Goal: Information Seeking & Learning: Learn about a topic

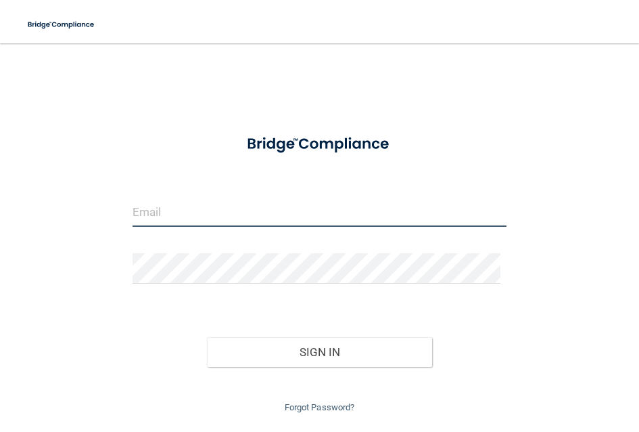
click at [225, 210] on input "email" at bounding box center [320, 211] width 375 height 30
type input "[EMAIL_ADDRESS][DOMAIN_NAME]"
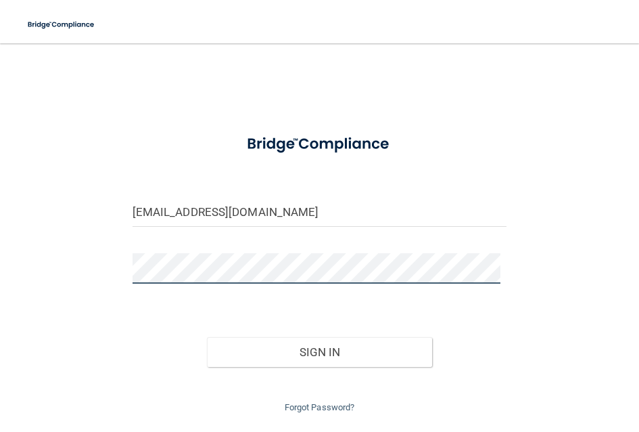
click at [207, 337] on button "Sign In" at bounding box center [319, 352] width 225 height 30
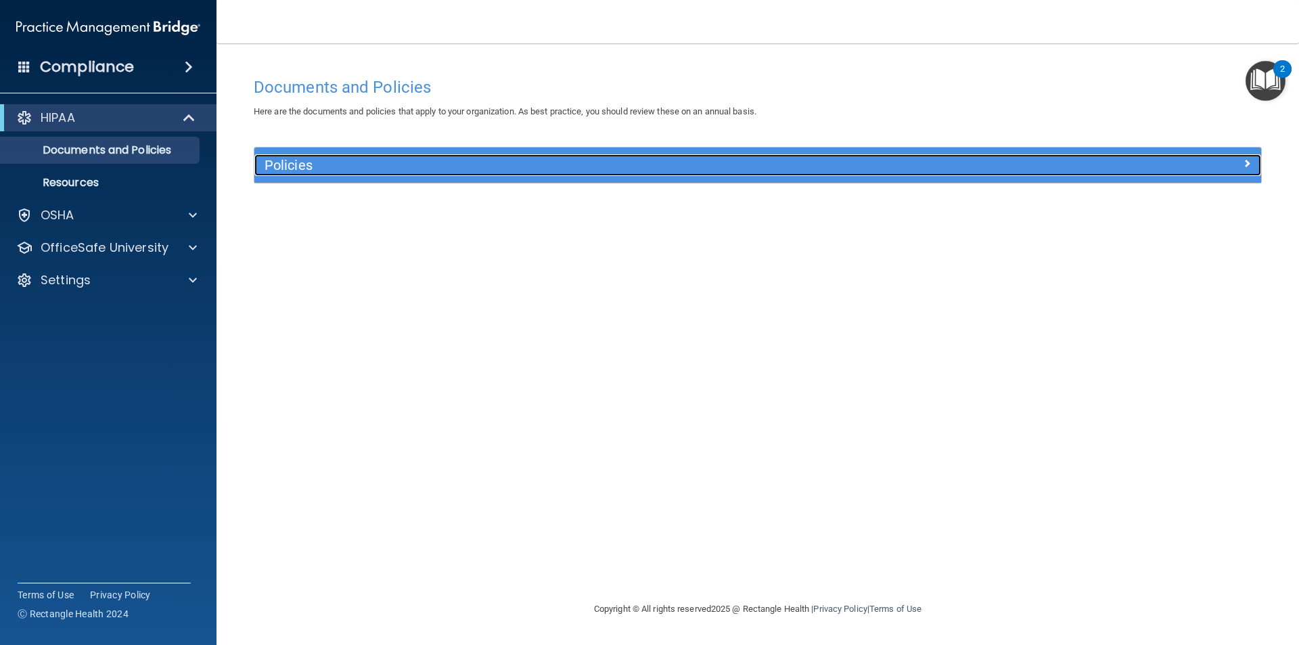
click at [639, 158] on div at bounding box center [1135, 162] width 252 height 16
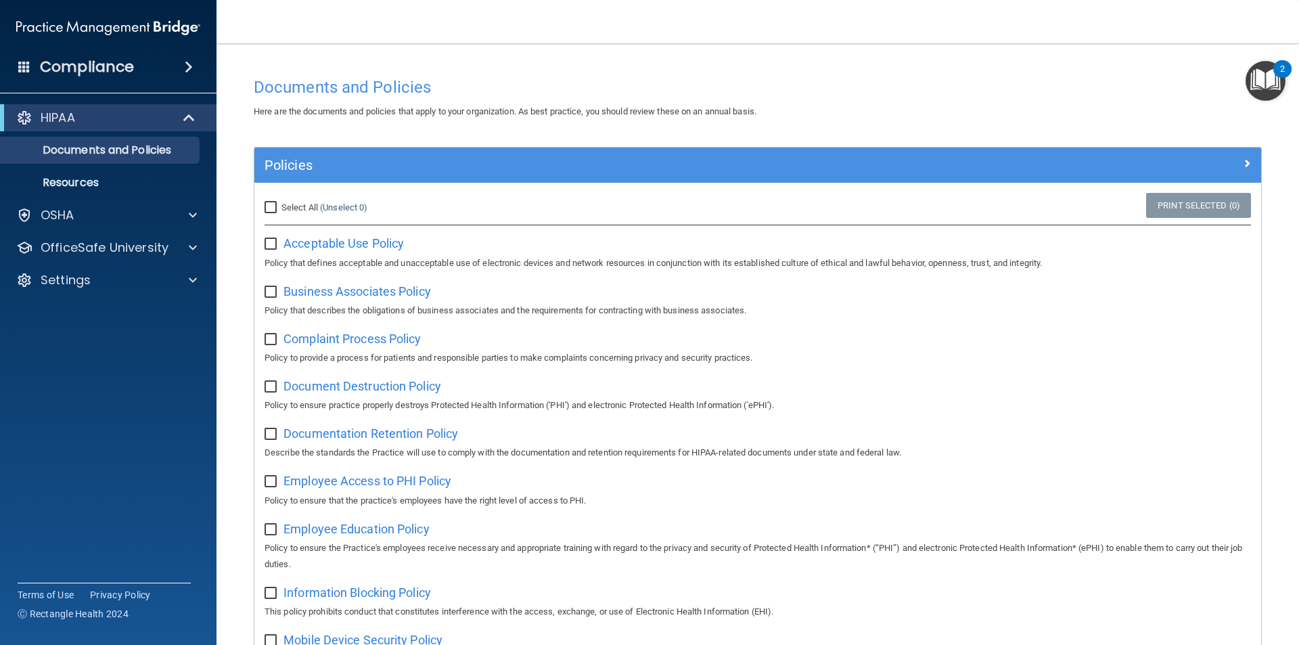
click at [271, 208] on input "Select All (Unselect 0) Unselect All" at bounding box center [273, 207] width 16 height 11
checkbox input "true"
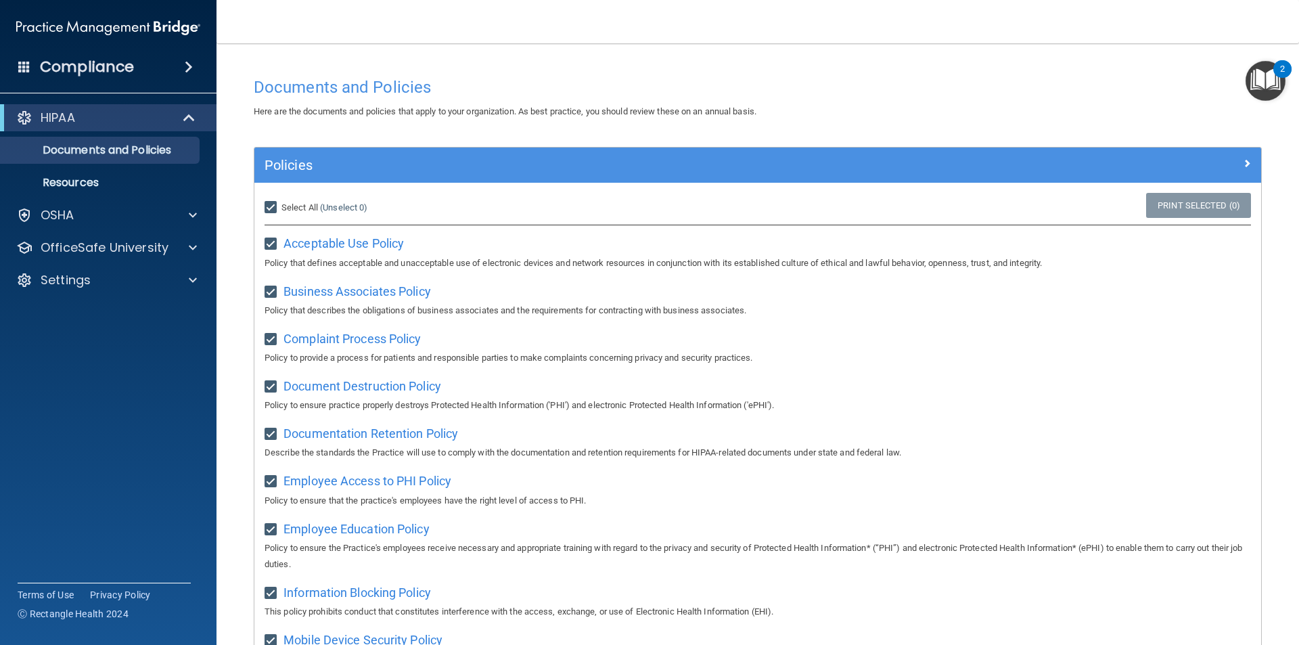
checkbox input "true"
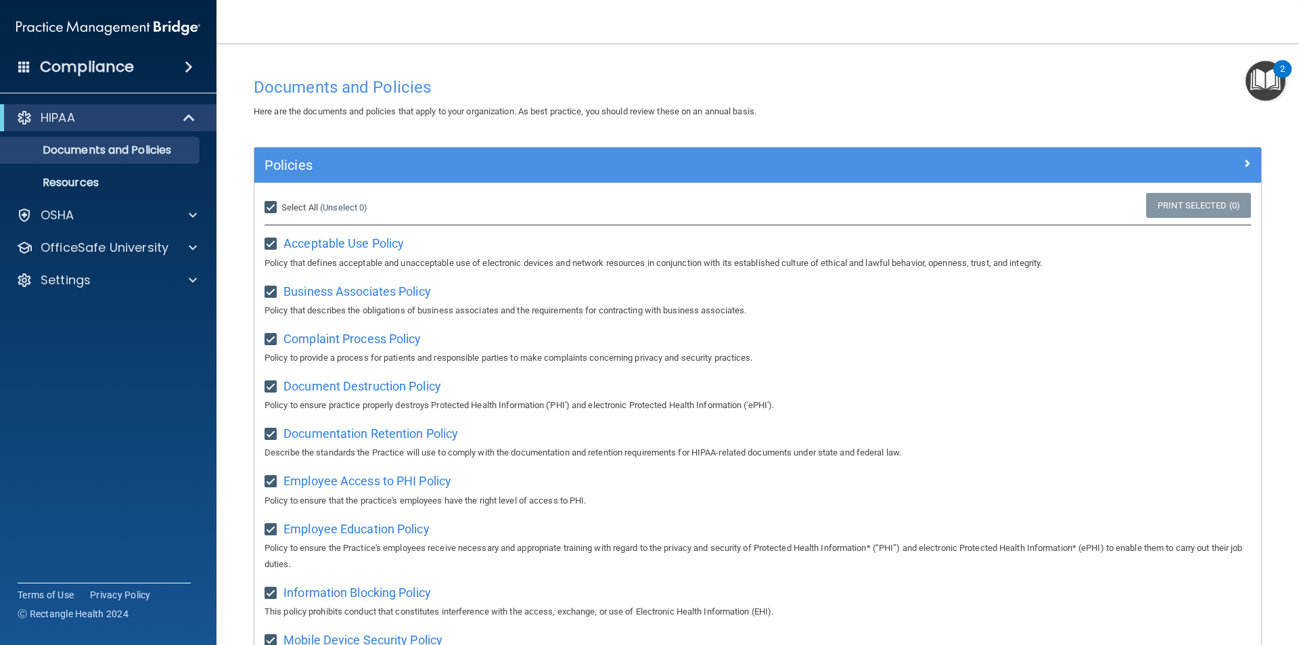
checkbox input "true"
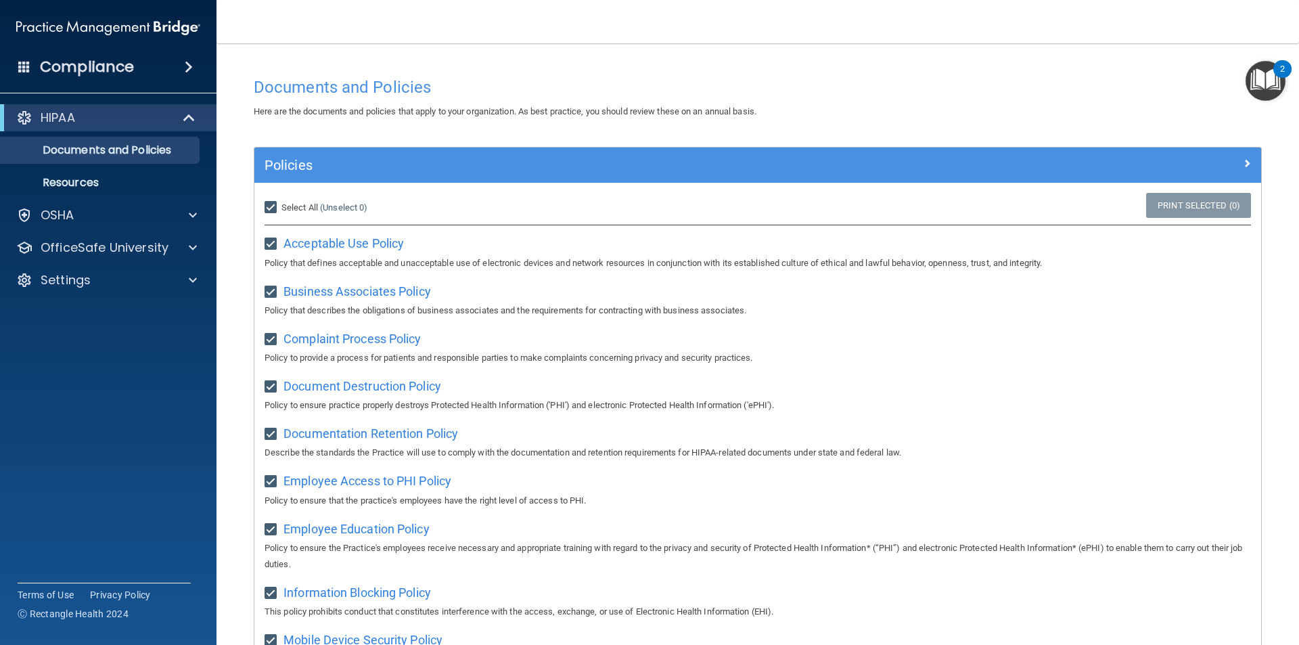
checkbox input "true"
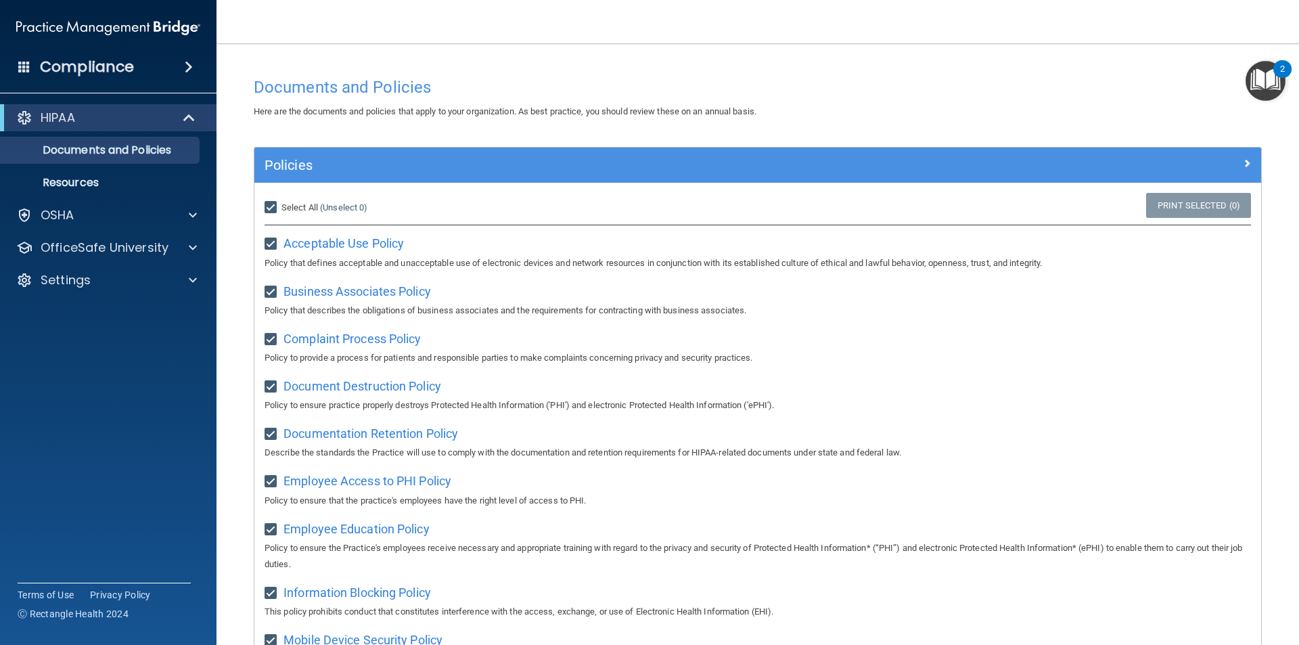
checkbox input "true"
click at [270, 209] on input "Select All (Unselect 21) Unselect All" at bounding box center [273, 207] width 16 height 11
checkbox input "false"
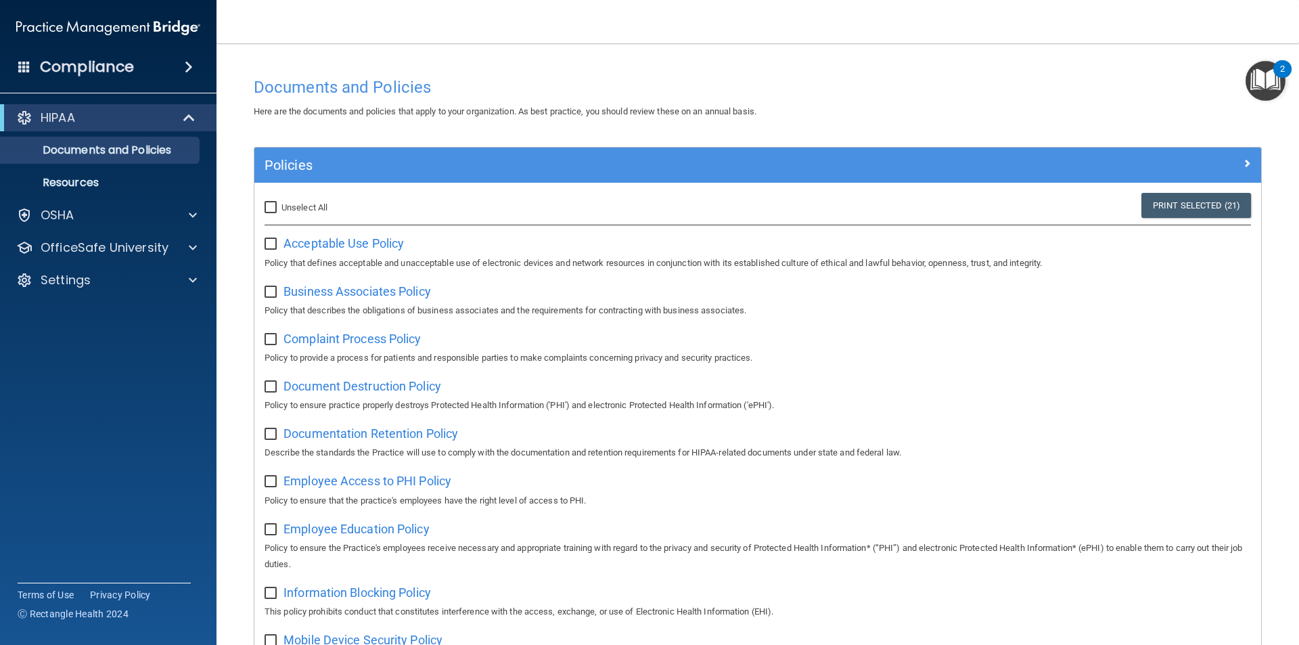
checkbox input "false"
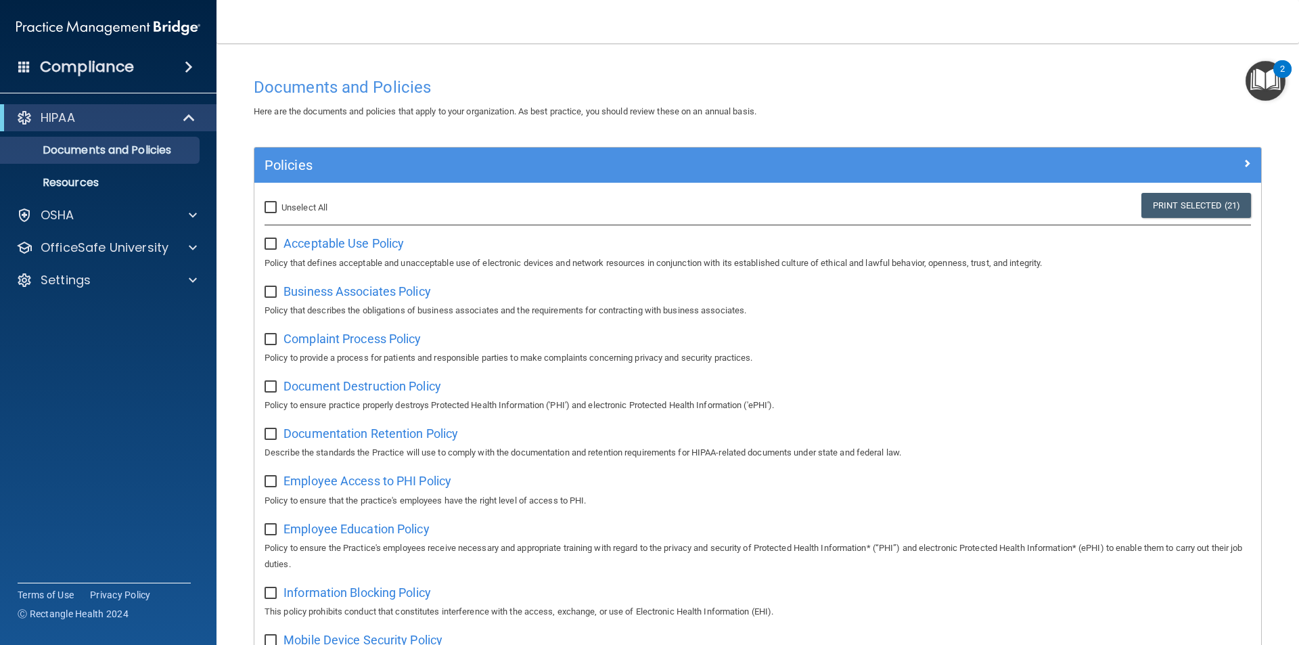
checkbox input "false"
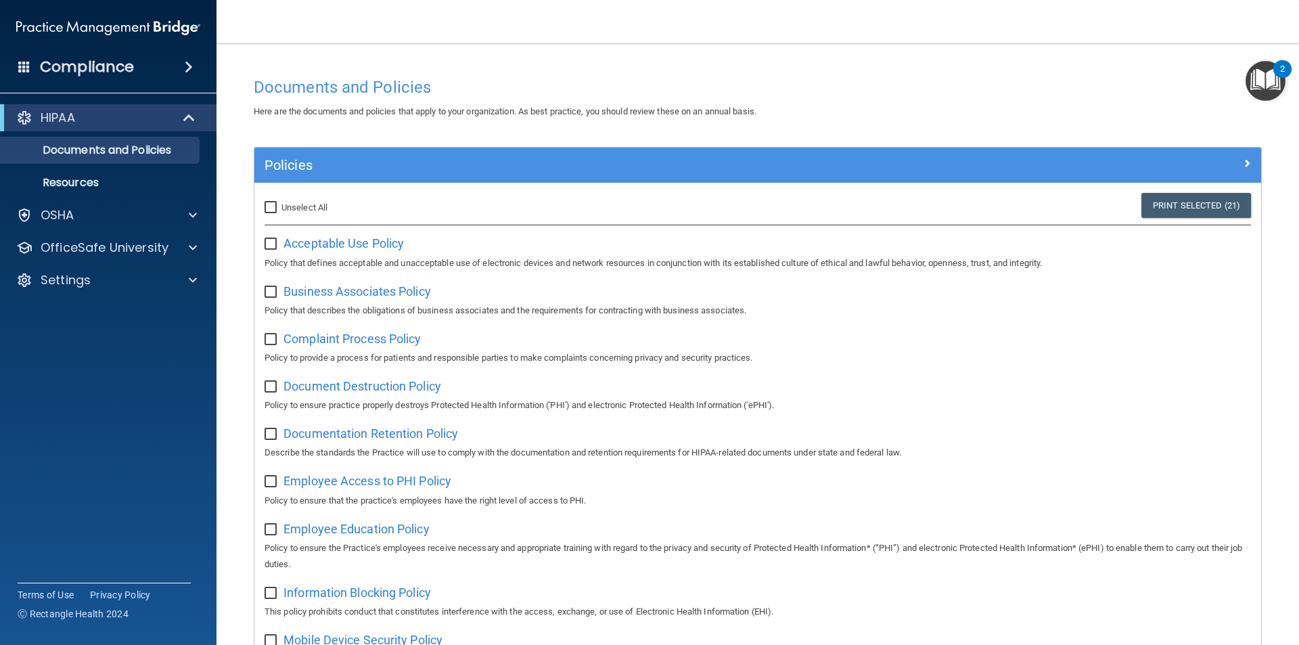
checkbox input "false"
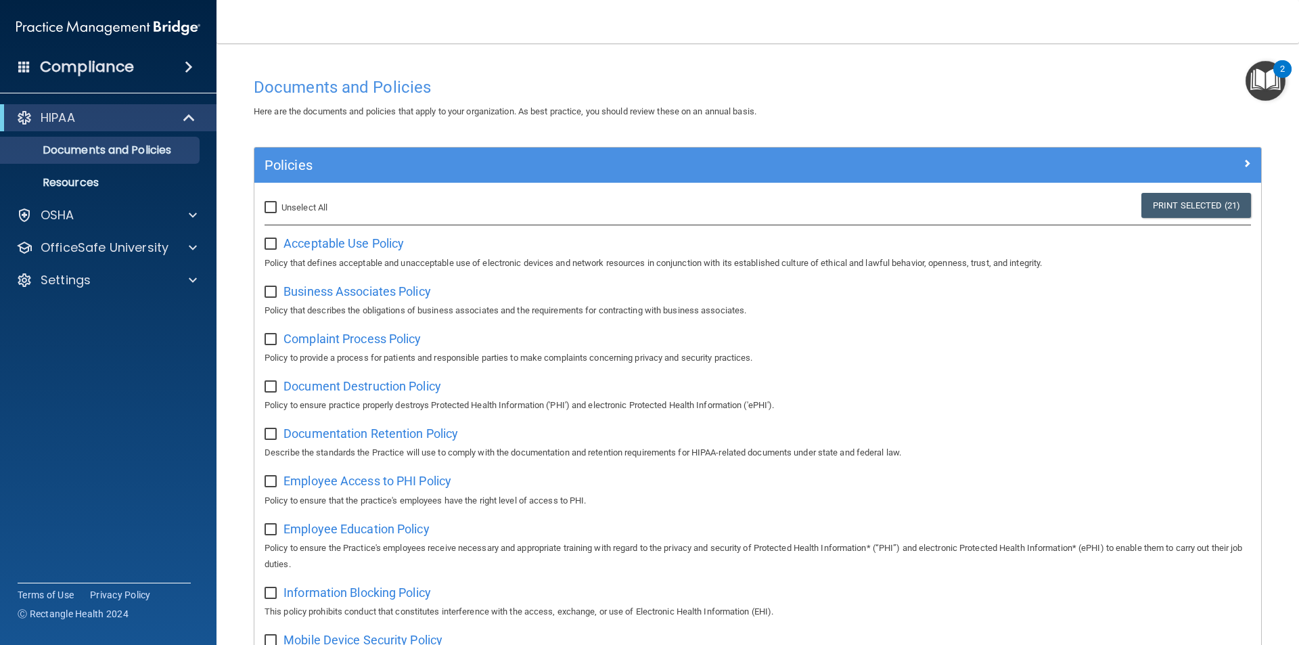
checkbox input "false"
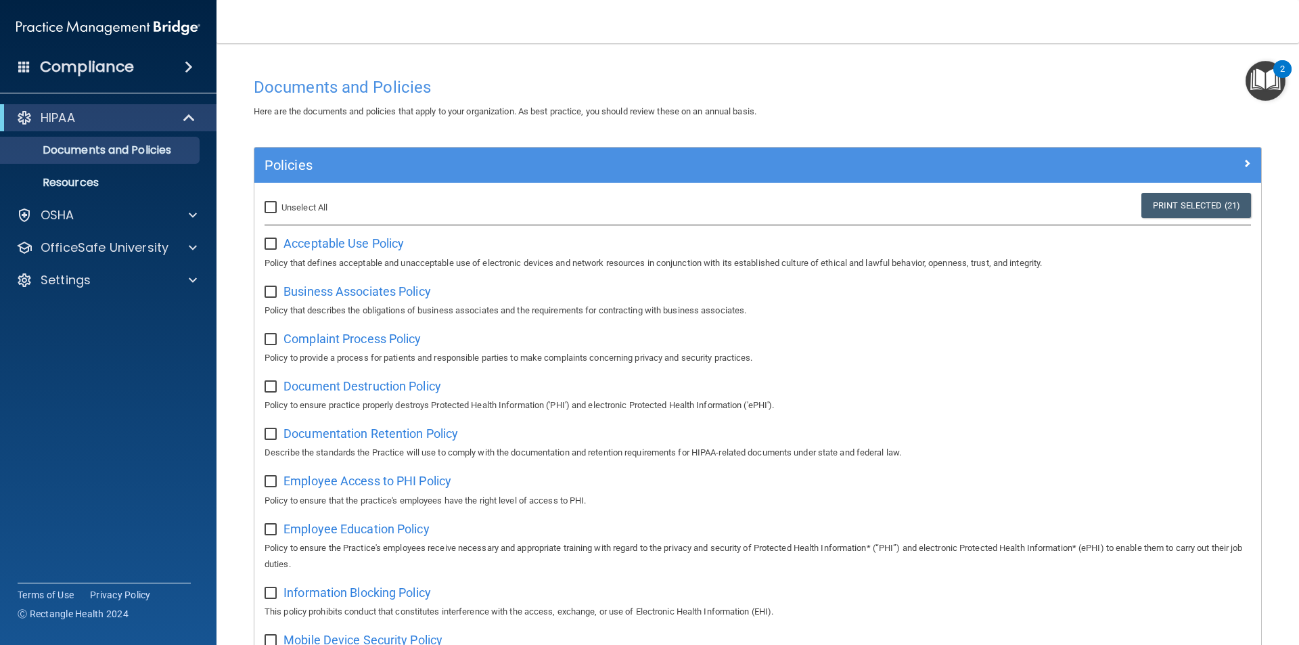
checkbox input "false"
click at [325, 240] on span "Acceptable Use Policy" at bounding box center [343, 243] width 120 height 14
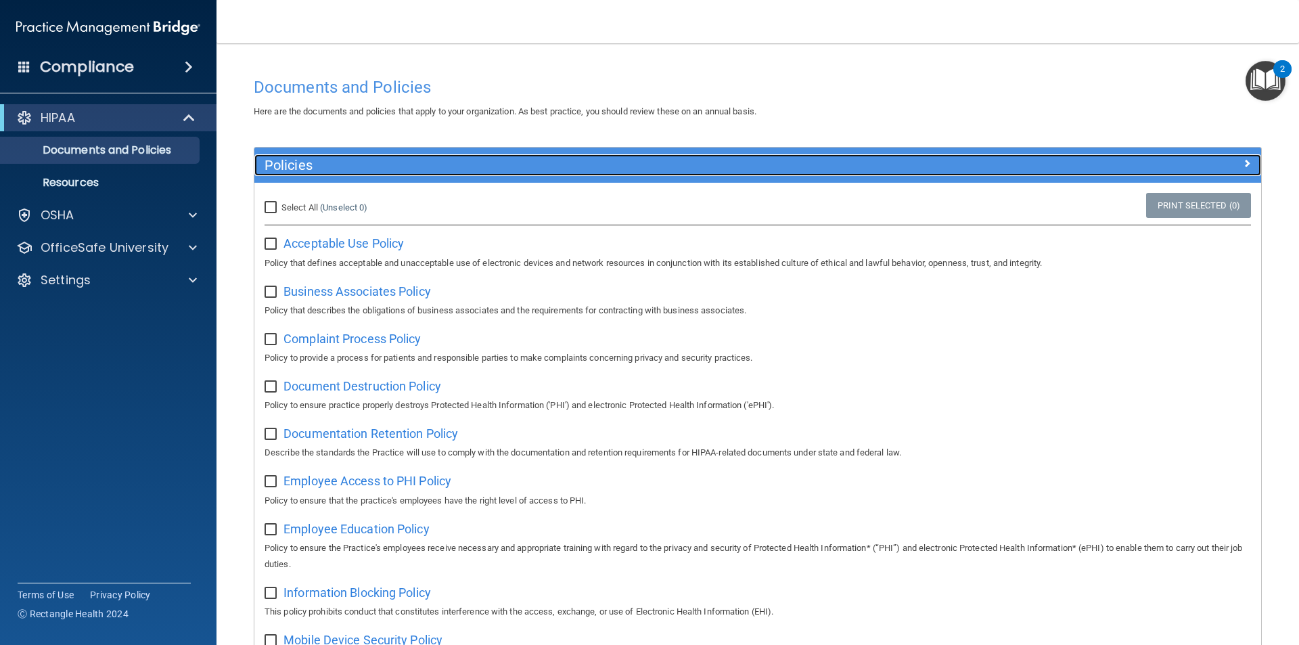
click at [639, 162] on span at bounding box center [1247, 163] width 8 height 16
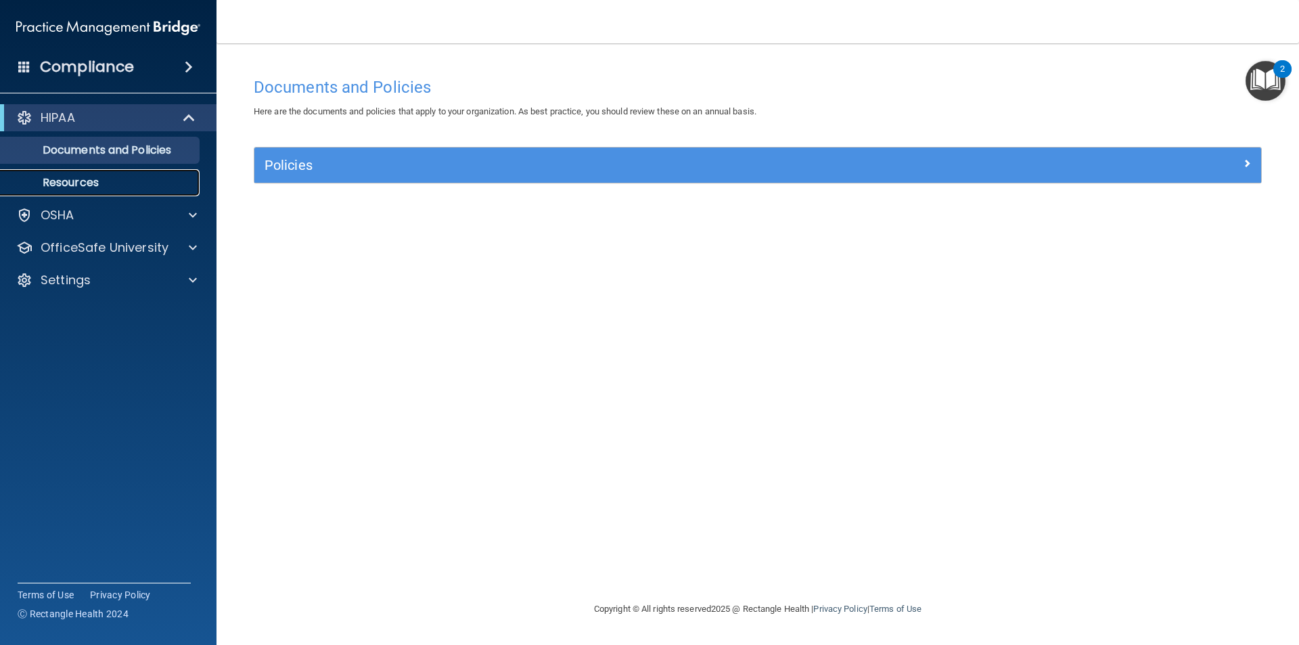
click at [95, 186] on p "Resources" at bounding box center [101, 183] width 185 height 14
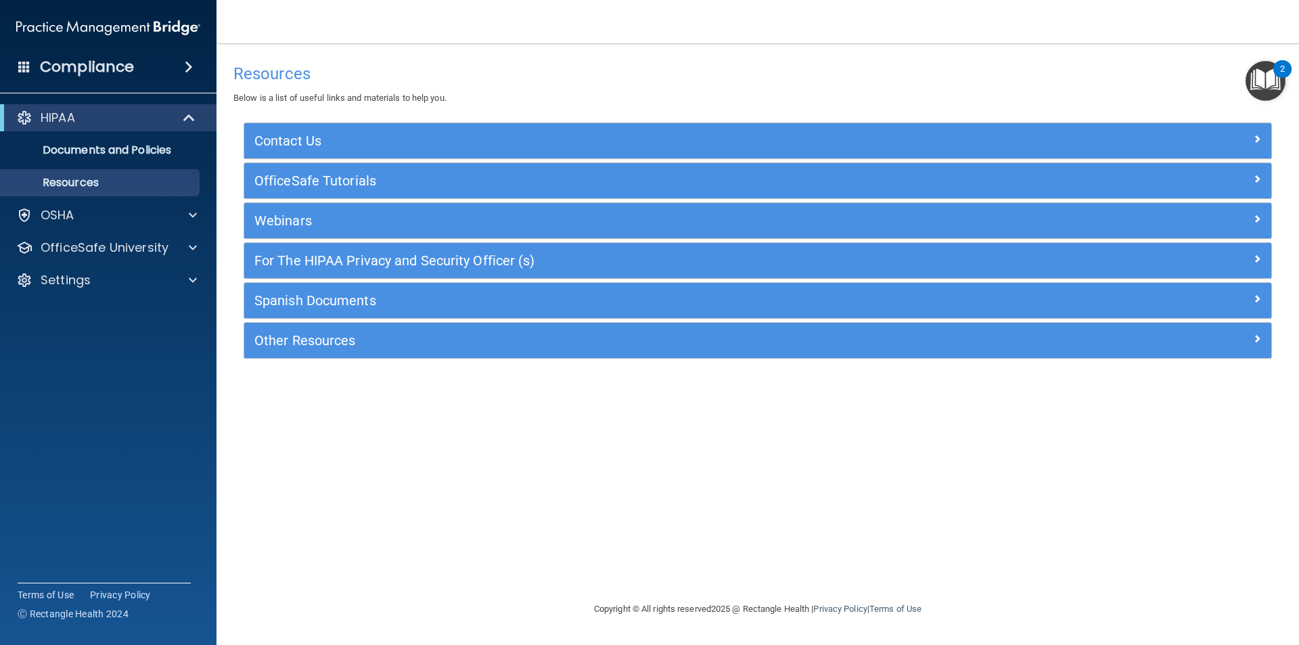
click at [639, 82] on img "Open Resource Center, 2 new notifications" at bounding box center [1266, 81] width 40 height 40
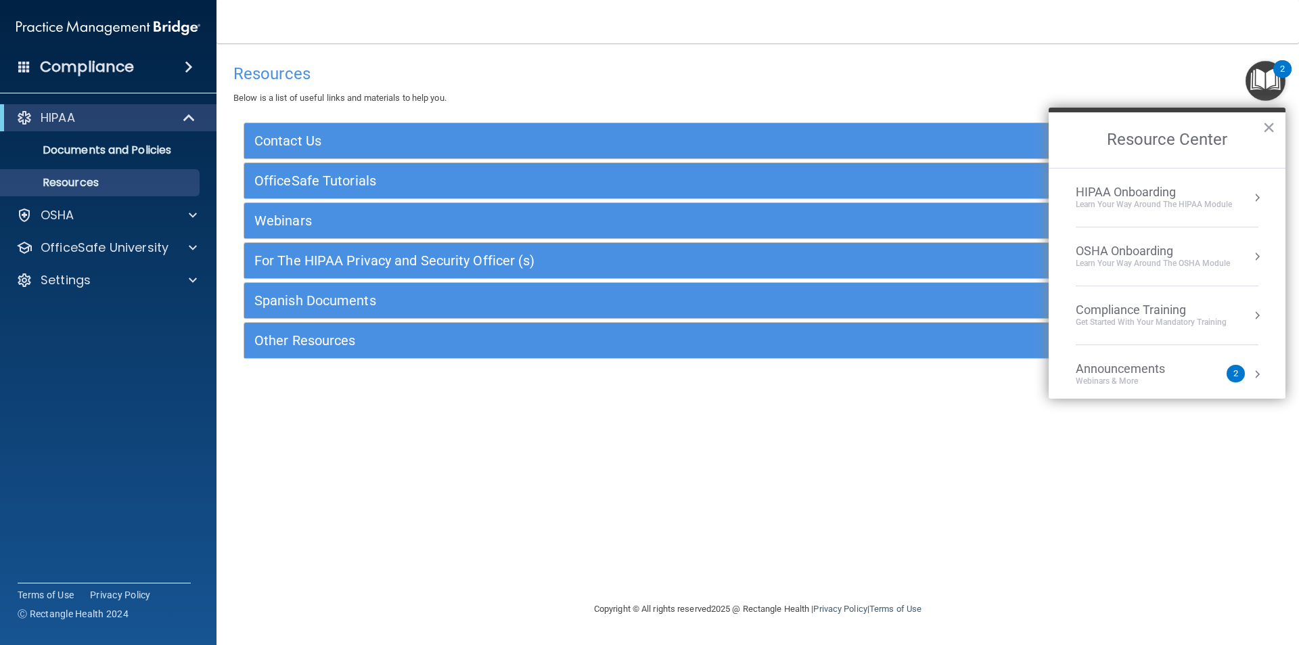
click at [639, 189] on div "HIPAA Onboarding" at bounding box center [1154, 192] width 156 height 15
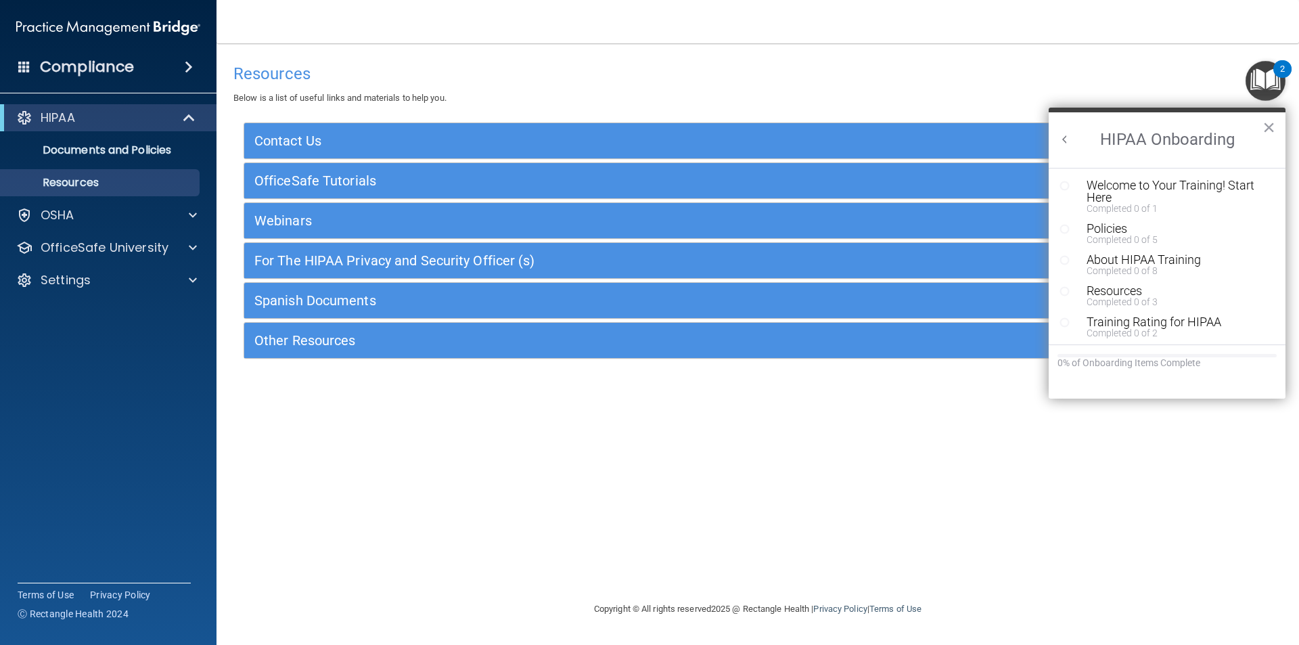
drag, startPoint x: 1102, startPoint y: 187, endPoint x: 1106, endPoint y: 194, distance: 7.6
click at [639, 189] on div "Welcome to Your Training! Start Here" at bounding box center [1172, 191] width 171 height 24
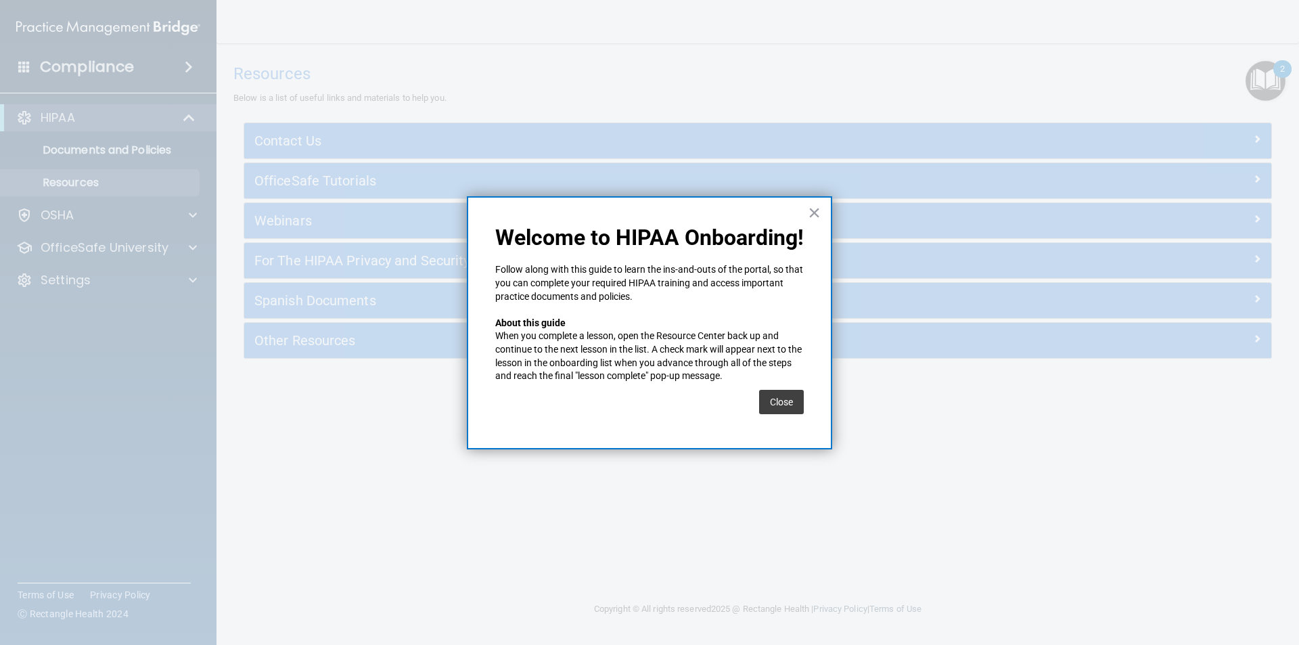
click at [639, 405] on button "Close" at bounding box center [781, 402] width 45 height 24
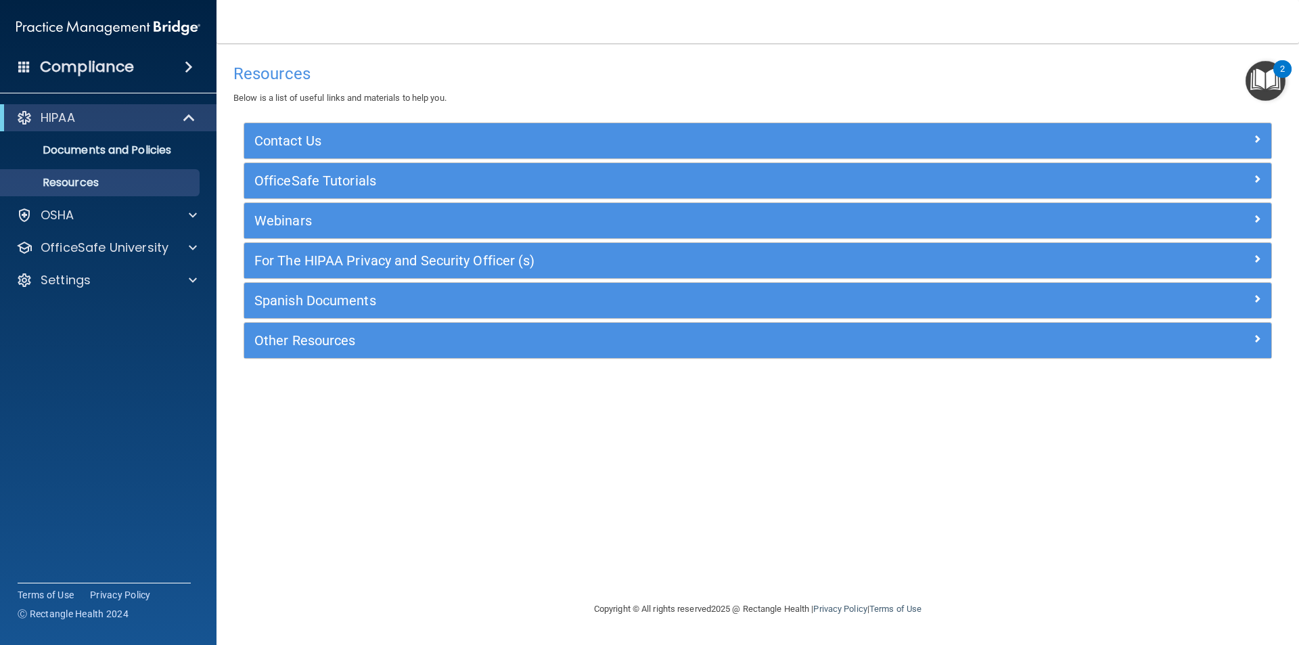
drag, startPoint x: 1267, startPoint y: 71, endPoint x: 1190, endPoint y: 89, distance: 78.5
click at [639, 71] on img "Open Resource Center, 2 new notifications" at bounding box center [1266, 81] width 40 height 40
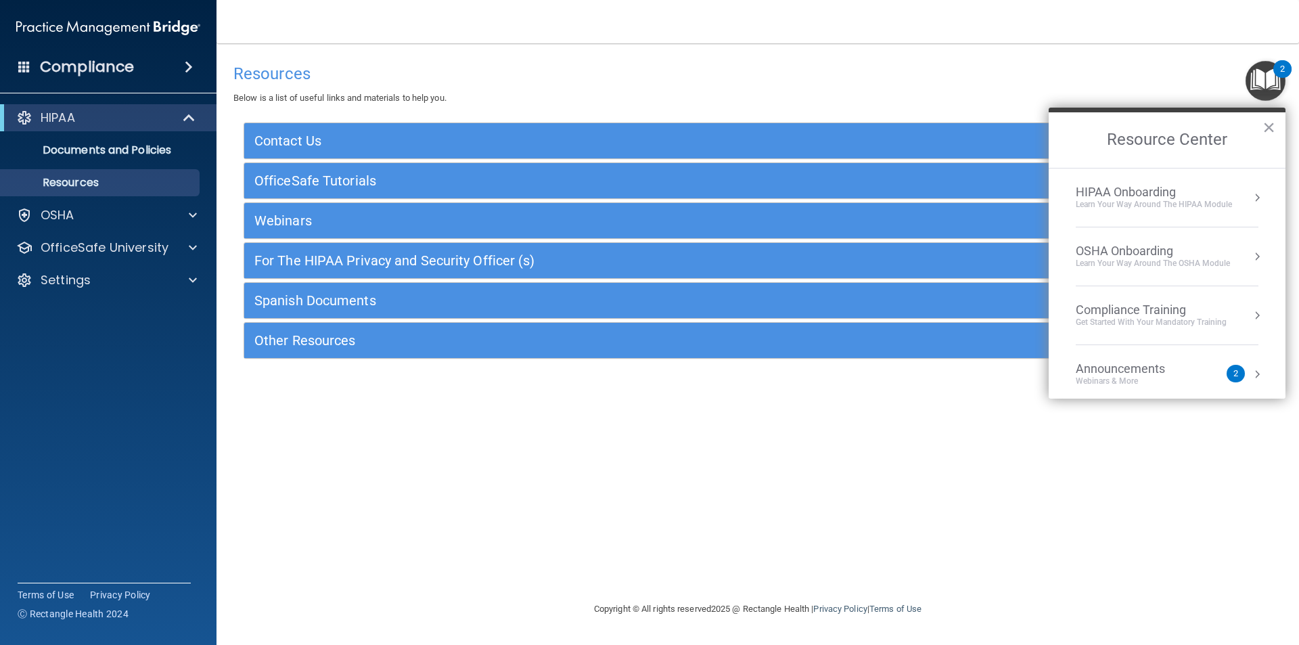
click at [639, 185] on div "HIPAA Onboarding" at bounding box center [1154, 192] width 156 height 15
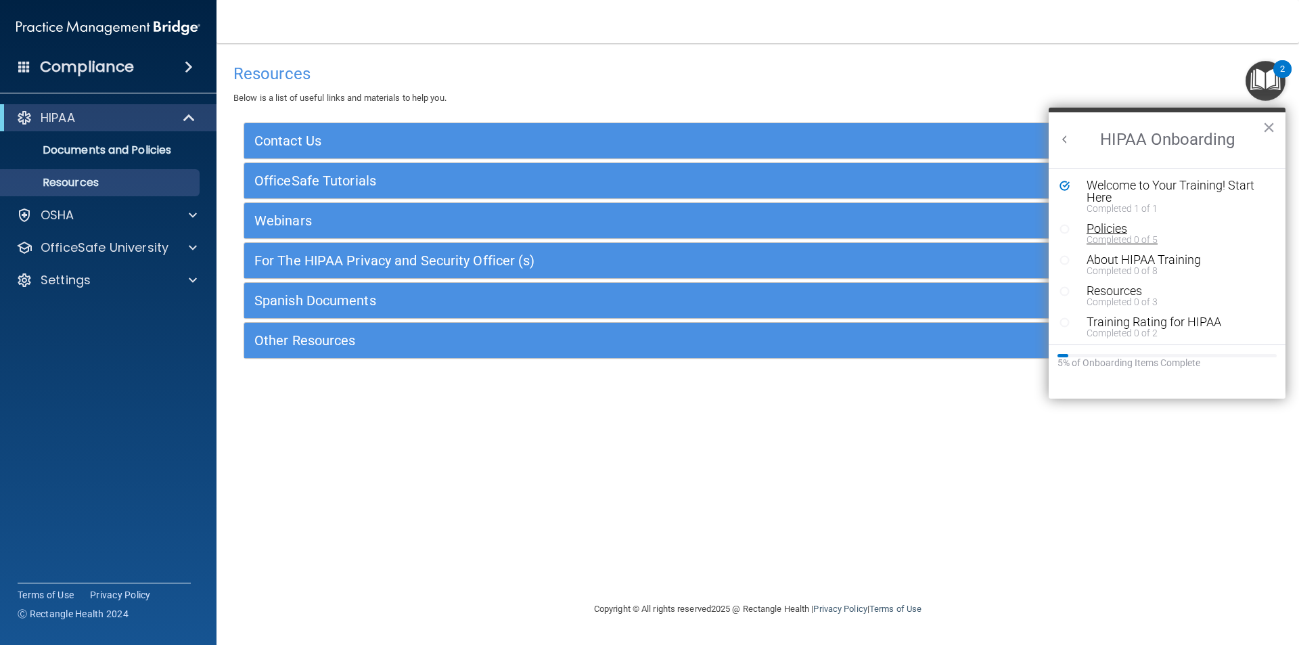
click at [639, 230] on div "Policies" at bounding box center [1172, 229] width 171 height 12
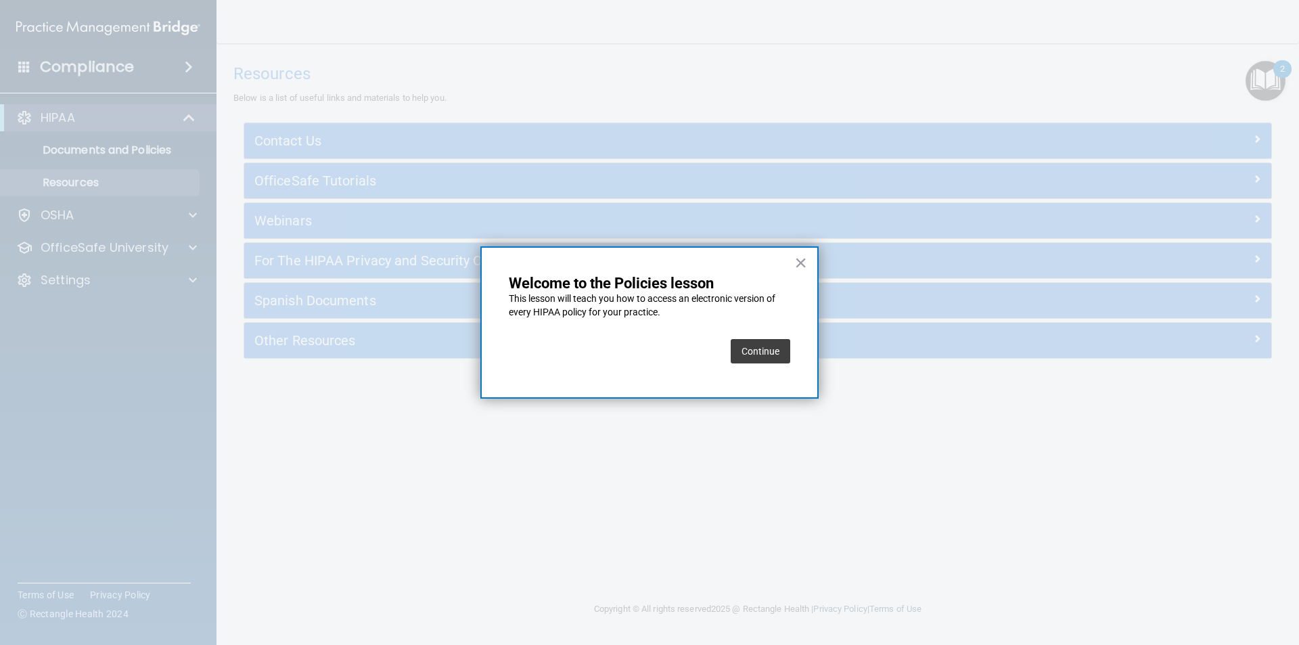
click at [639, 350] on button "Continue" at bounding box center [761, 351] width 60 height 24
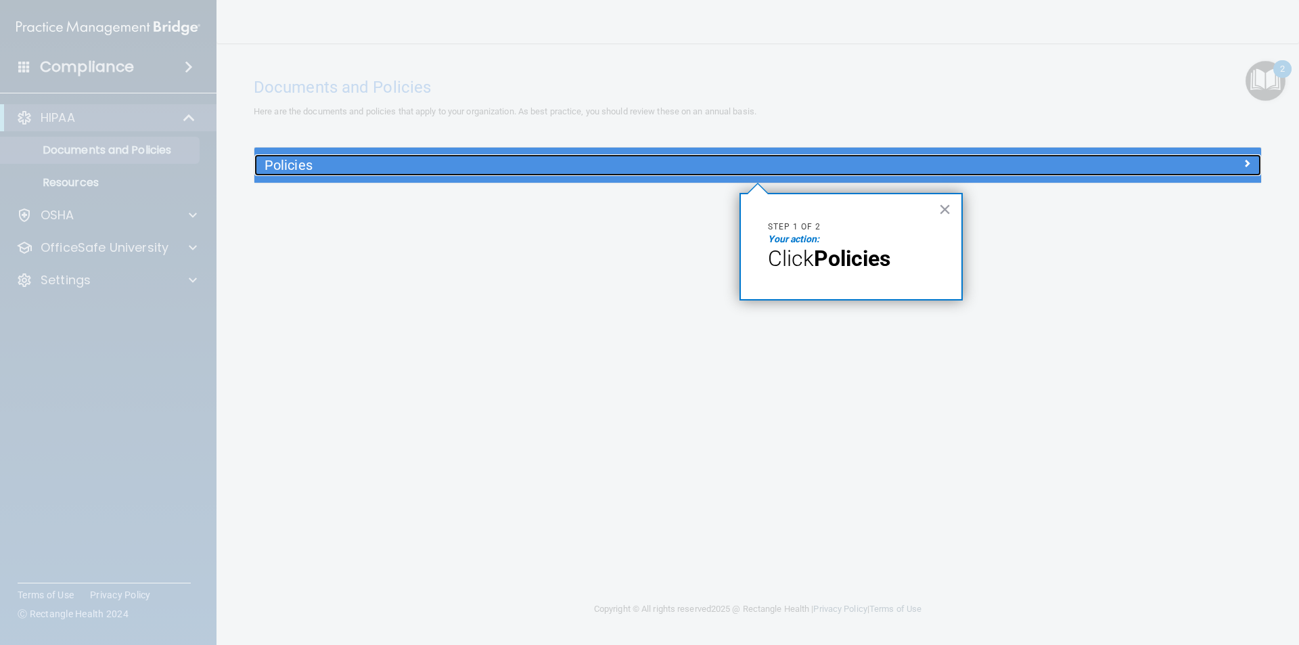
click at [639, 166] on h5 "Policies" at bounding box center [632, 165] width 735 height 15
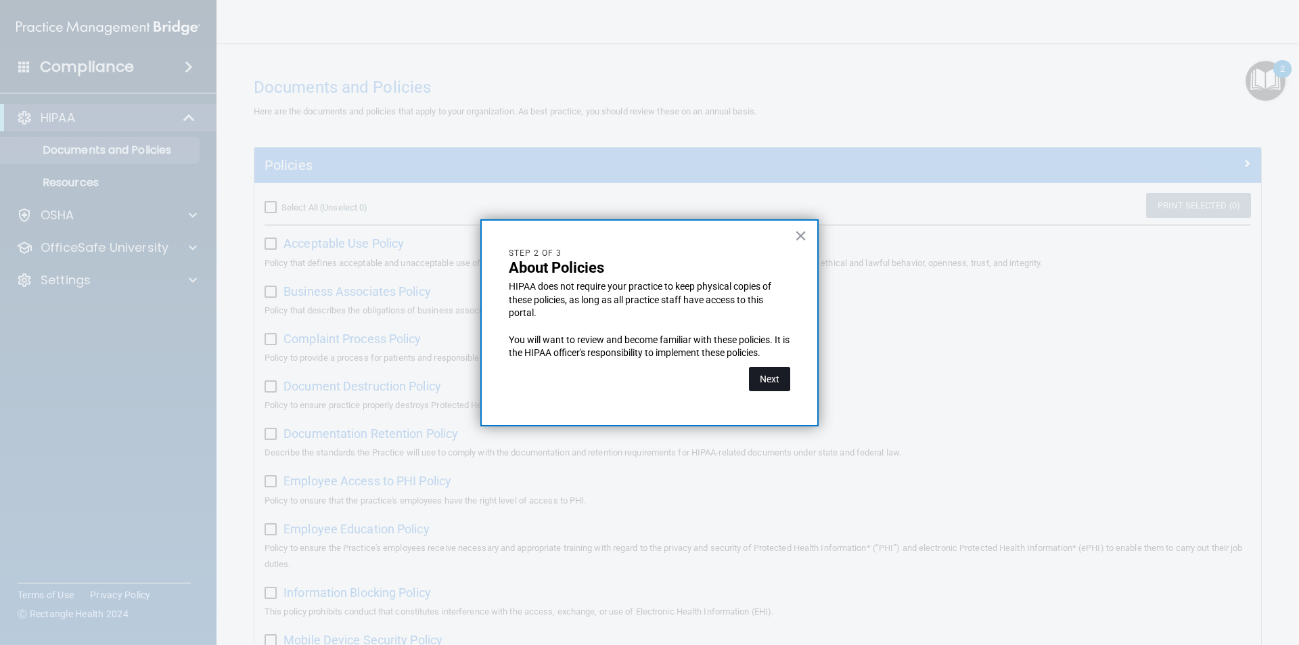
click at [639, 376] on button "Next" at bounding box center [769, 379] width 41 height 24
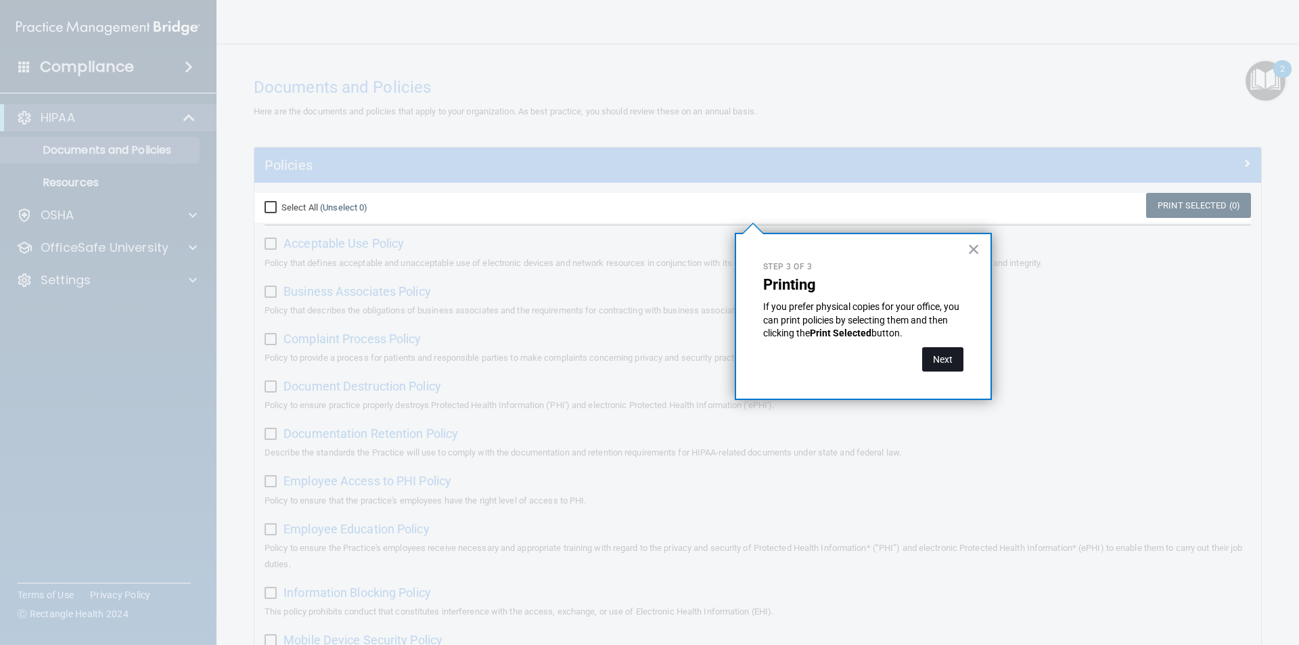
click at [639, 363] on button "Next" at bounding box center [942, 359] width 41 height 24
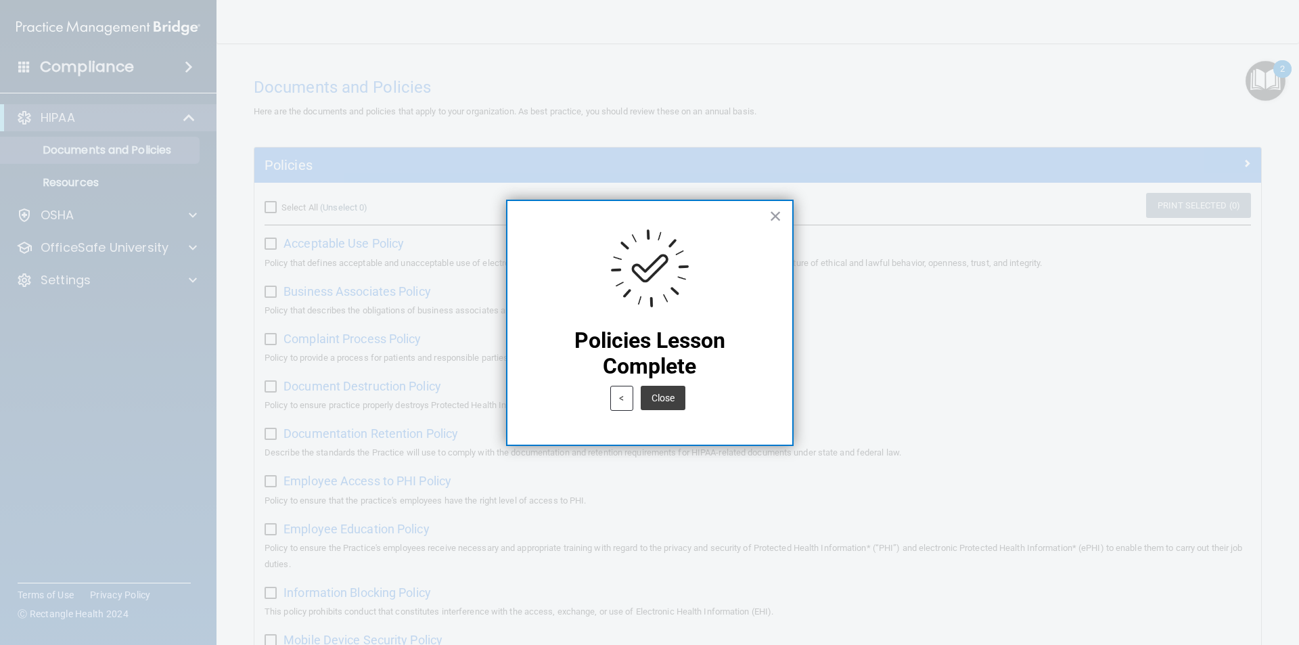
click at [639, 399] on button "Close" at bounding box center [663, 398] width 45 height 24
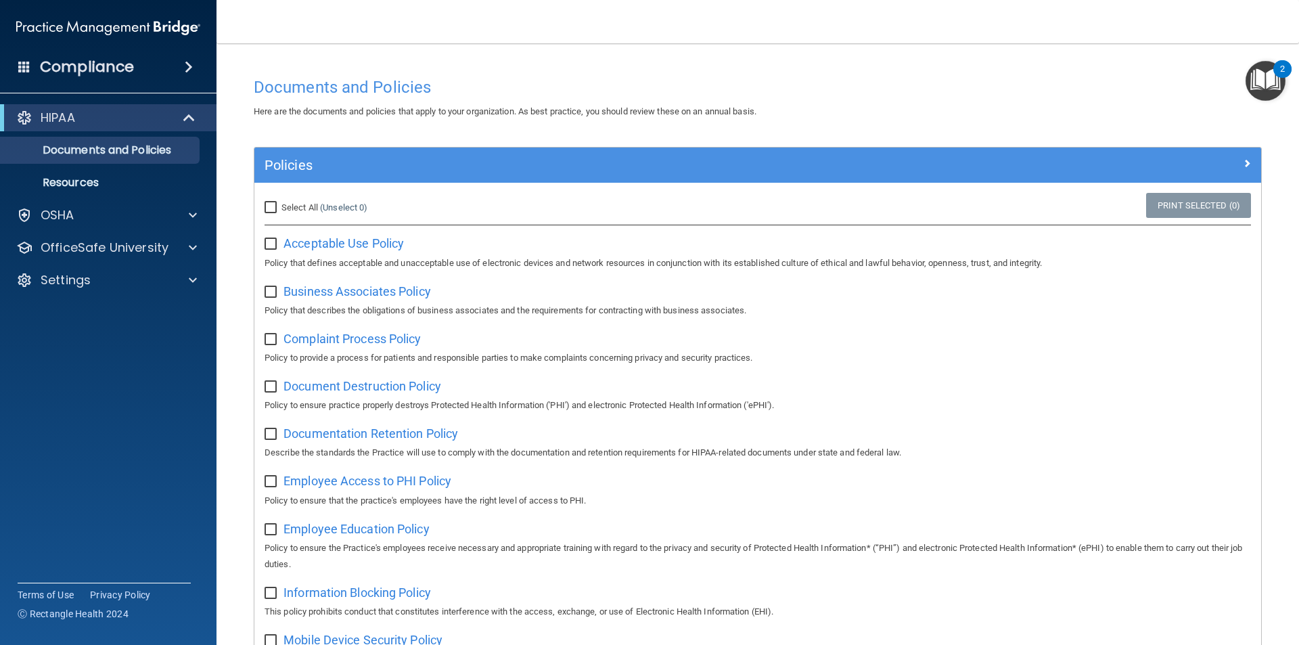
click at [639, 76] on img "Open Resource Center, 2 new notifications" at bounding box center [1266, 81] width 40 height 40
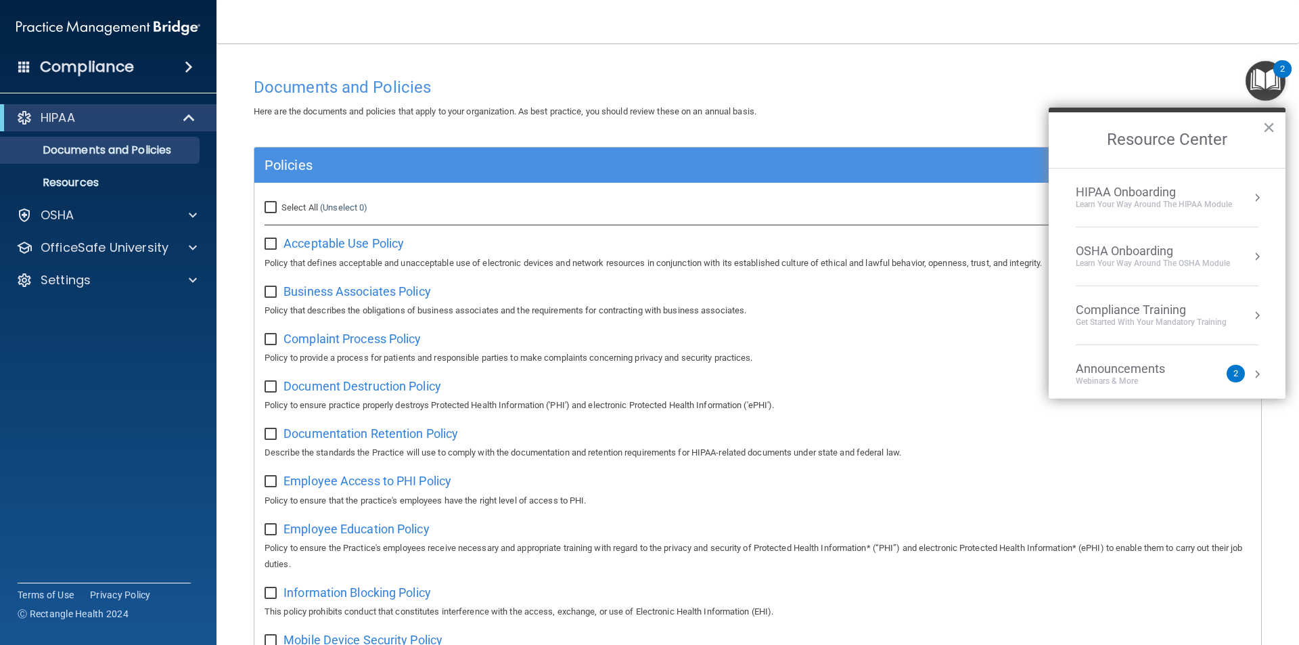
click at [639, 179] on li "HIPAA Onboarding Learn Your Way around the HIPAA module" at bounding box center [1167, 197] width 183 height 59
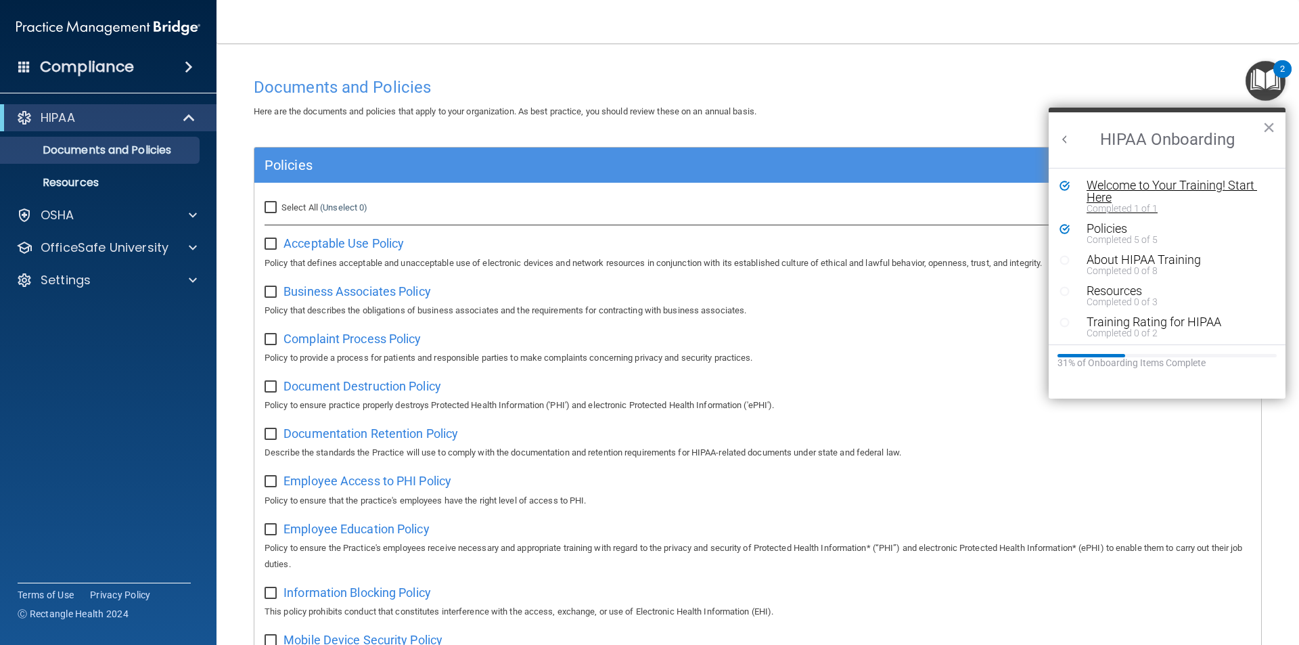
click at [639, 194] on div "Welcome to Your Training! Start Here" at bounding box center [1172, 191] width 171 height 24
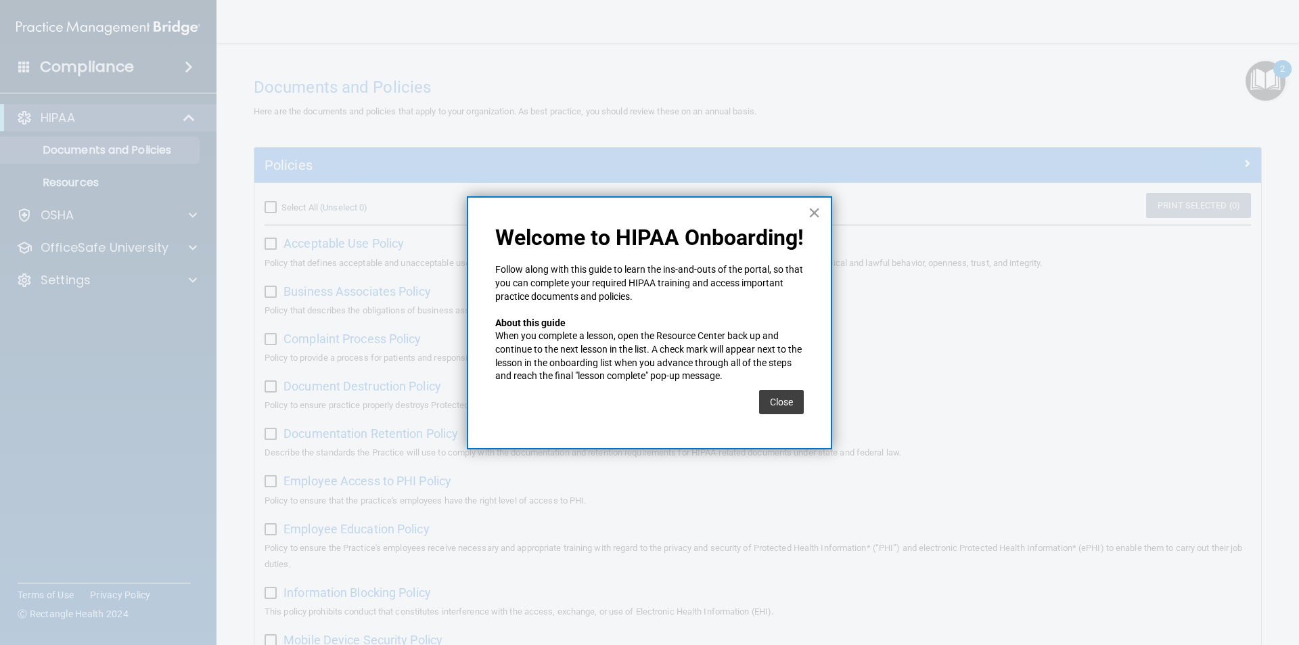
click at [639, 215] on button "×" at bounding box center [814, 213] width 13 height 22
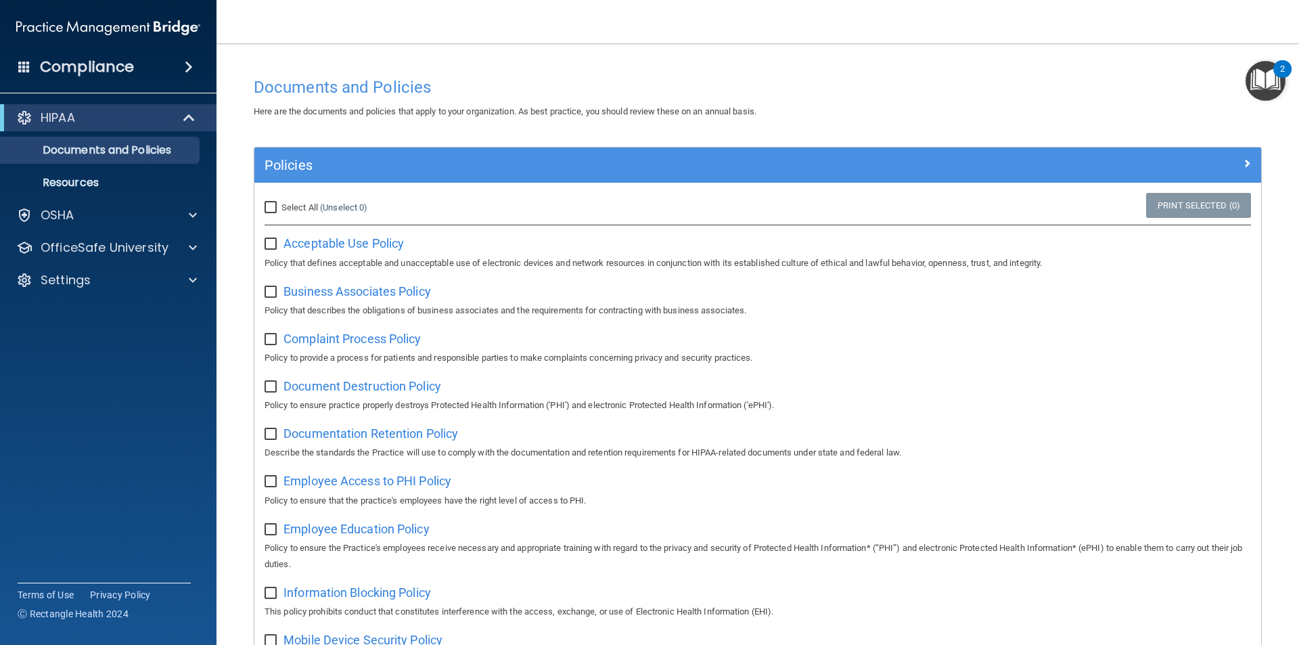
click at [639, 83] on img "Open Resource Center, 2 new notifications" at bounding box center [1266, 81] width 40 height 40
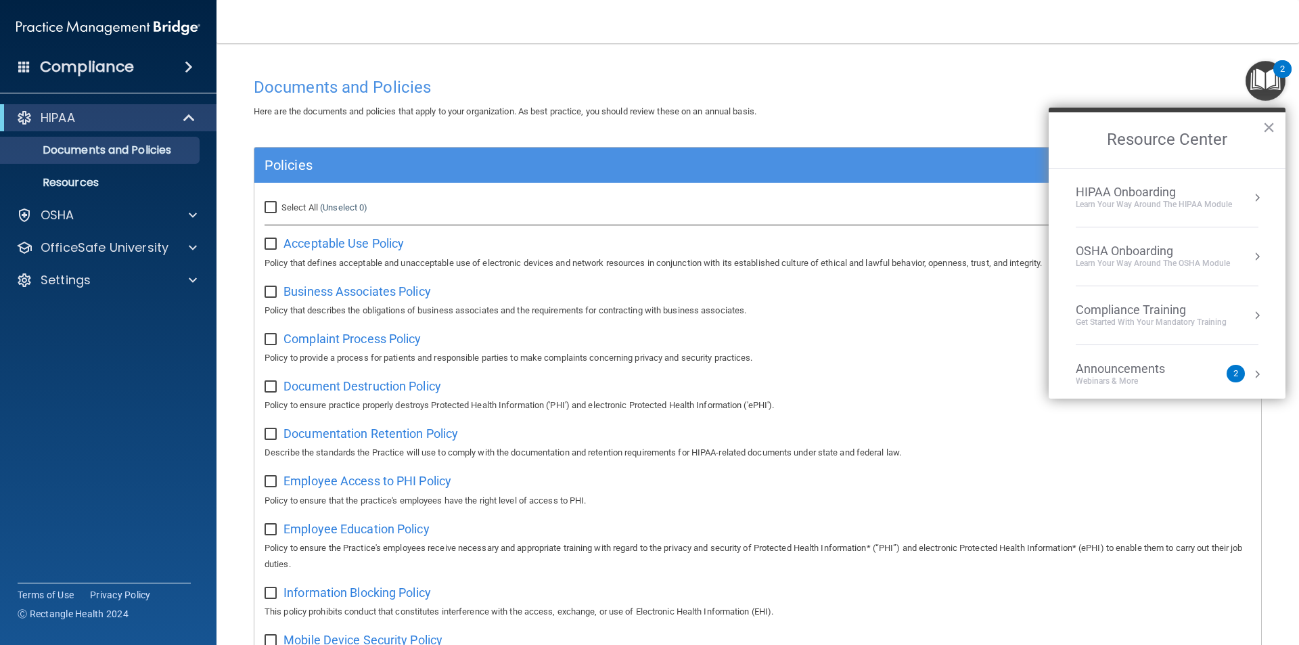
click at [639, 194] on div "HIPAA Onboarding" at bounding box center [1154, 192] width 156 height 15
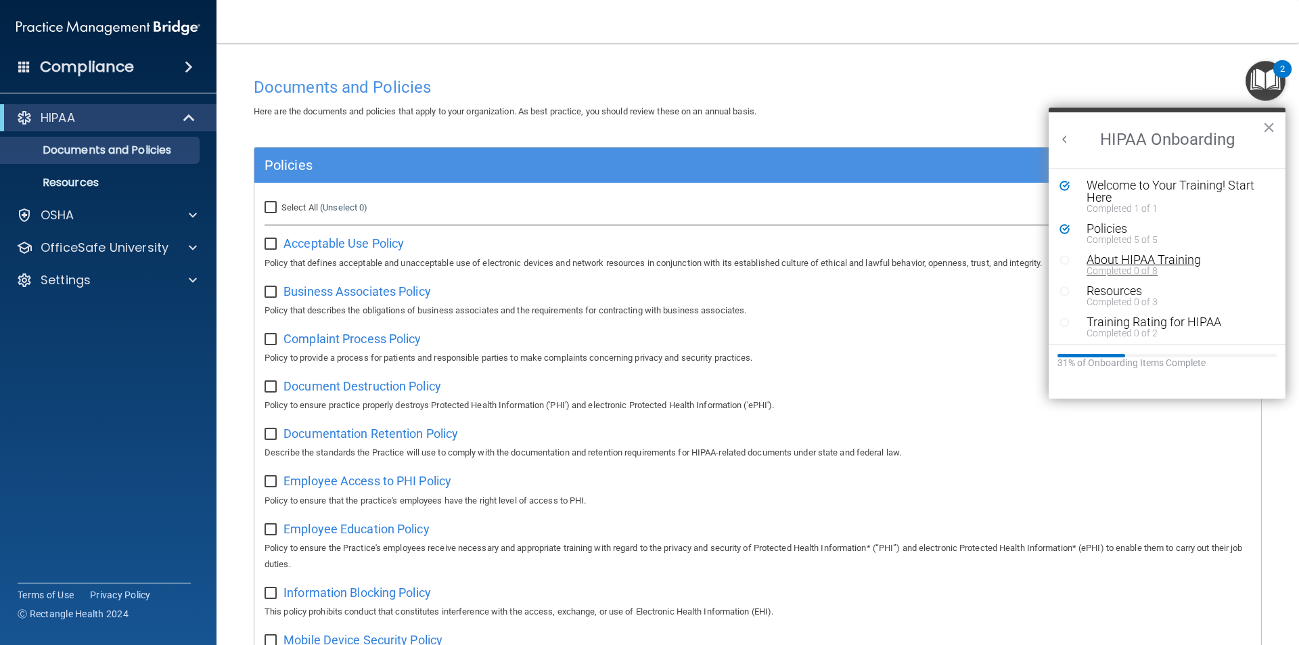
scroll to position [3, 0]
click at [639, 257] on div "About HIPAA Training" at bounding box center [1172, 257] width 171 height 12
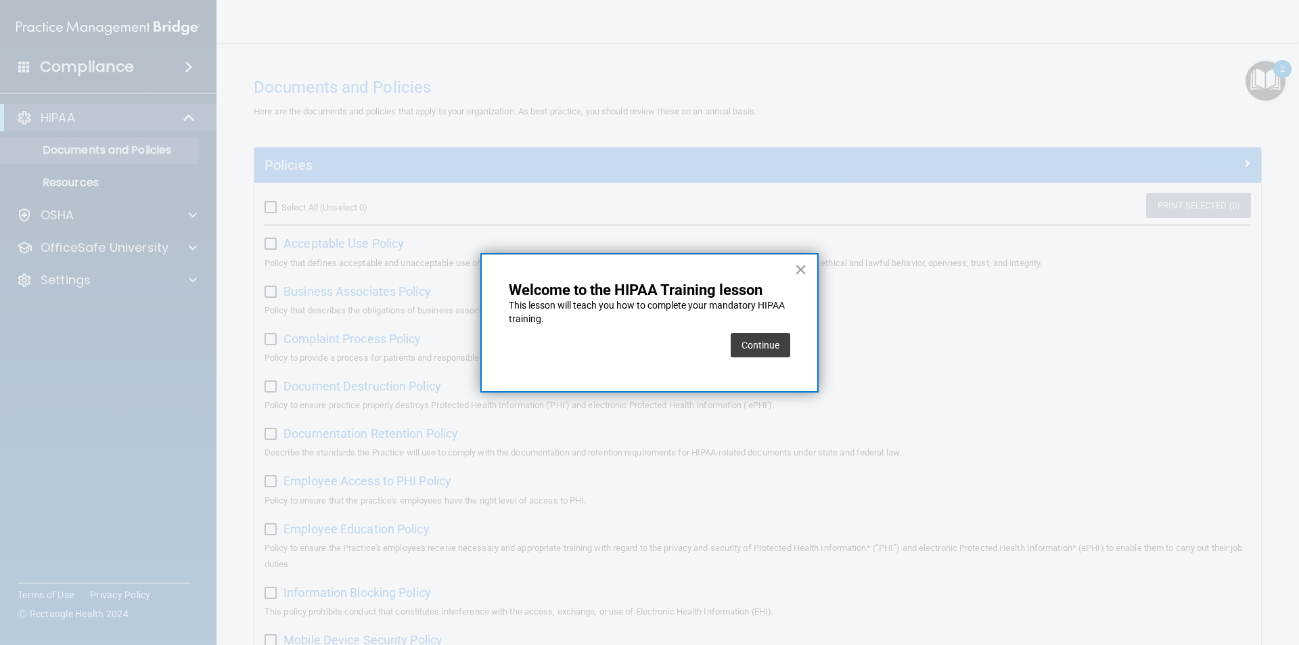
click at [639, 341] on button "Continue" at bounding box center [761, 345] width 60 height 24
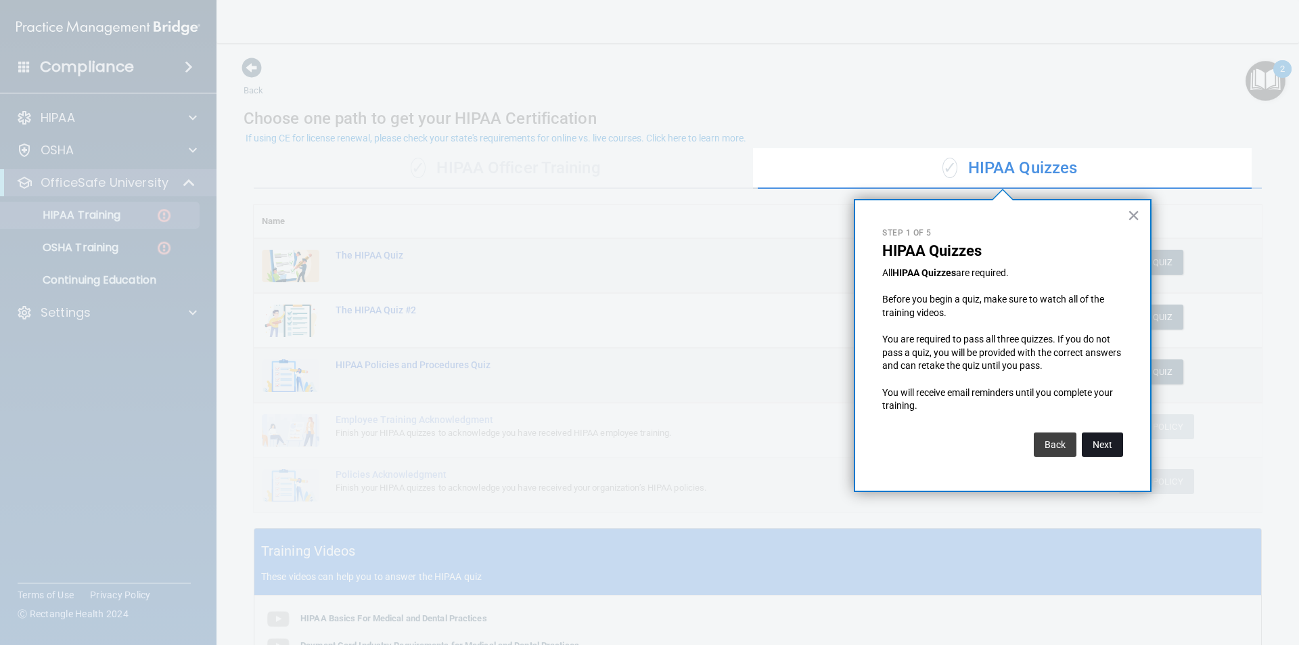
click at [639, 431] on button "Next" at bounding box center [1102, 444] width 41 height 24
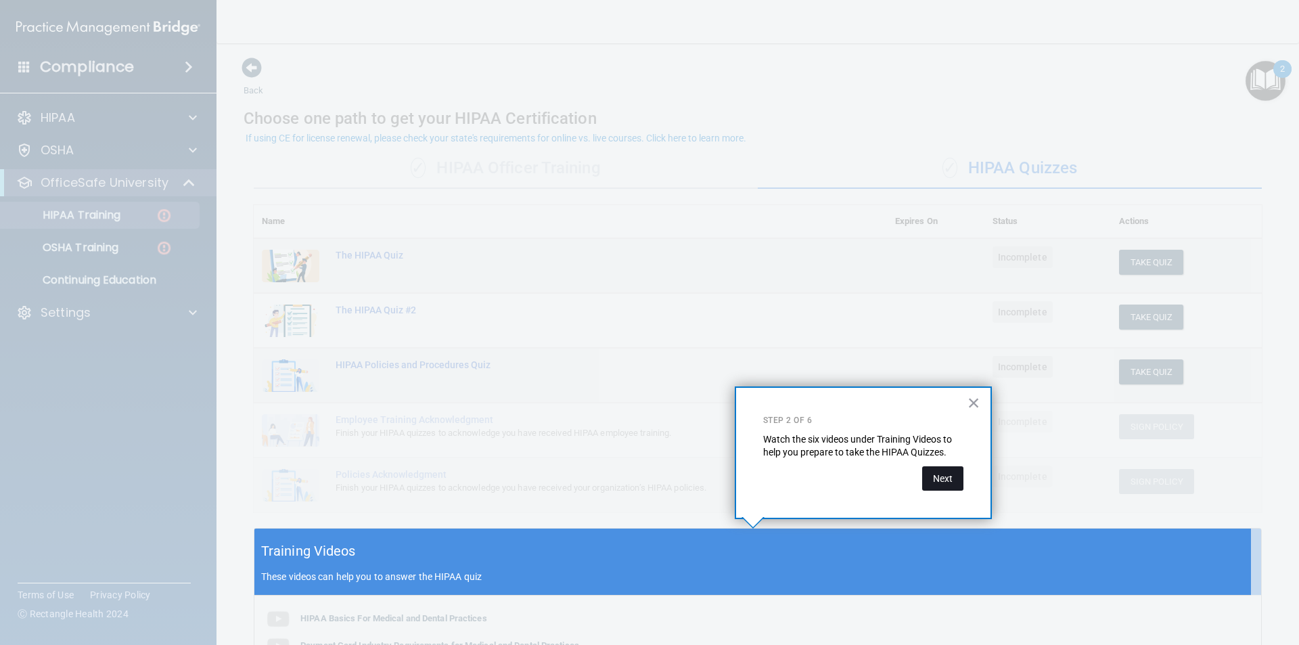
click at [639, 431] on button "Next" at bounding box center [942, 478] width 41 height 24
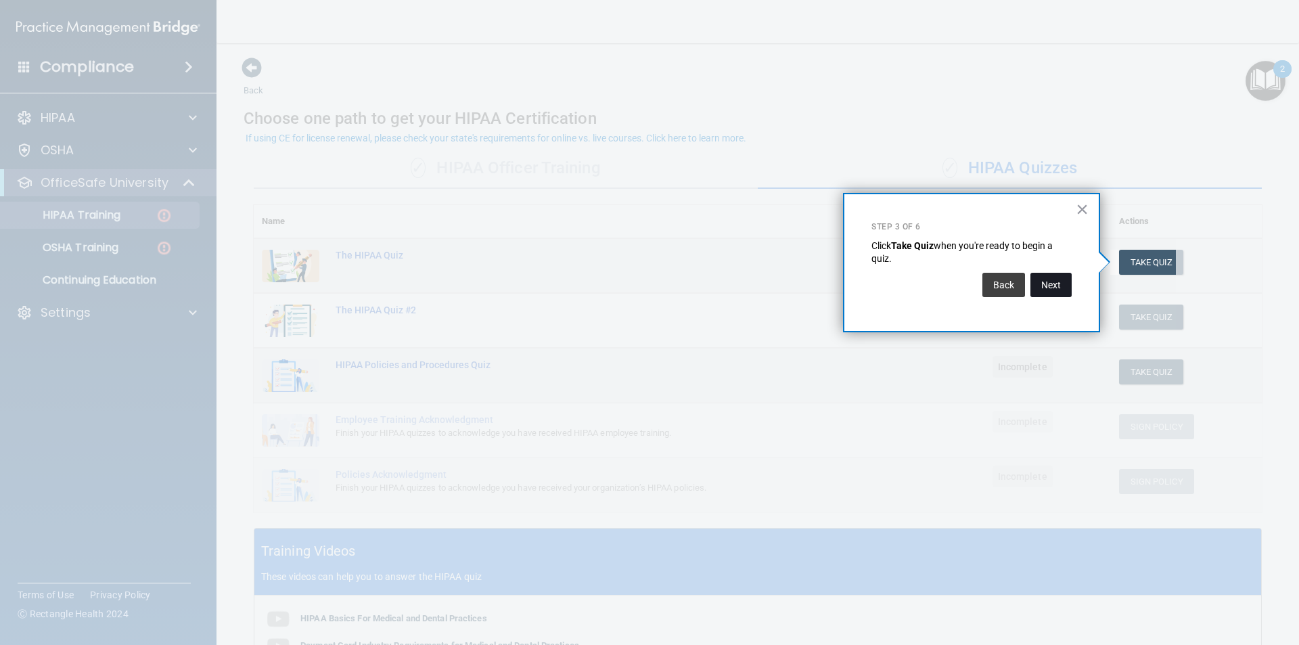
click at [639, 288] on button "Next" at bounding box center [1050, 285] width 41 height 24
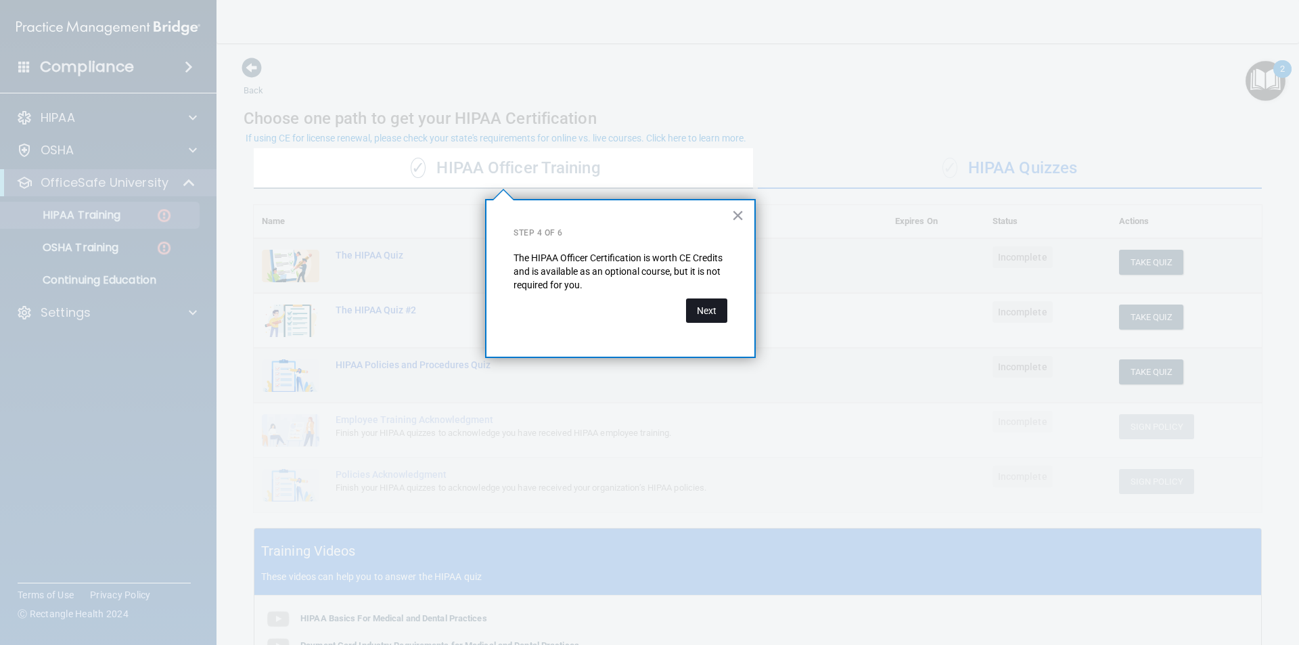
click at [639, 310] on button "Next" at bounding box center [706, 310] width 41 height 24
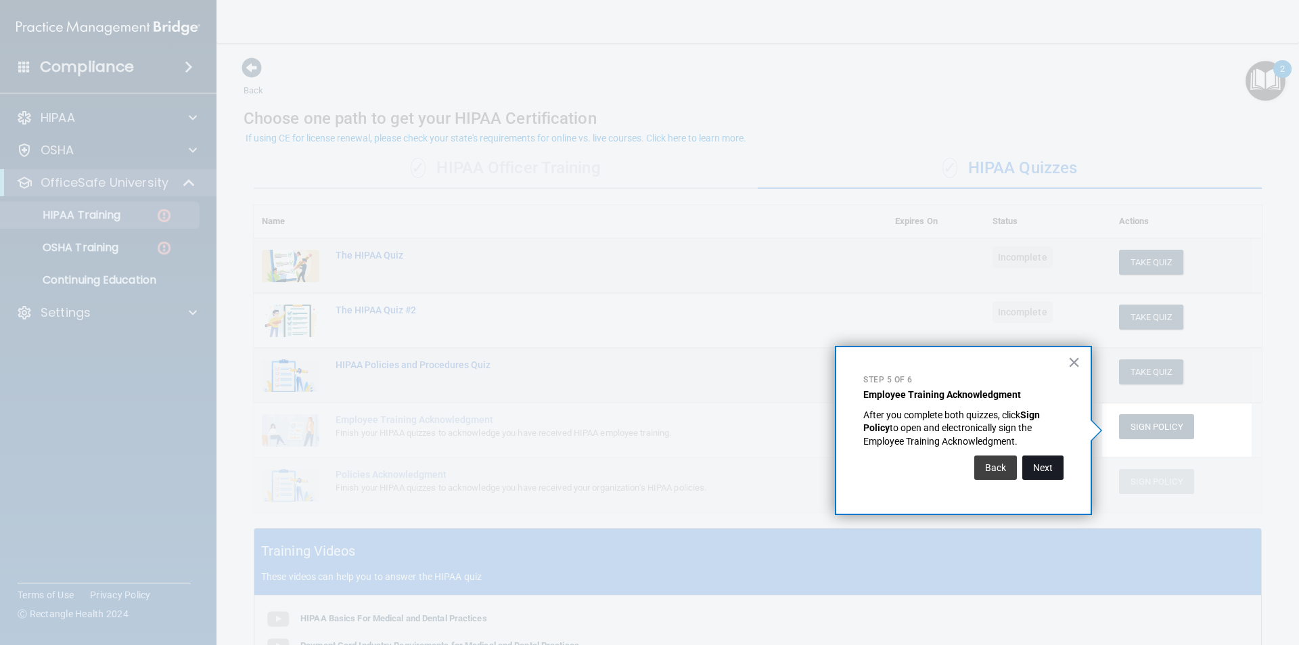
click at [639, 431] on button "Next" at bounding box center [1042, 467] width 41 height 24
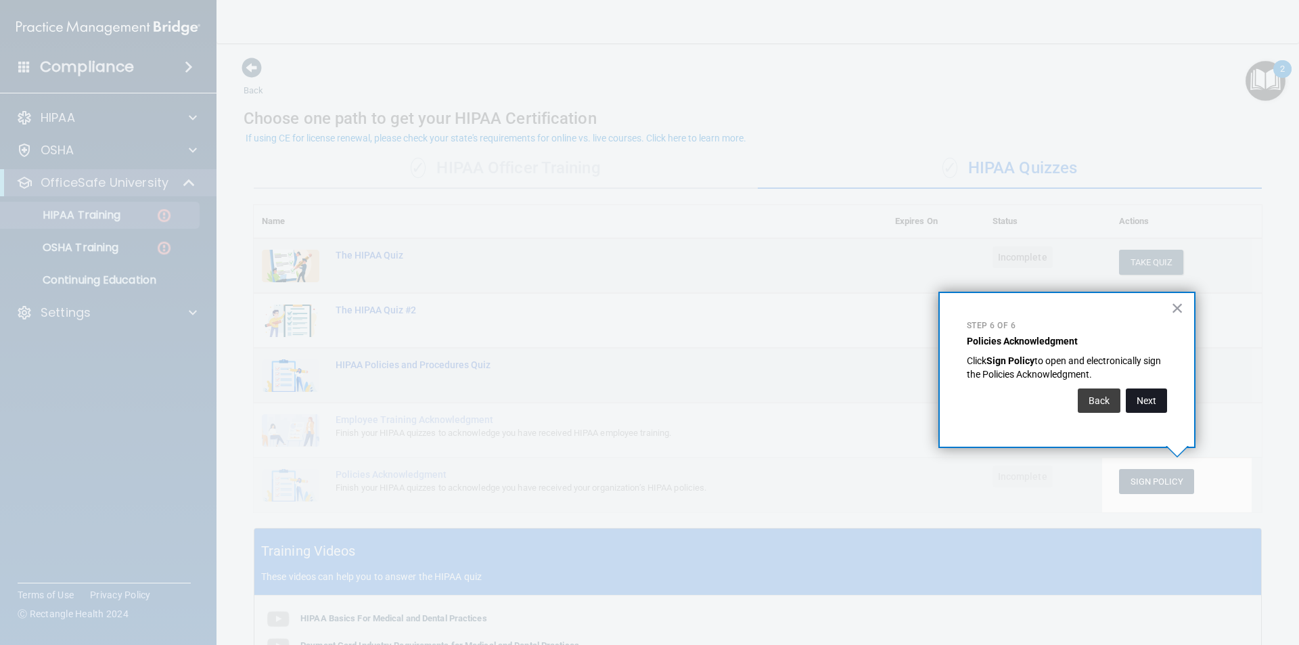
click at [639, 410] on button "Next" at bounding box center [1146, 400] width 41 height 24
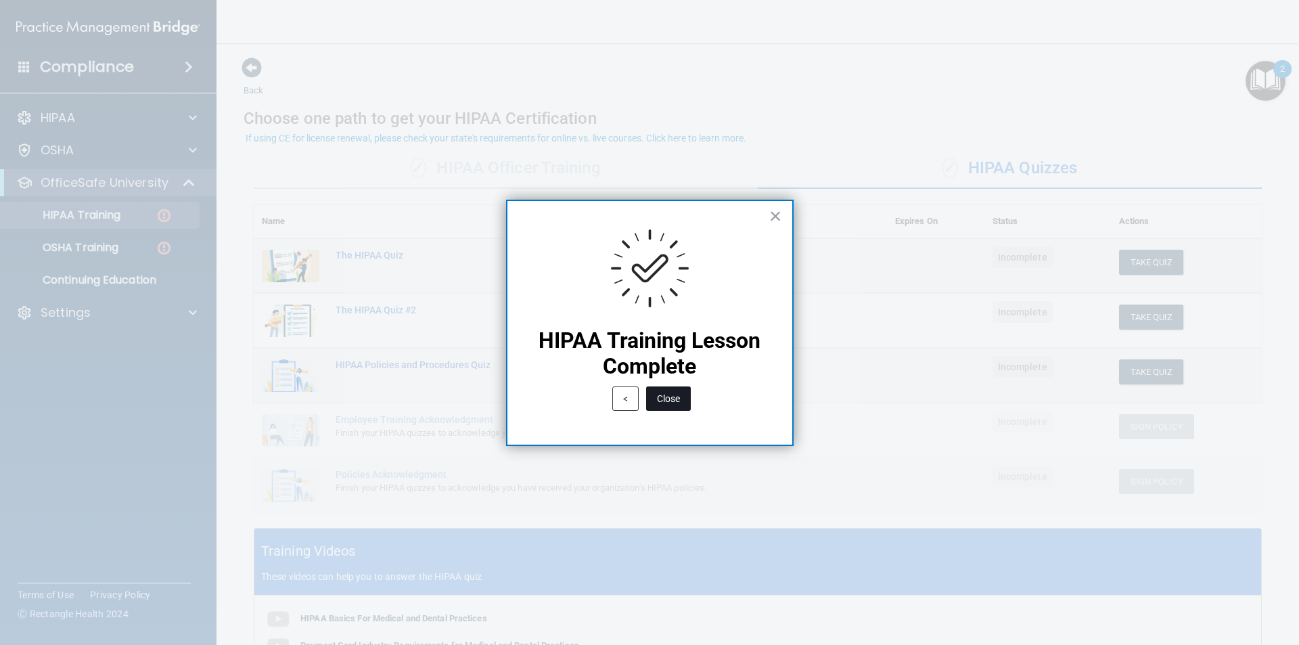
click at [639, 400] on button "Close" at bounding box center [668, 398] width 45 height 24
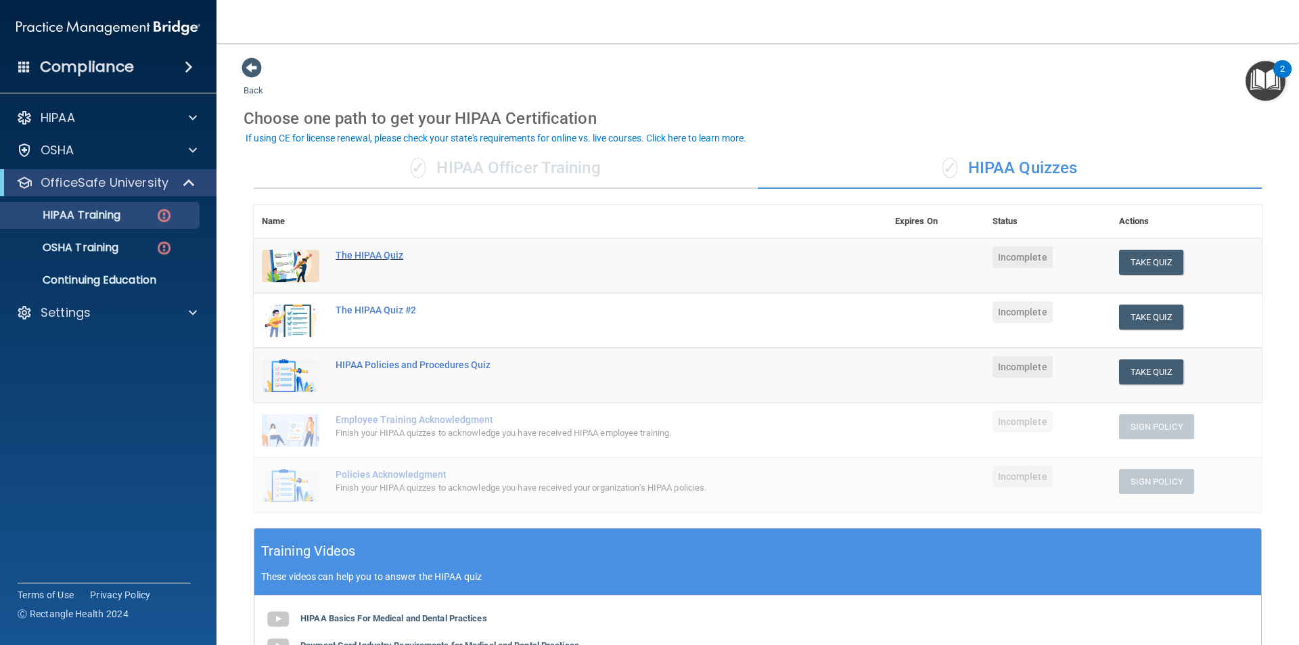
click at [340, 253] on div "The HIPAA Quiz" at bounding box center [578, 255] width 484 height 11
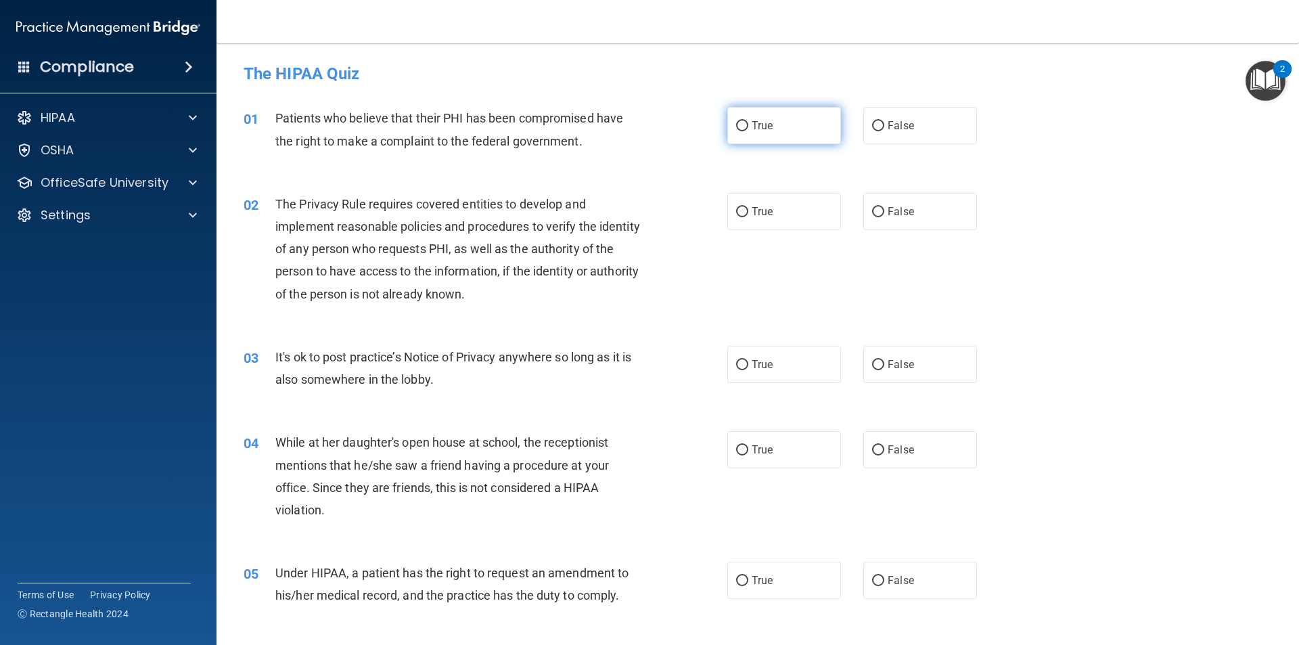
click at [639, 132] on label "True" at bounding box center [784, 125] width 114 height 37
click at [639, 131] on input "True" at bounding box center [742, 126] width 12 height 10
radio input "true"
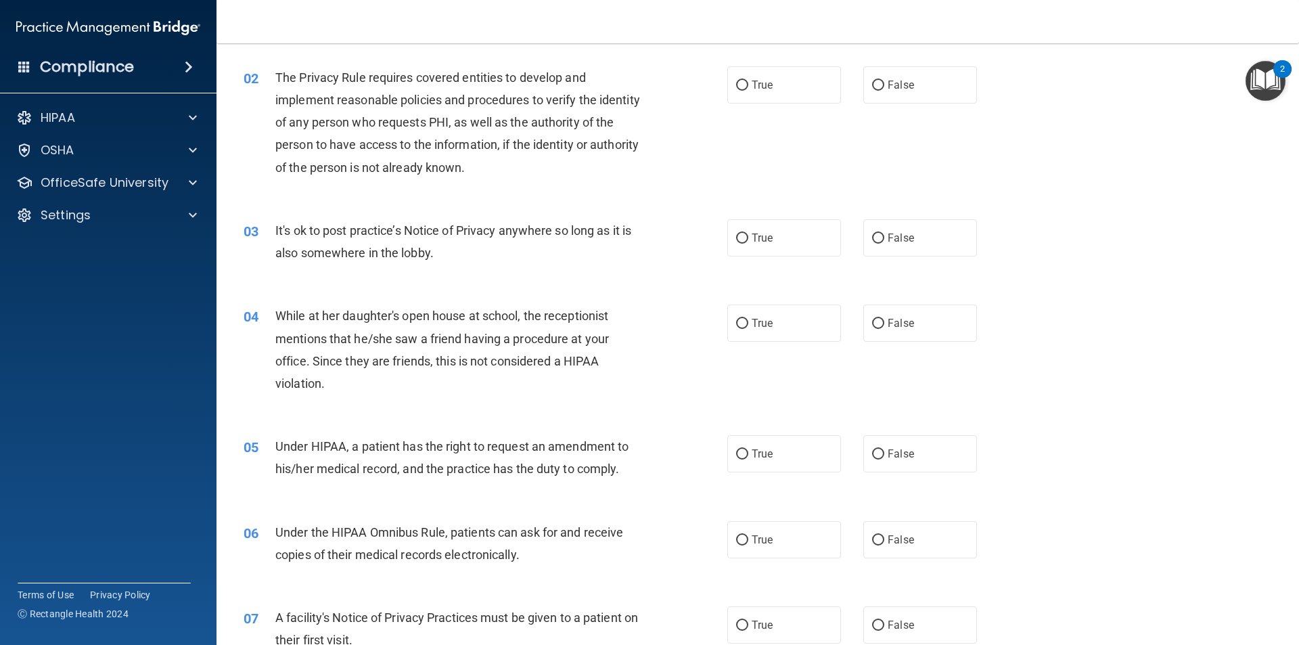
scroll to position [135, 0]
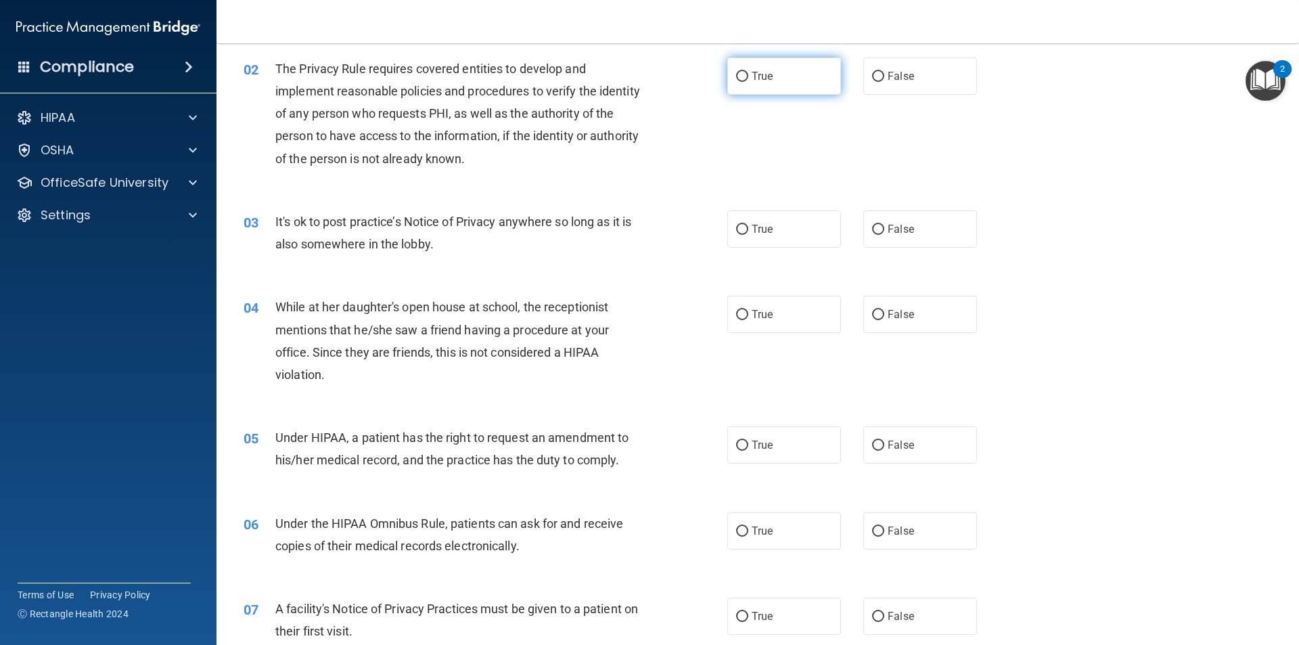
click at [639, 77] on span "True" at bounding box center [762, 76] width 21 height 13
click at [639, 77] on input "True" at bounding box center [742, 77] width 12 height 10
radio input "true"
click at [639, 240] on label "False" at bounding box center [920, 228] width 114 height 37
click at [639, 235] on input "False" at bounding box center [878, 230] width 12 height 10
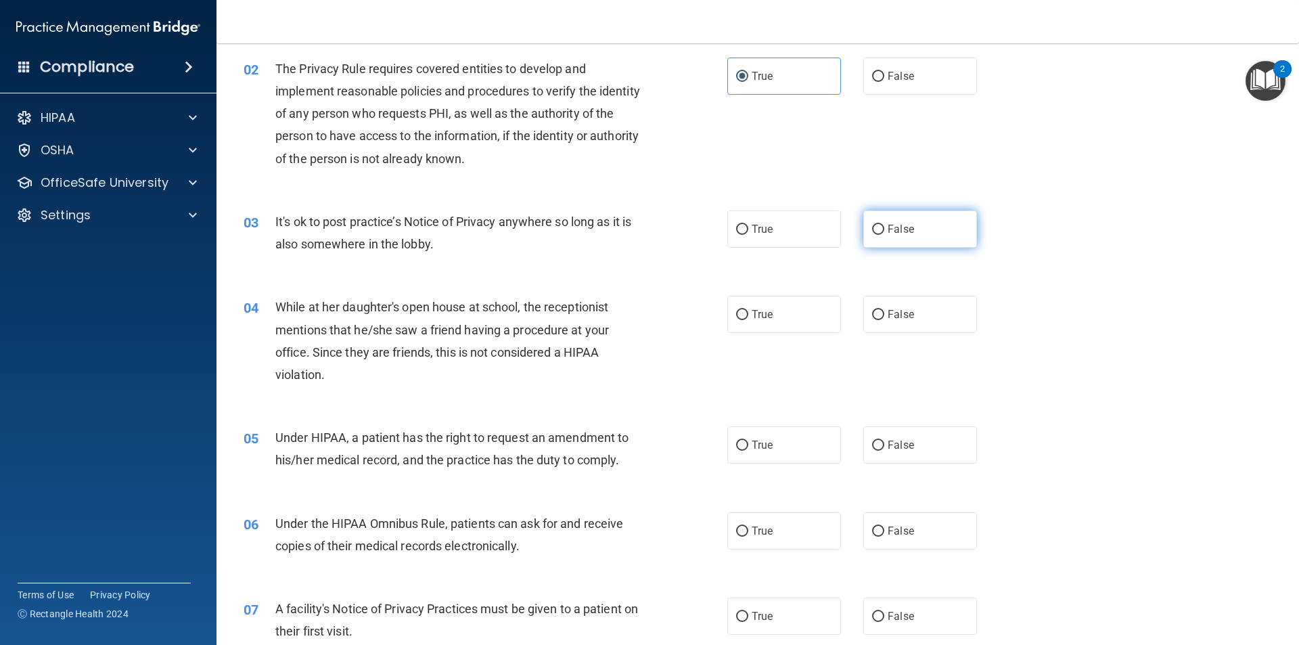
radio input "true"
drag, startPoint x: 916, startPoint y: 315, endPoint x: 913, endPoint y: 321, distance: 7.0
click at [639, 315] on label "False" at bounding box center [920, 314] width 114 height 37
click at [639, 315] on input "False" at bounding box center [878, 315] width 12 height 10
radio input "true"
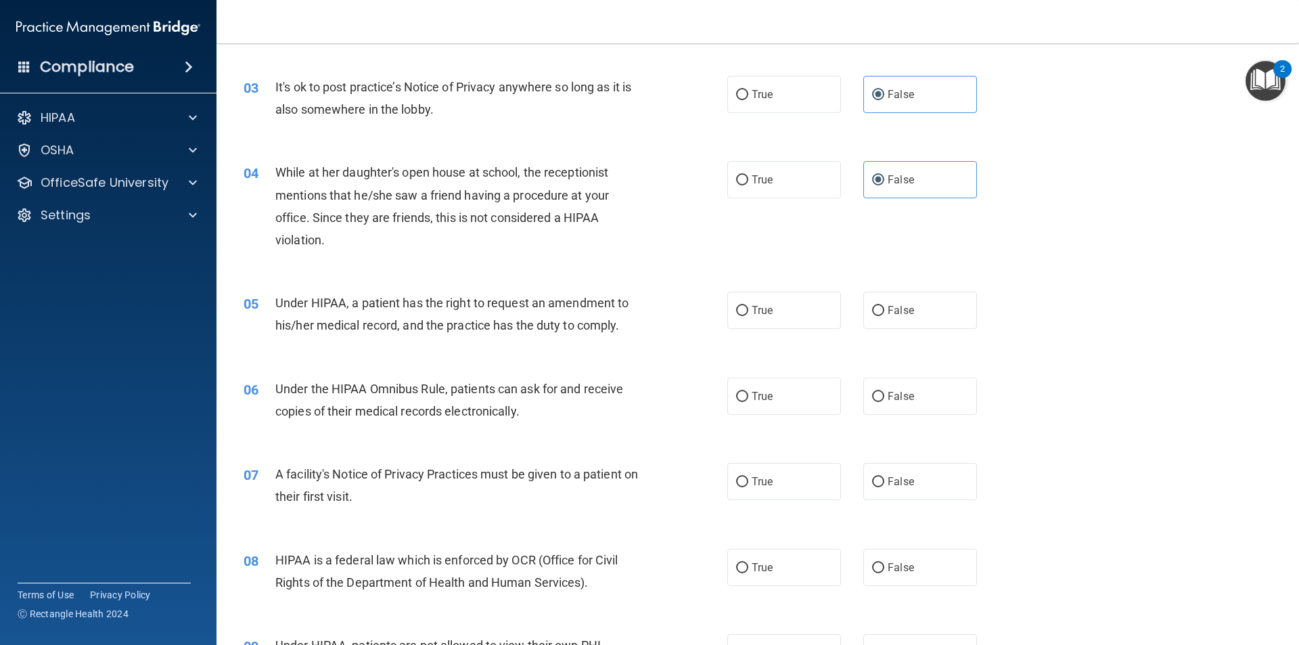
scroll to position [271, 0]
click at [639, 307] on label "True" at bounding box center [784, 309] width 114 height 37
click at [639, 307] on input "True" at bounding box center [742, 310] width 12 height 10
radio input "true"
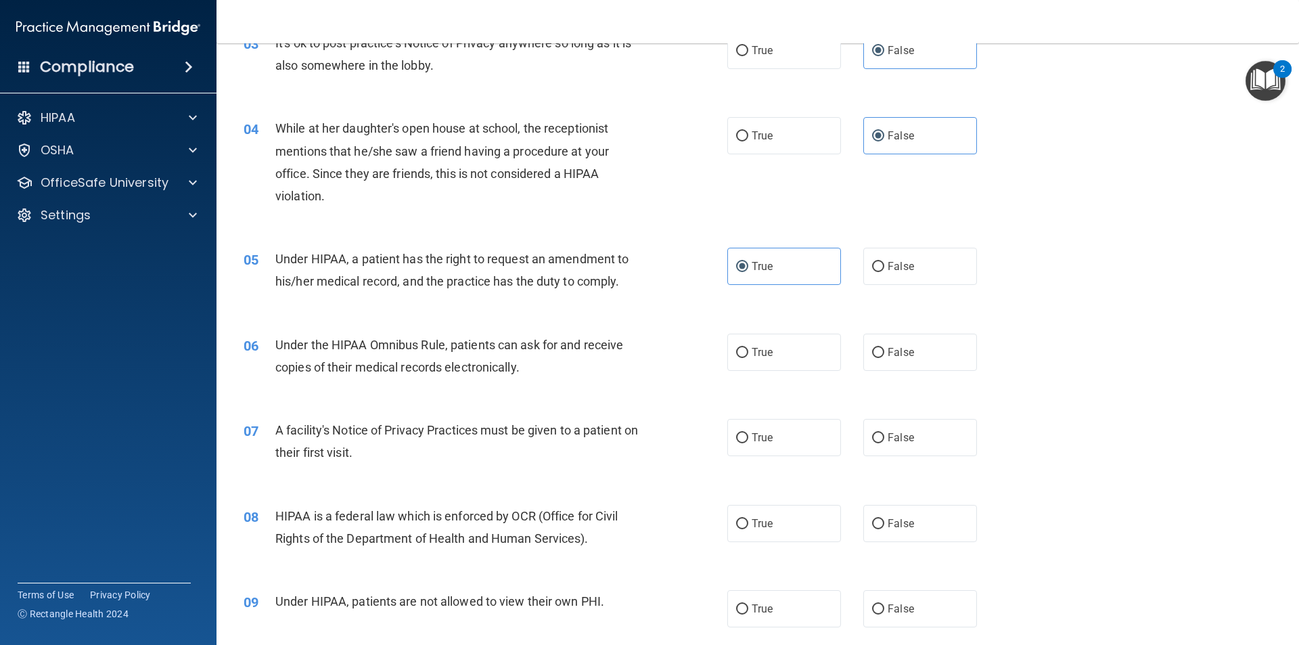
scroll to position [338, 0]
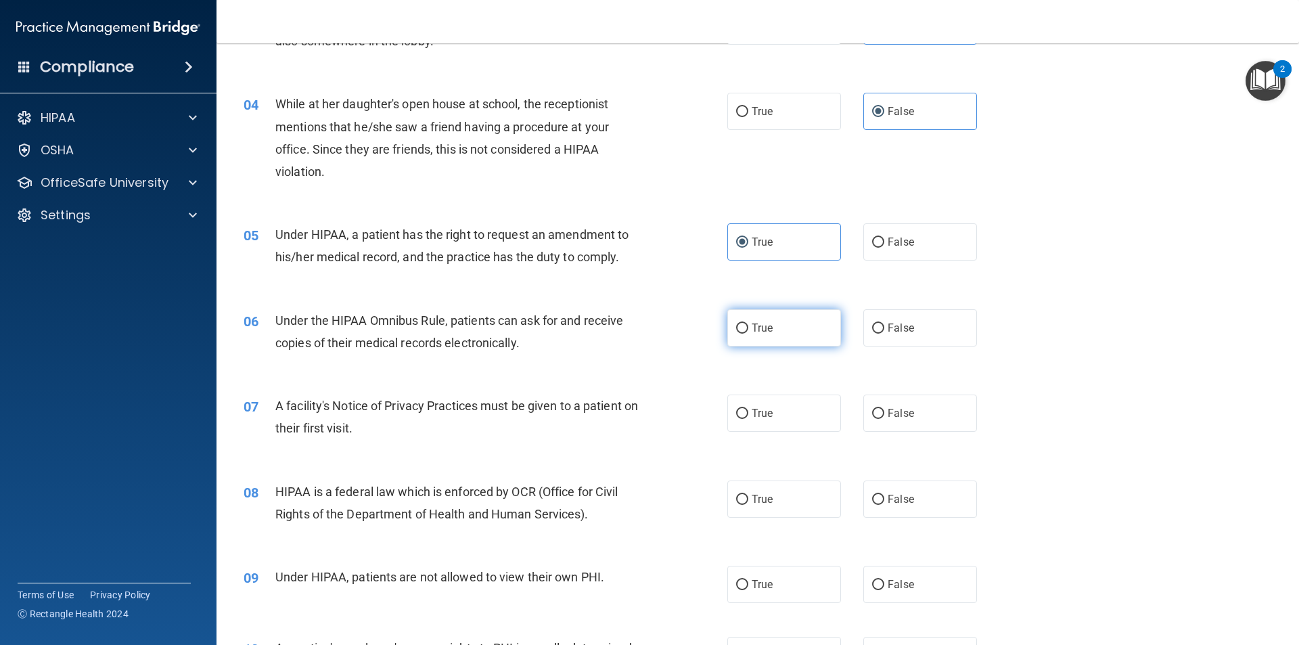
click at [639, 325] on span "True" at bounding box center [762, 327] width 21 height 13
click at [639, 325] on input "True" at bounding box center [742, 328] width 12 height 10
radio input "true"
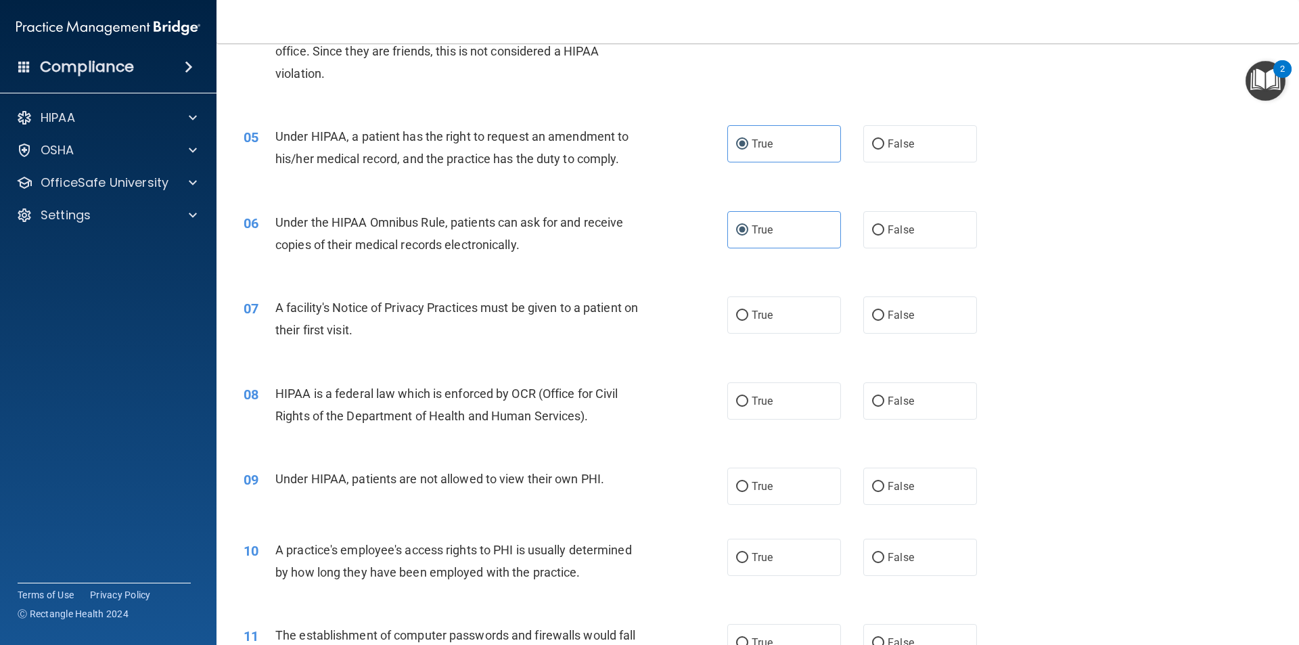
scroll to position [474, 0]
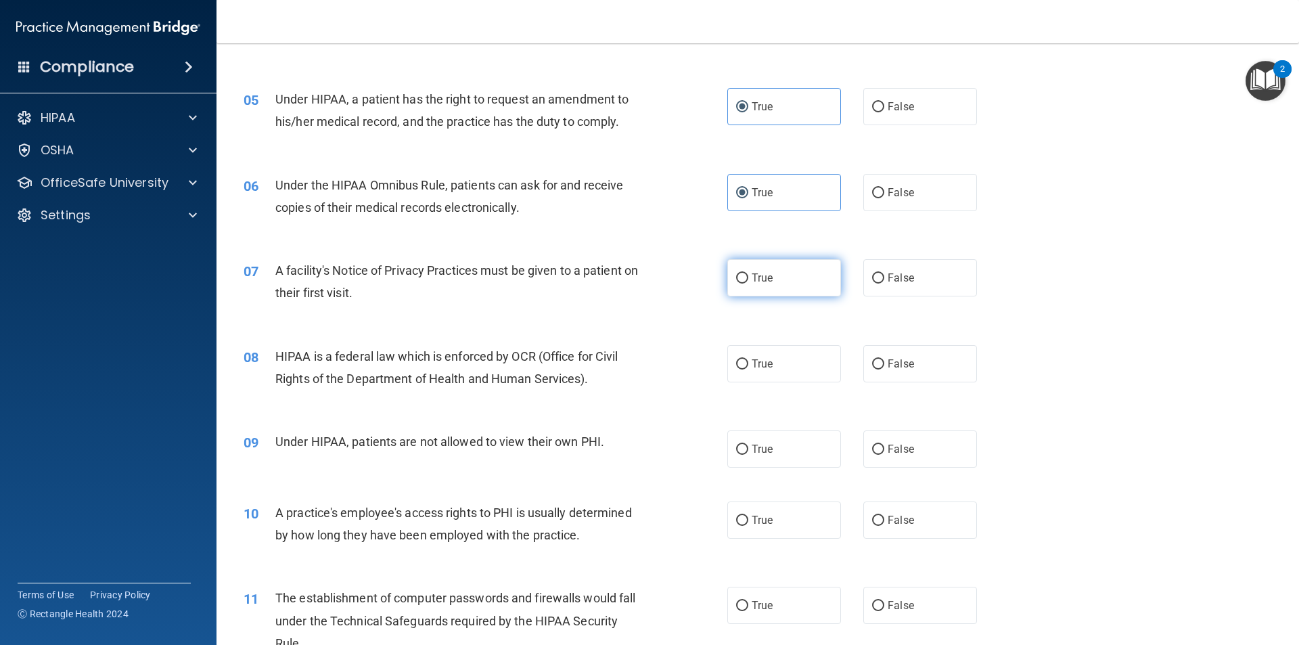
click at [639, 281] on span "True" at bounding box center [762, 277] width 21 height 13
click at [639, 281] on input "True" at bounding box center [742, 278] width 12 height 10
radio input "true"
click at [639, 431] on label "False" at bounding box center [920, 448] width 114 height 37
click at [639, 431] on input "False" at bounding box center [878, 450] width 12 height 10
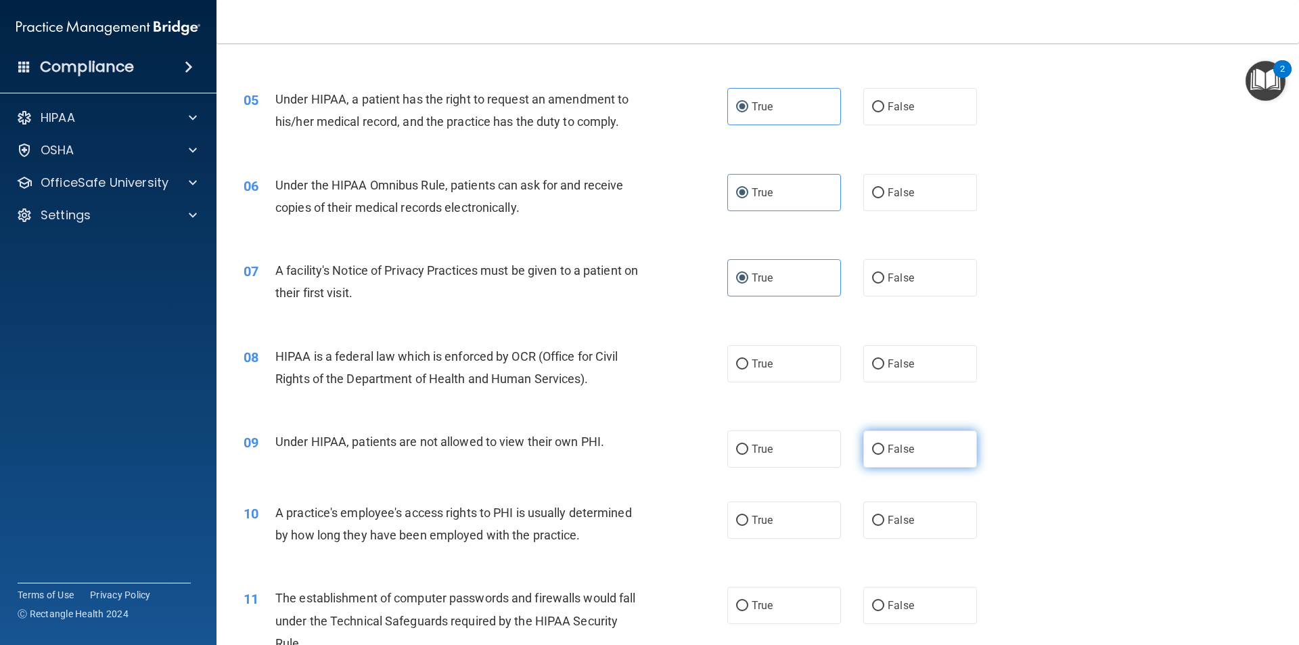
radio input "true"
click at [639, 363] on label "True" at bounding box center [784, 363] width 114 height 37
click at [639, 363] on input "True" at bounding box center [742, 364] width 12 height 10
radio input "true"
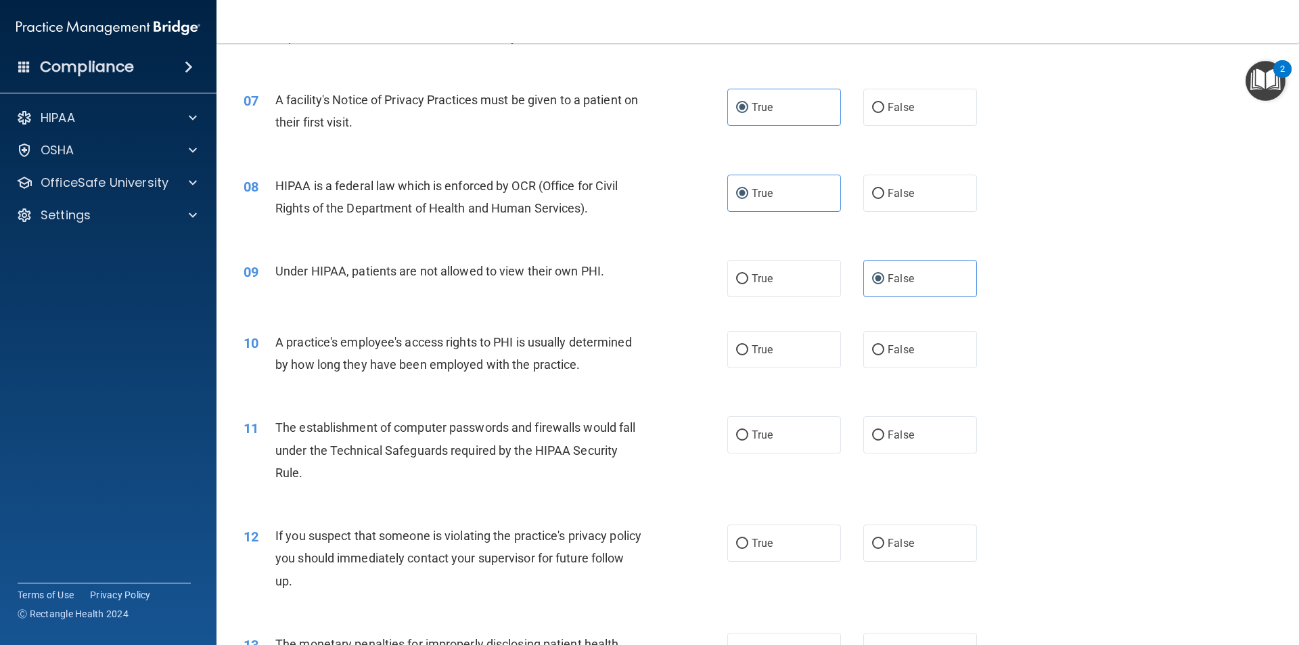
scroll to position [677, 0]
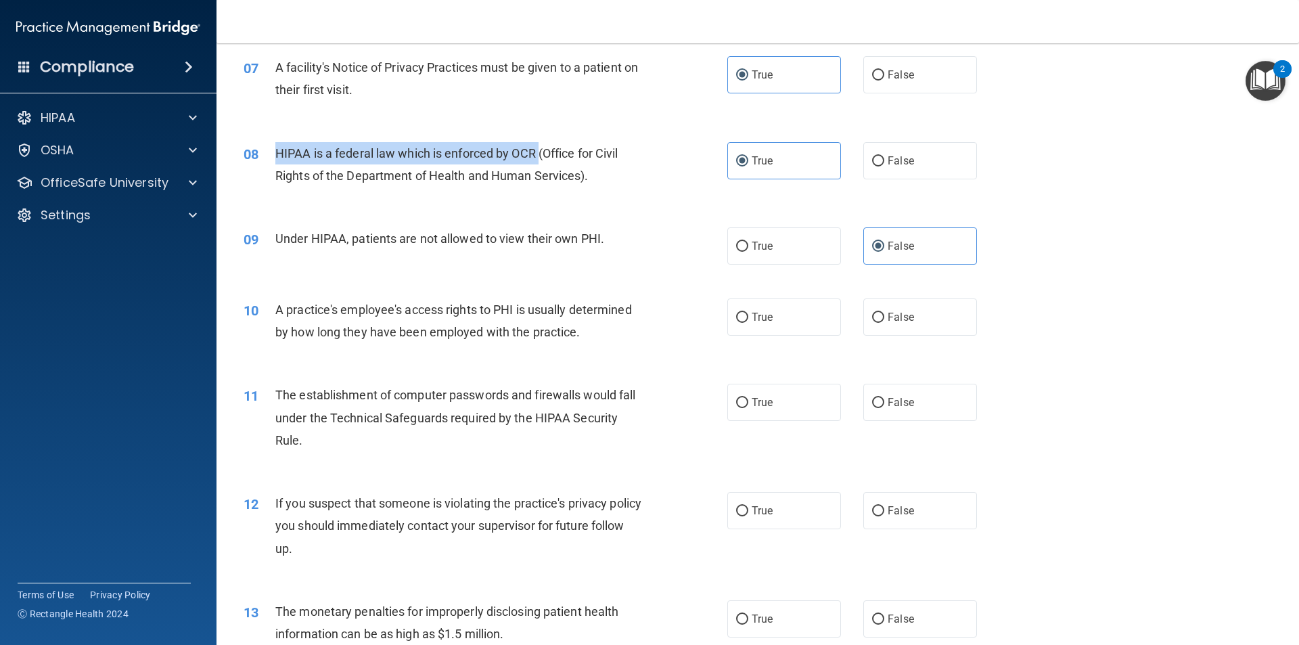
drag, startPoint x: 266, startPoint y: 152, endPoint x: 535, endPoint y: 157, distance: 269.3
click at [539, 158] on div "08 HIPAA is a federal law which is enforced by OCR (Office for Civil Rights of …" at bounding box center [485, 167] width 524 height 51
copy div "HIPAA is a federal law which is enforced by OCR"
click at [637, 209] on div "08 HIPAA is a federal law which is enforced by OCR (Office for Civil Rights of …" at bounding box center [757, 167] width 1049 height 85
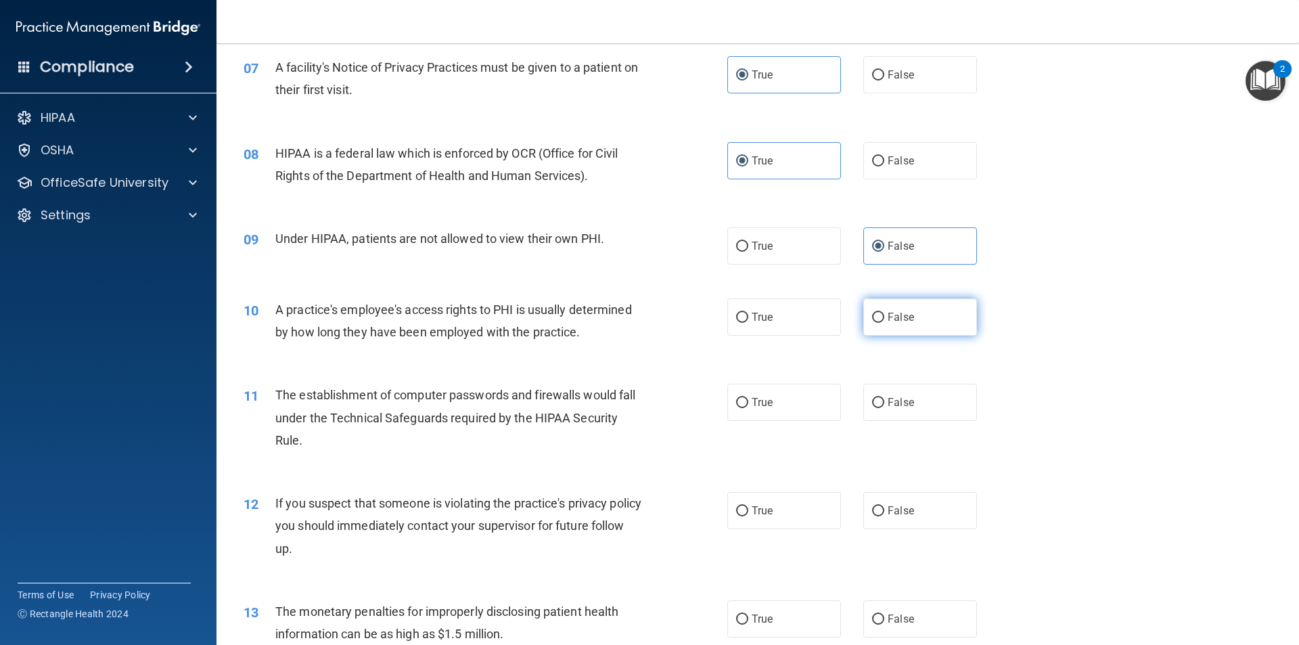
click at [639, 328] on label "False" at bounding box center [920, 316] width 114 height 37
click at [639, 323] on input "False" at bounding box center [878, 318] width 12 height 10
radio input "true"
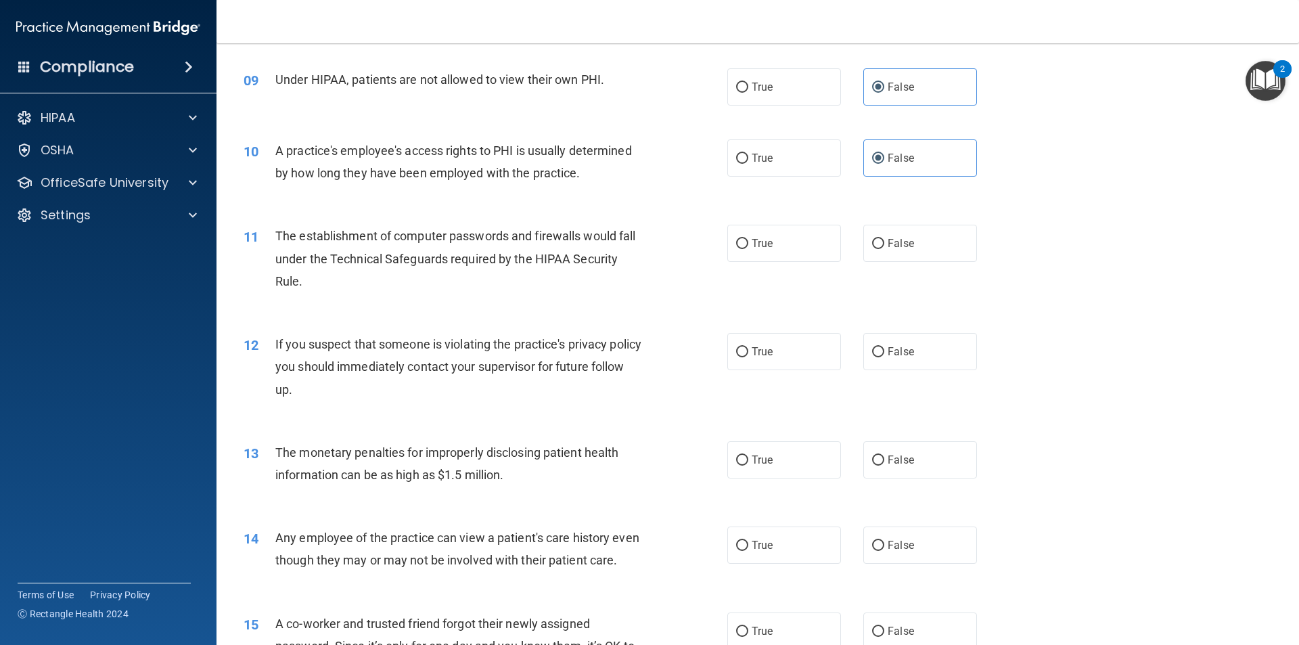
scroll to position [812, 0]
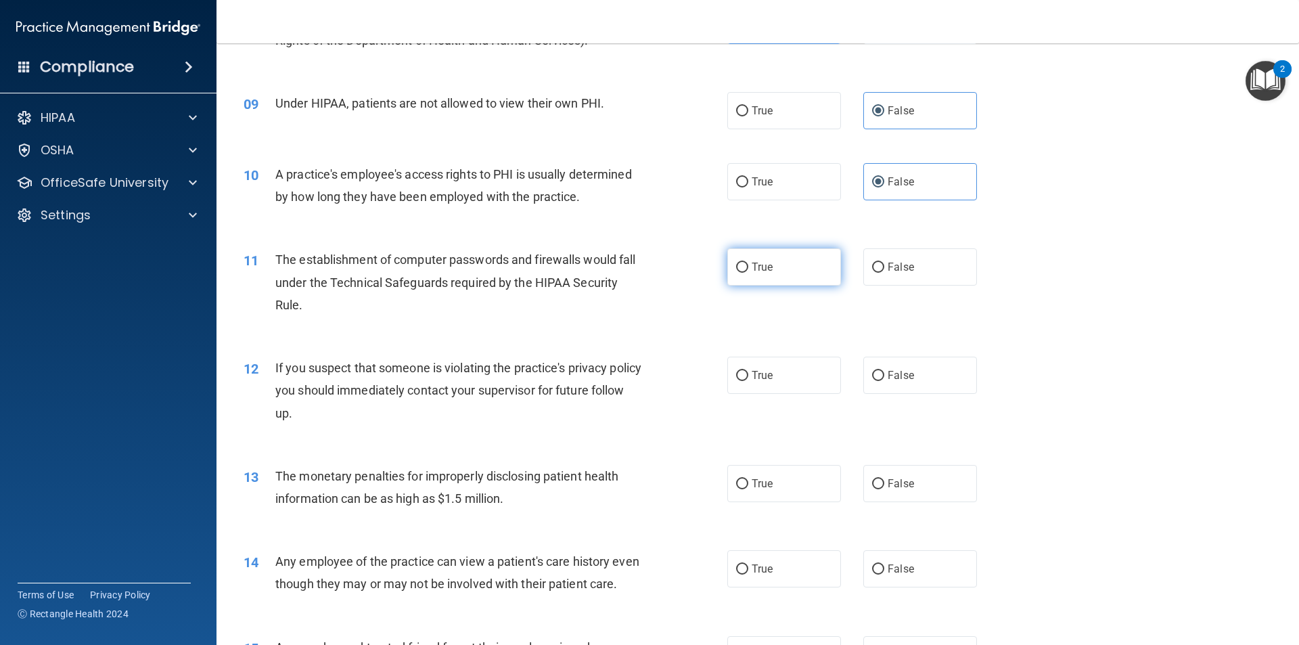
click at [639, 272] on span "True" at bounding box center [762, 266] width 21 height 13
click at [639, 272] on input "True" at bounding box center [742, 268] width 12 height 10
radio input "true"
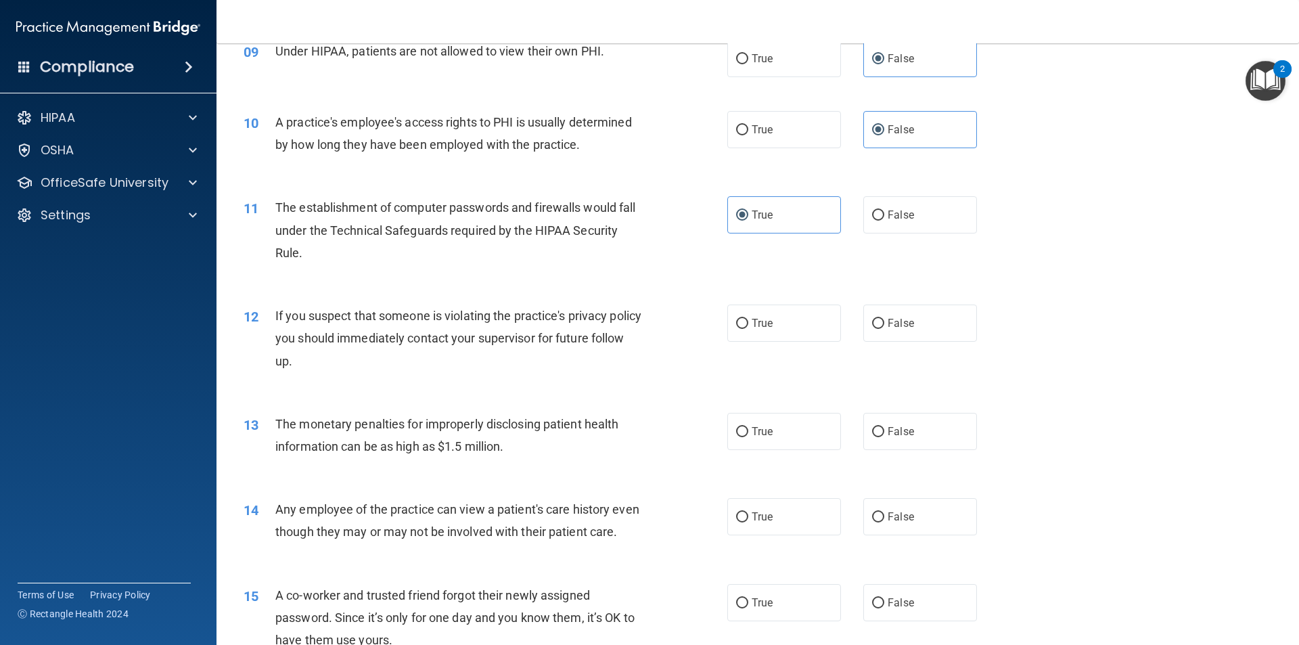
scroll to position [947, 0]
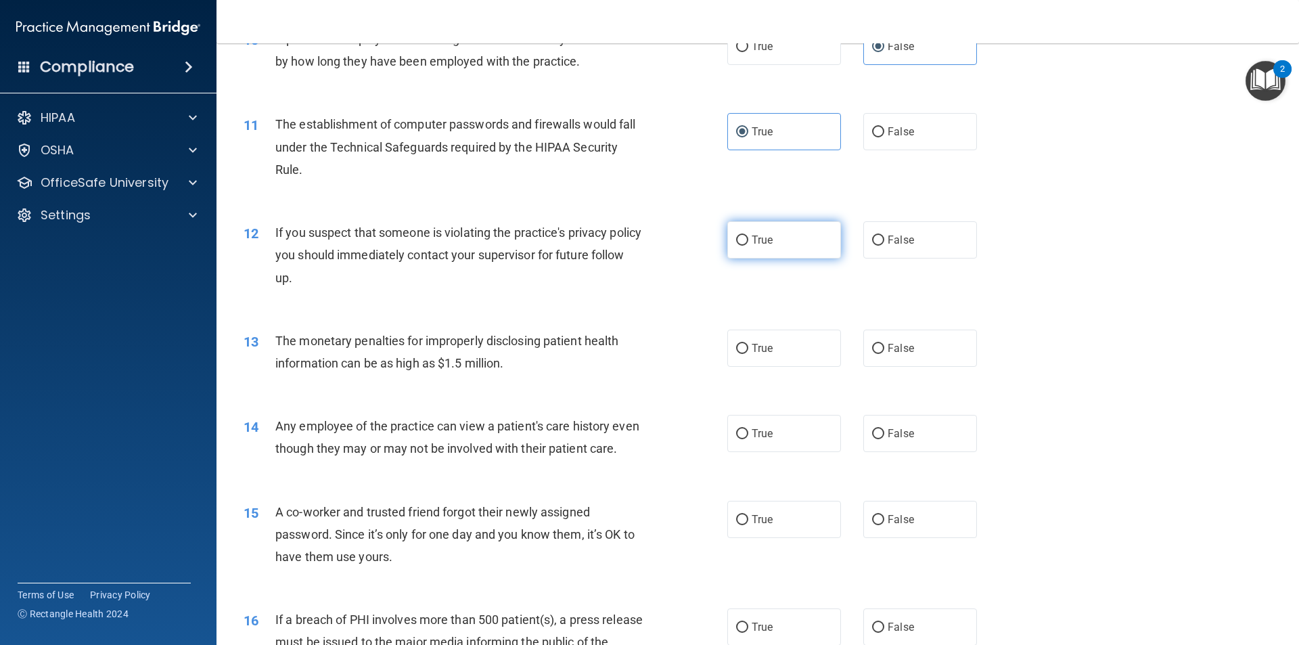
click at [639, 239] on label "True" at bounding box center [784, 239] width 114 height 37
click at [639, 239] on input "True" at bounding box center [742, 240] width 12 height 10
radio input "true"
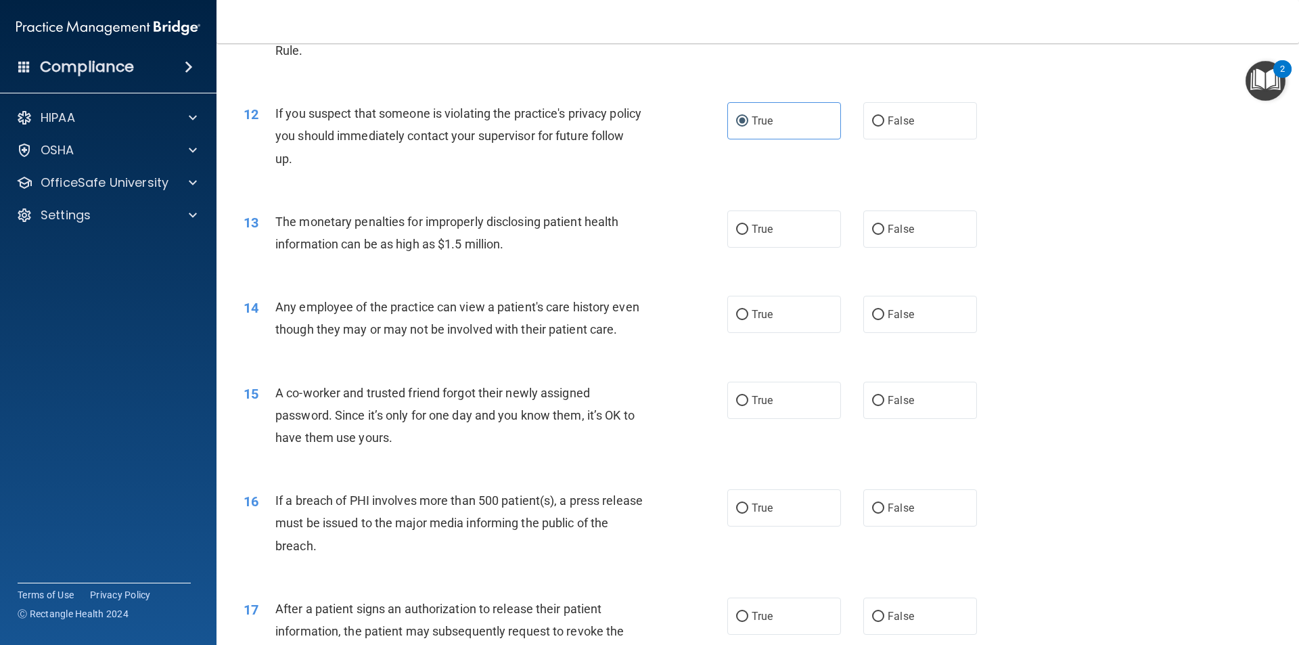
scroll to position [1083, 0]
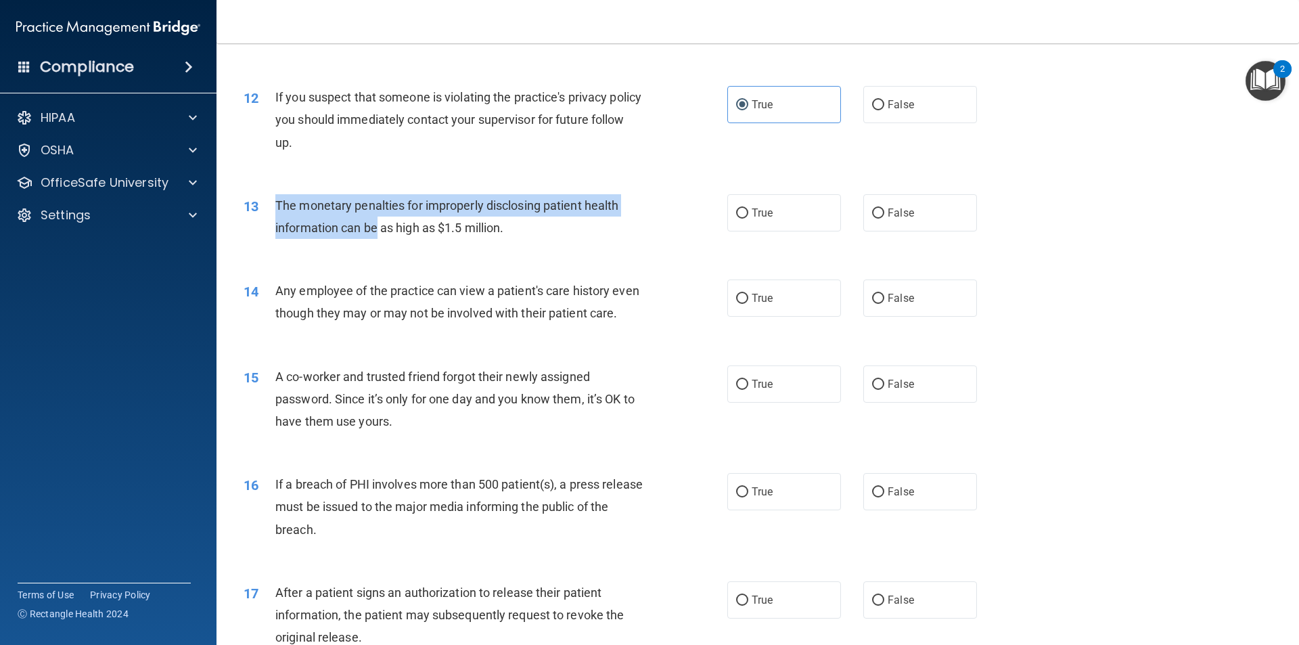
drag, startPoint x: 273, startPoint y: 204, endPoint x: 379, endPoint y: 223, distance: 108.0
click at [379, 223] on div "13 The monetary penalties for improperly disclosing patient health information …" at bounding box center [485, 219] width 524 height 51
copy div "The monetary penalties for improperly disclosing patient health information can…"
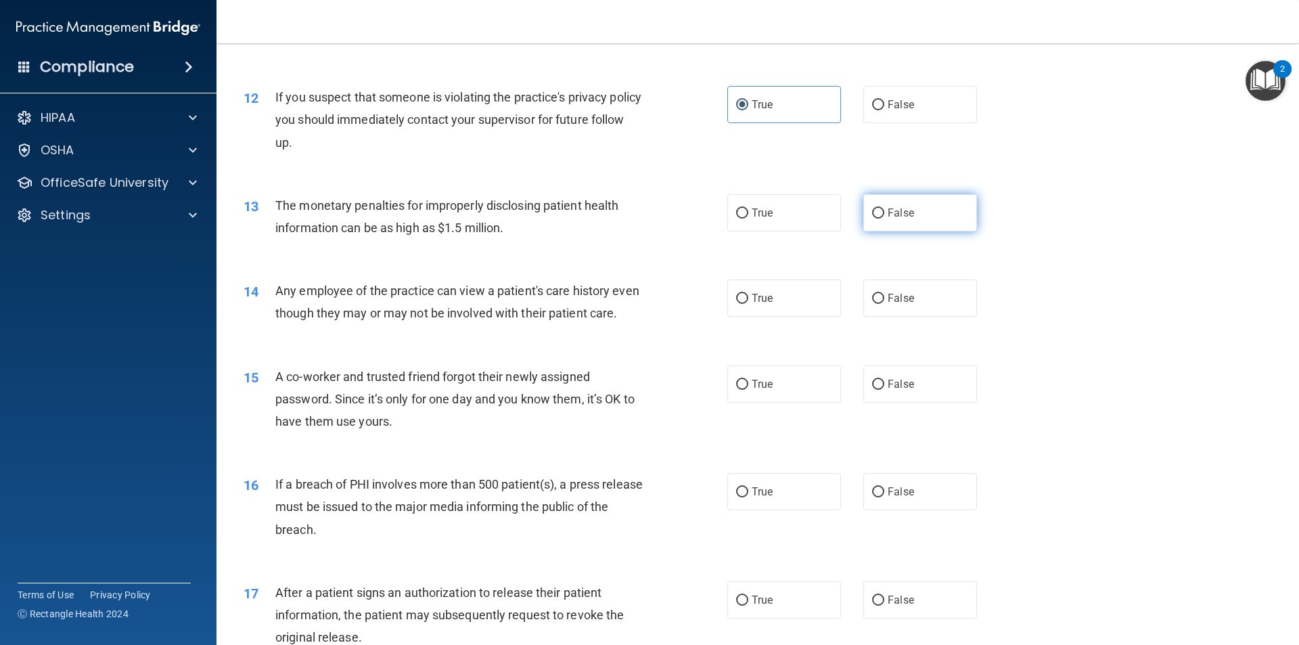
click at [639, 210] on label "False" at bounding box center [920, 212] width 114 height 37
click at [639, 210] on input "False" at bounding box center [878, 213] width 12 height 10
radio input "true"
click at [639, 314] on label "True" at bounding box center [784, 297] width 114 height 37
click at [639, 304] on input "True" at bounding box center [742, 299] width 12 height 10
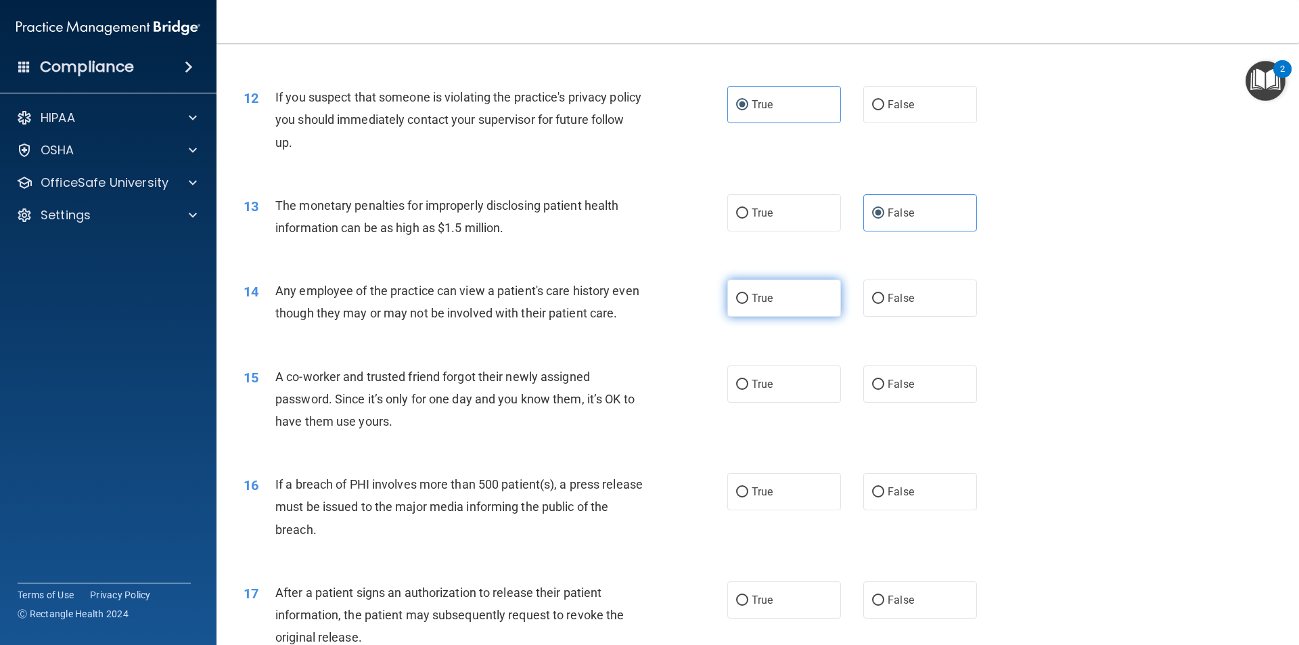
radio input "true"
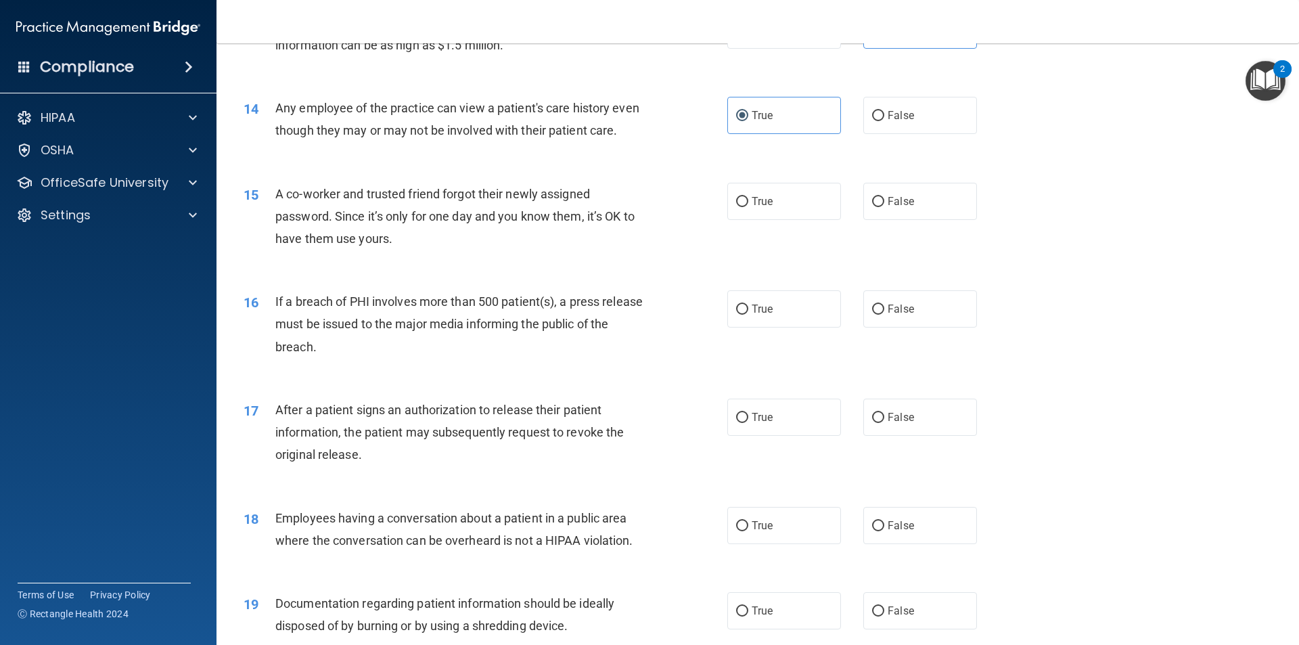
scroll to position [1286, 0]
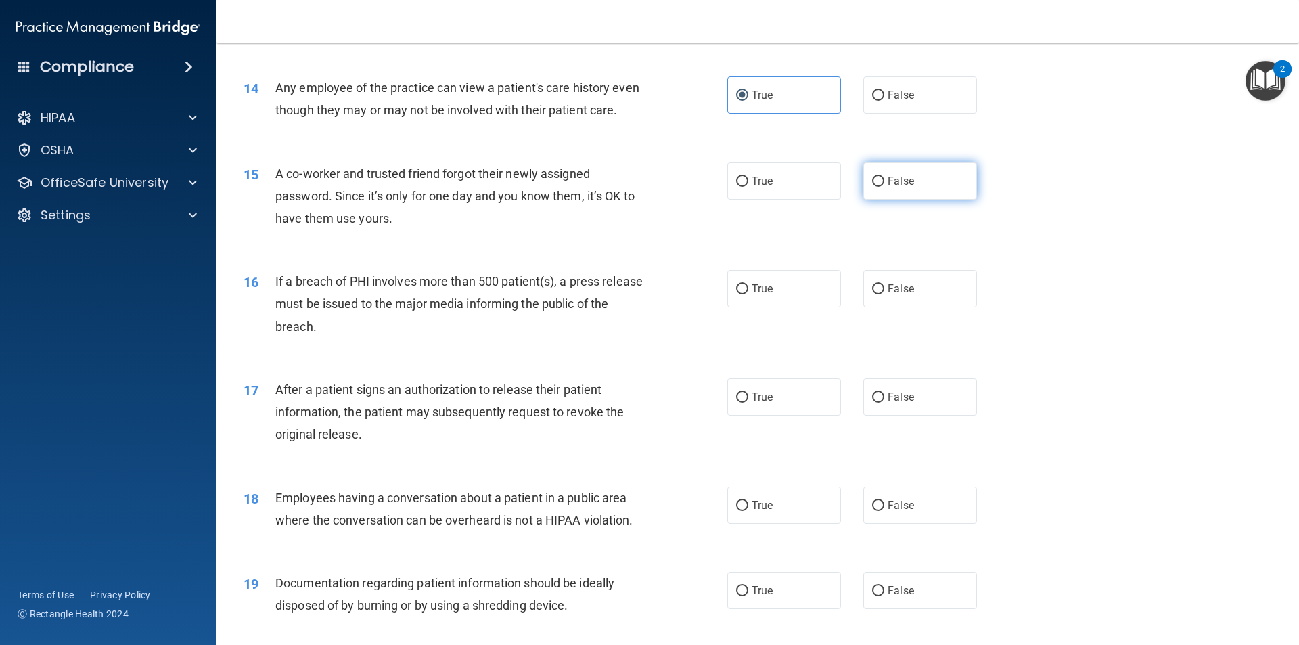
click at [639, 200] on label "False" at bounding box center [920, 180] width 114 height 37
click at [639, 187] on input "False" at bounding box center [878, 182] width 12 height 10
radio input "true"
click at [639, 100] on label "False" at bounding box center [920, 94] width 114 height 37
click at [639, 100] on input "False" at bounding box center [878, 96] width 12 height 10
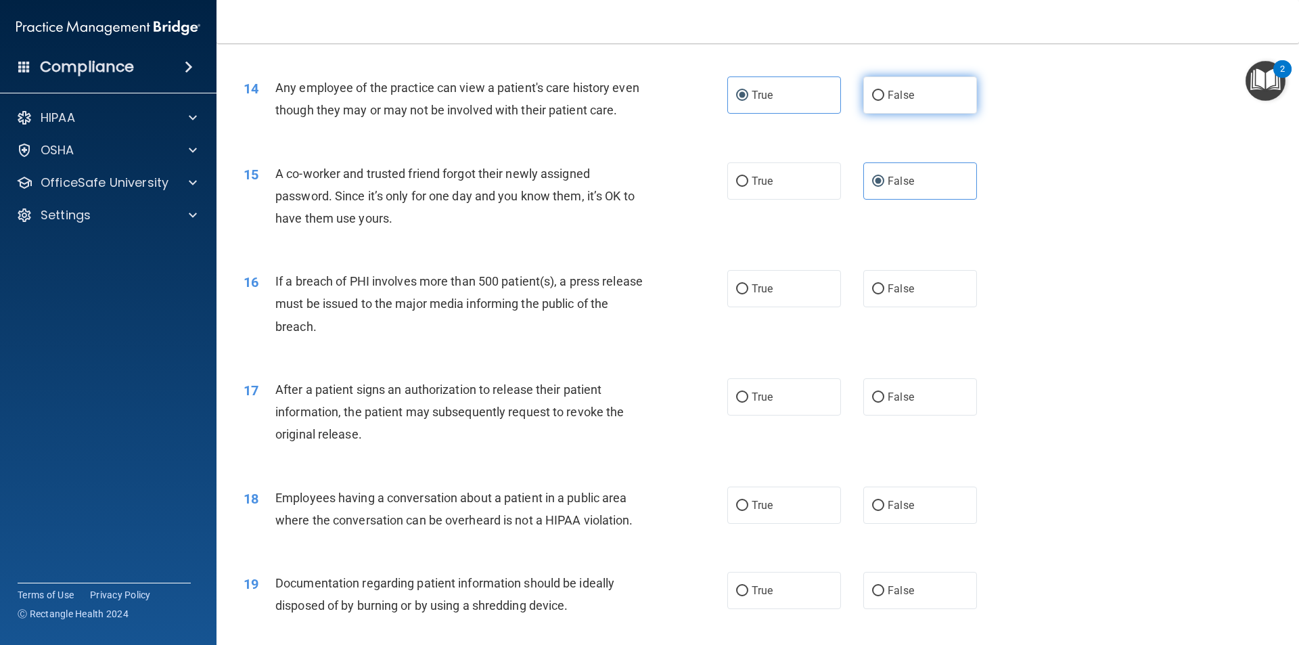
radio input "true"
radio input "false"
click at [639, 307] on label "False" at bounding box center [920, 288] width 114 height 37
click at [639, 294] on input "False" at bounding box center [878, 289] width 12 height 10
radio input "true"
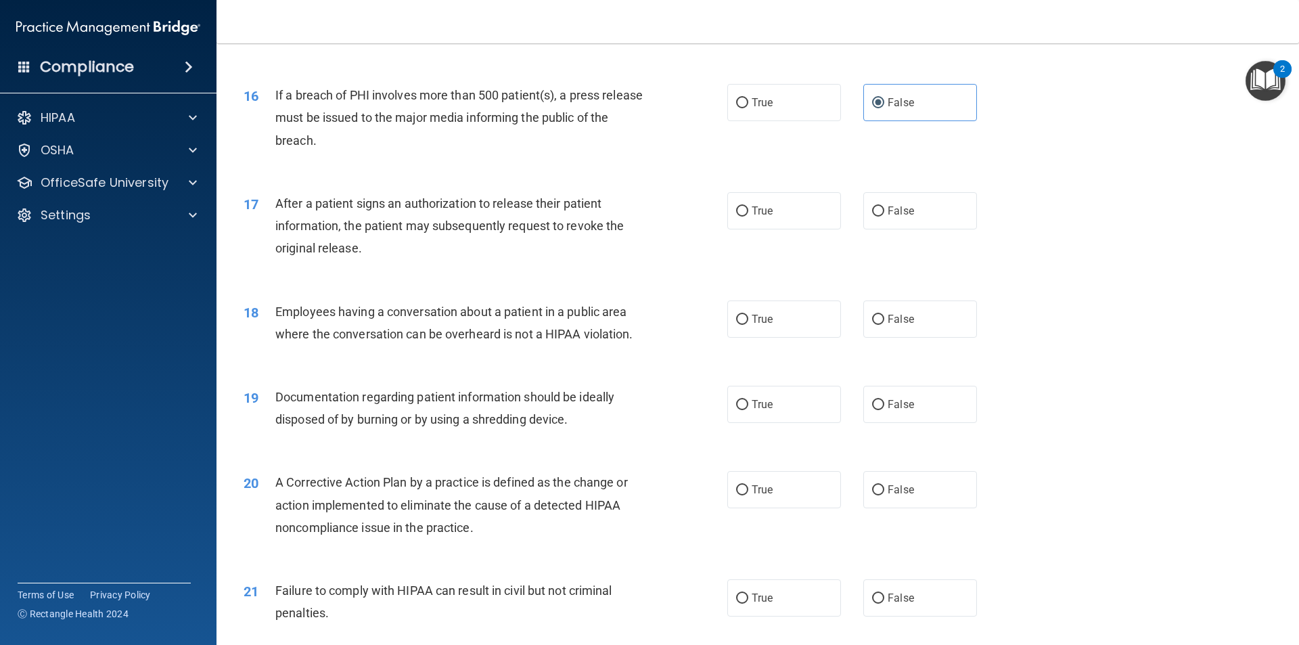
scroll to position [1489, 0]
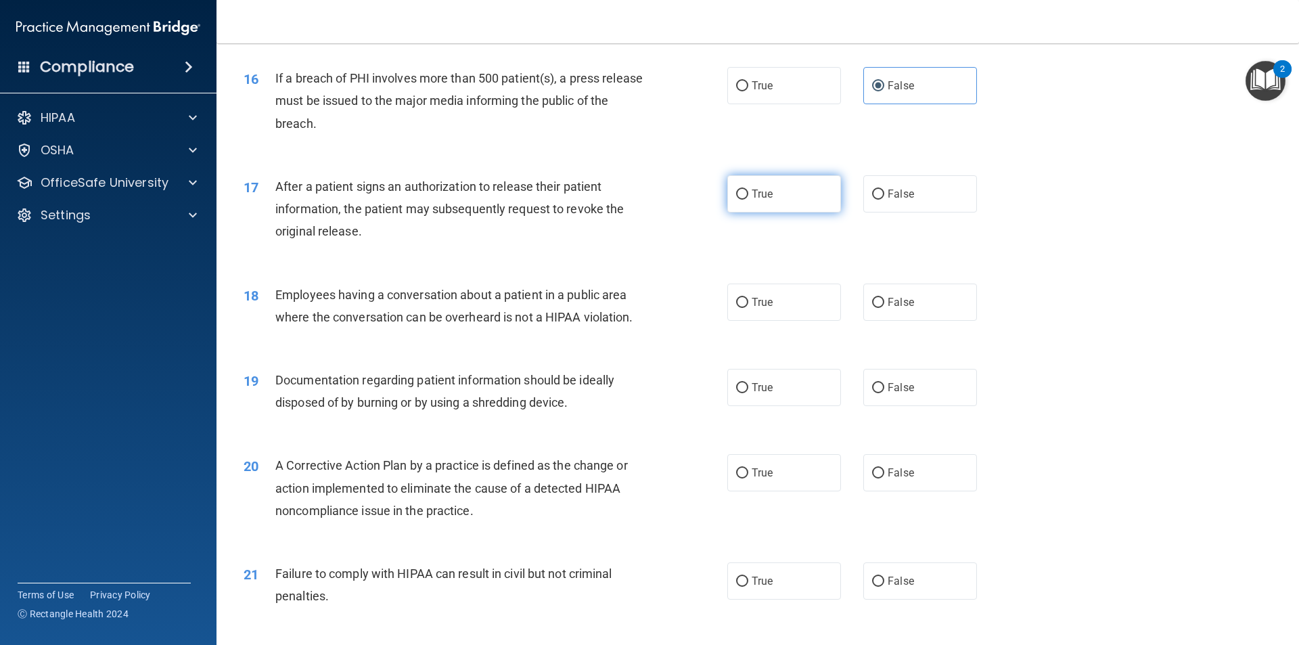
click at [639, 200] on span "True" at bounding box center [762, 193] width 21 height 13
click at [639, 200] on input "True" at bounding box center [742, 194] width 12 height 10
radio input "true"
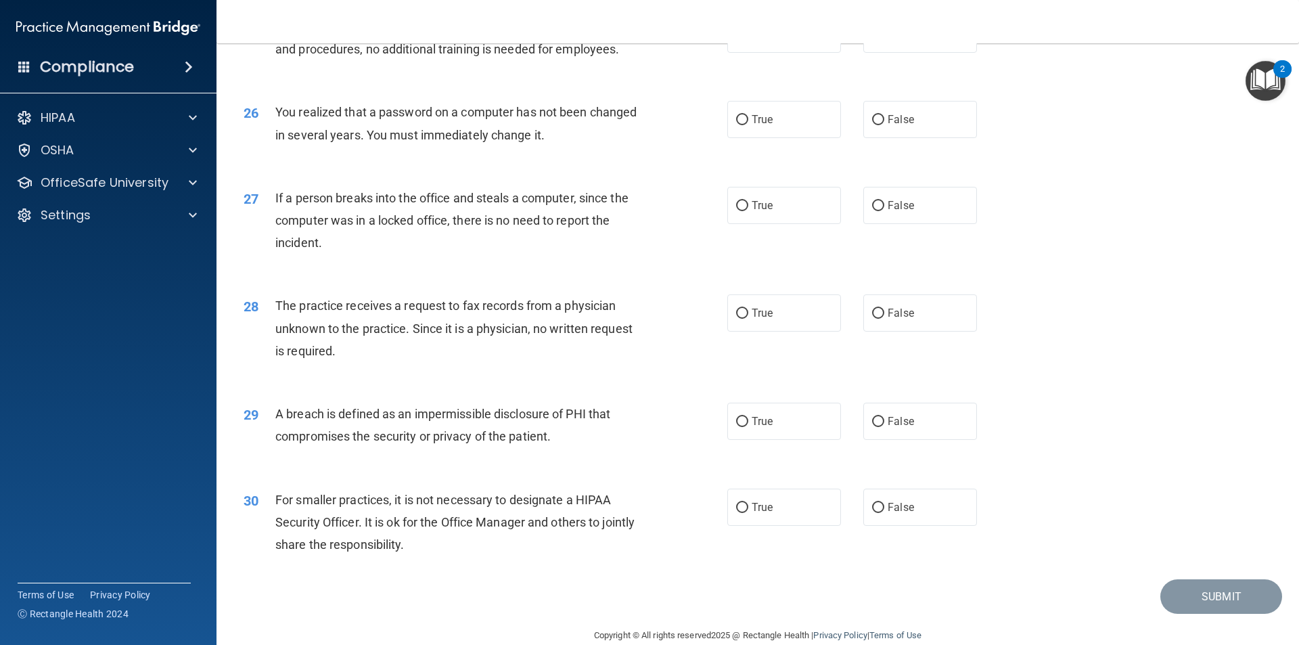
scroll to position [2558, 0]
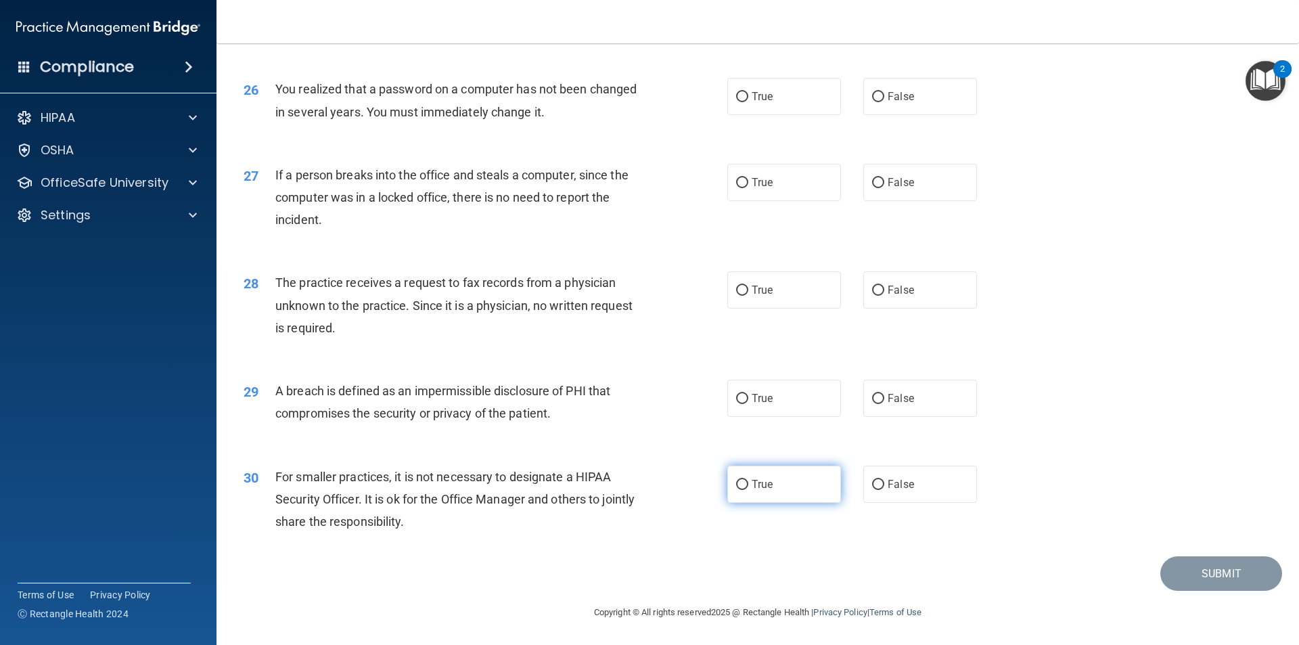
click at [639, 431] on label "True" at bounding box center [784, 484] width 114 height 37
click at [639, 431] on input "True" at bounding box center [742, 485] width 12 height 10
radio input "true"
click at [639, 401] on span "True" at bounding box center [762, 398] width 21 height 13
click at [639, 401] on input "True" at bounding box center [742, 399] width 12 height 10
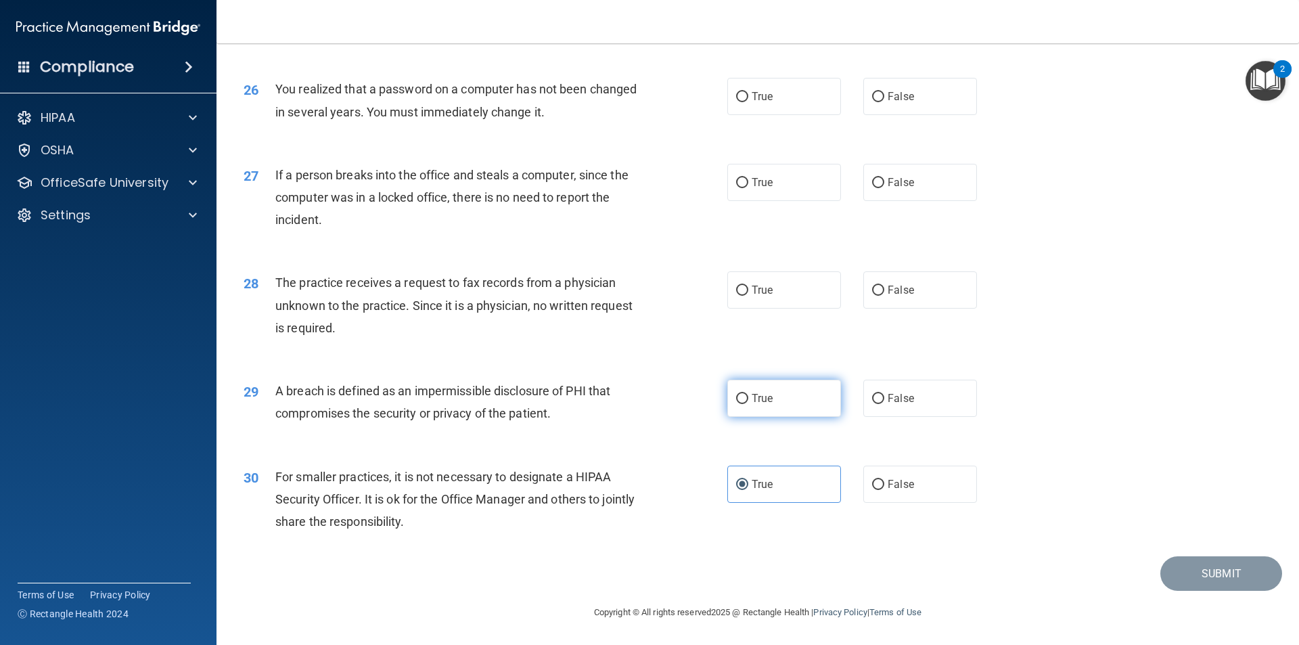
radio input "true"
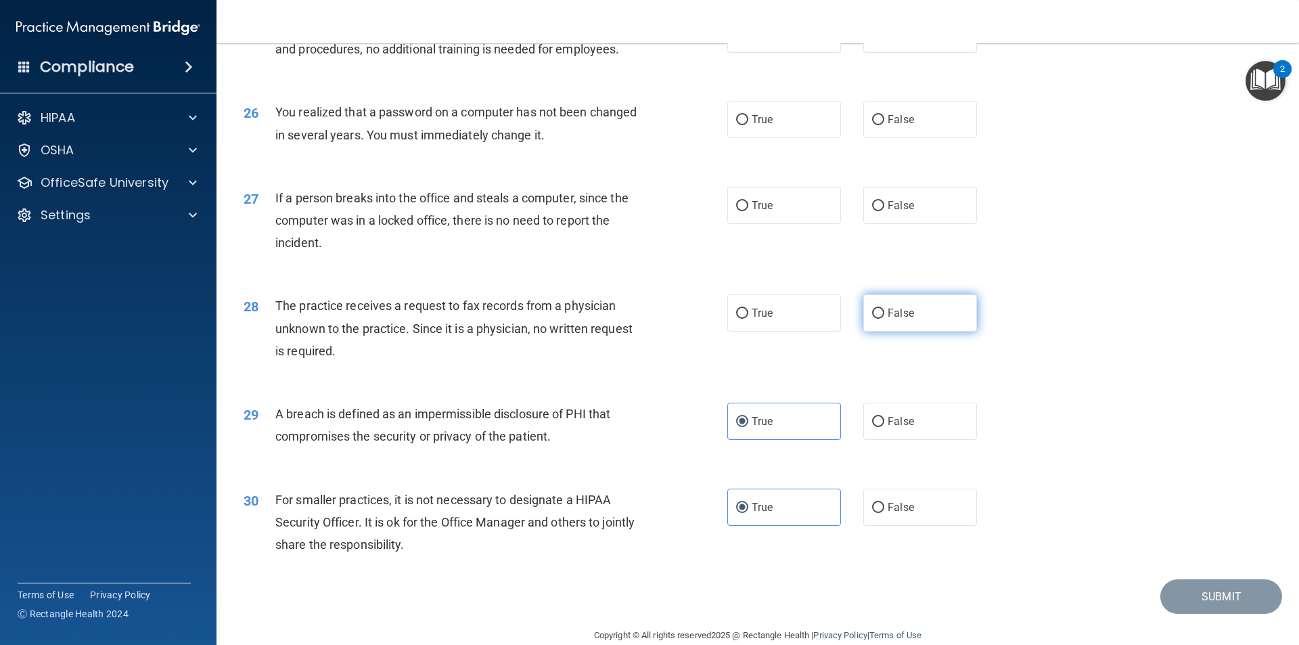
click at [639, 319] on span "False" at bounding box center [901, 312] width 26 height 13
click at [639, 319] on input "False" at bounding box center [878, 314] width 12 height 10
radio input "true"
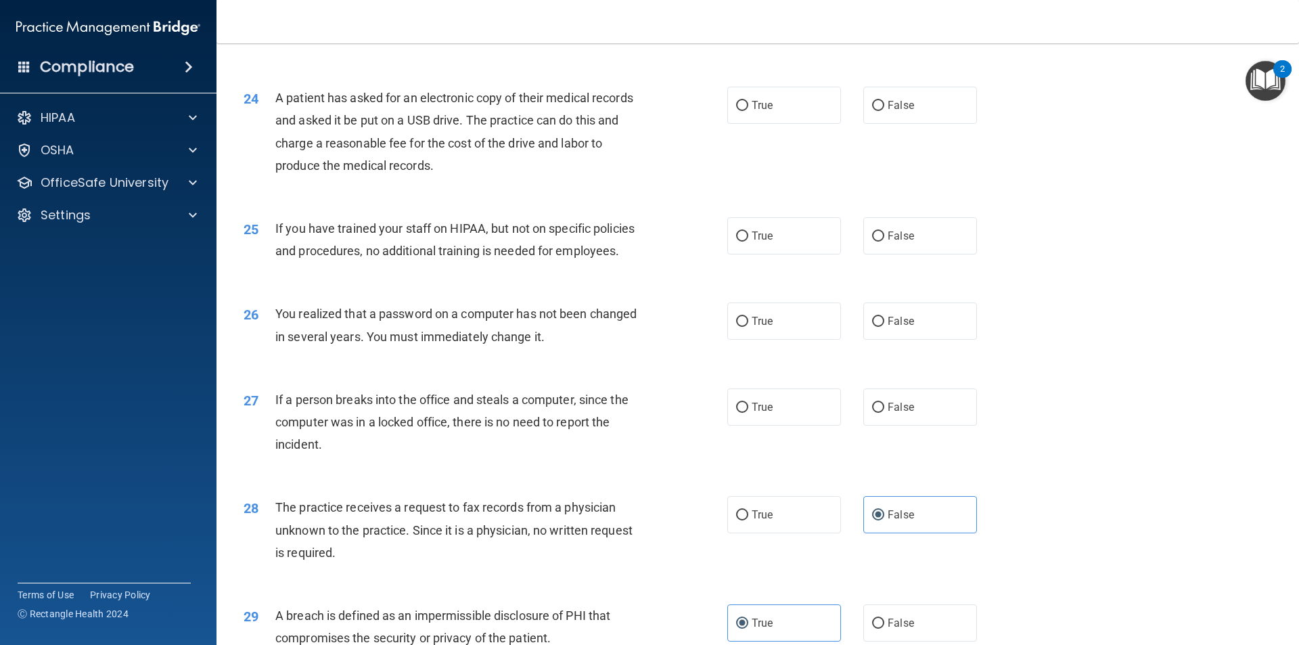
scroll to position [2287, 0]
click at [639, 427] on label "False" at bounding box center [920, 408] width 114 height 37
click at [639, 414] on input "False" at bounding box center [878, 409] width 12 height 10
radio input "true"
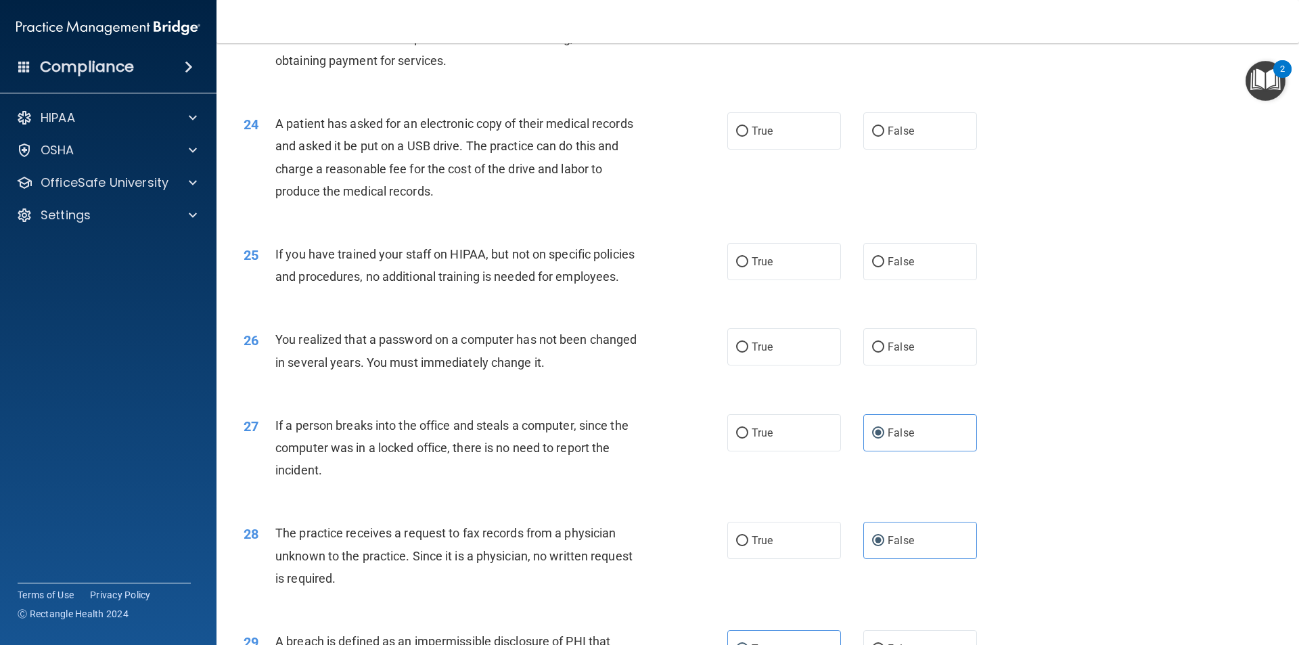
scroll to position [2219, 0]
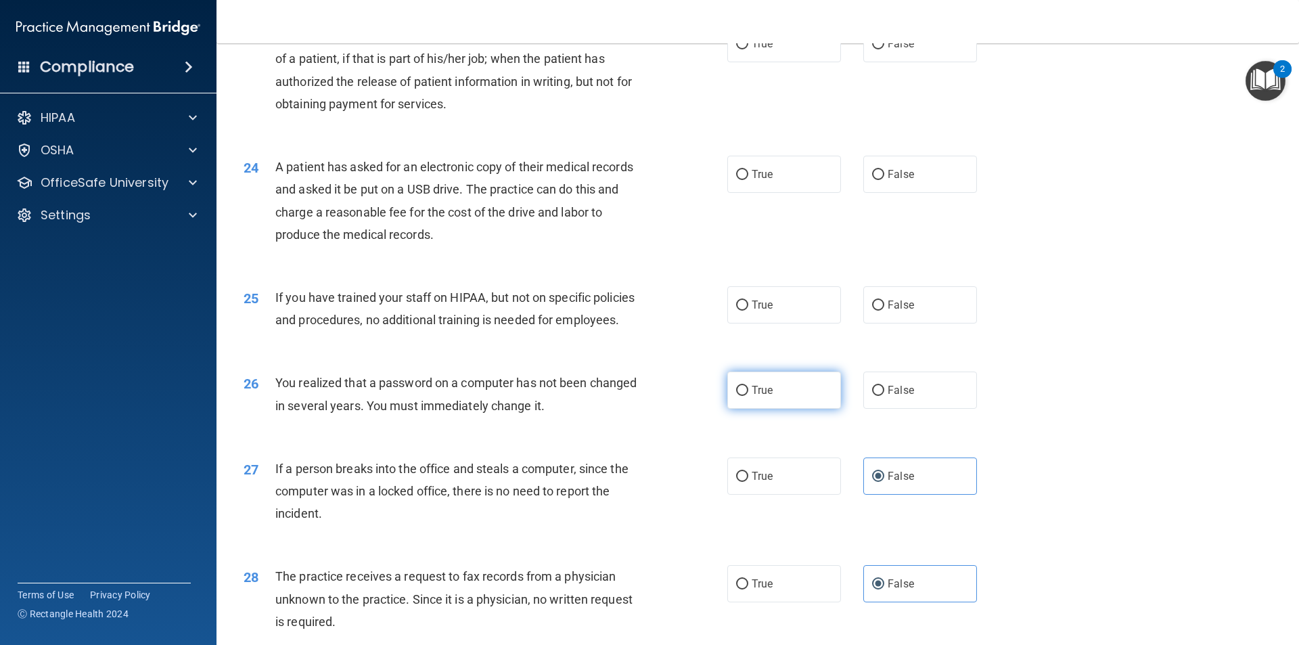
click at [639, 409] on label "True" at bounding box center [784, 389] width 114 height 37
click at [639, 396] on input "True" at bounding box center [742, 391] width 12 height 10
radio input "true"
click at [639, 409] on label "False" at bounding box center [920, 389] width 114 height 37
click at [639, 396] on input "False" at bounding box center [878, 391] width 12 height 10
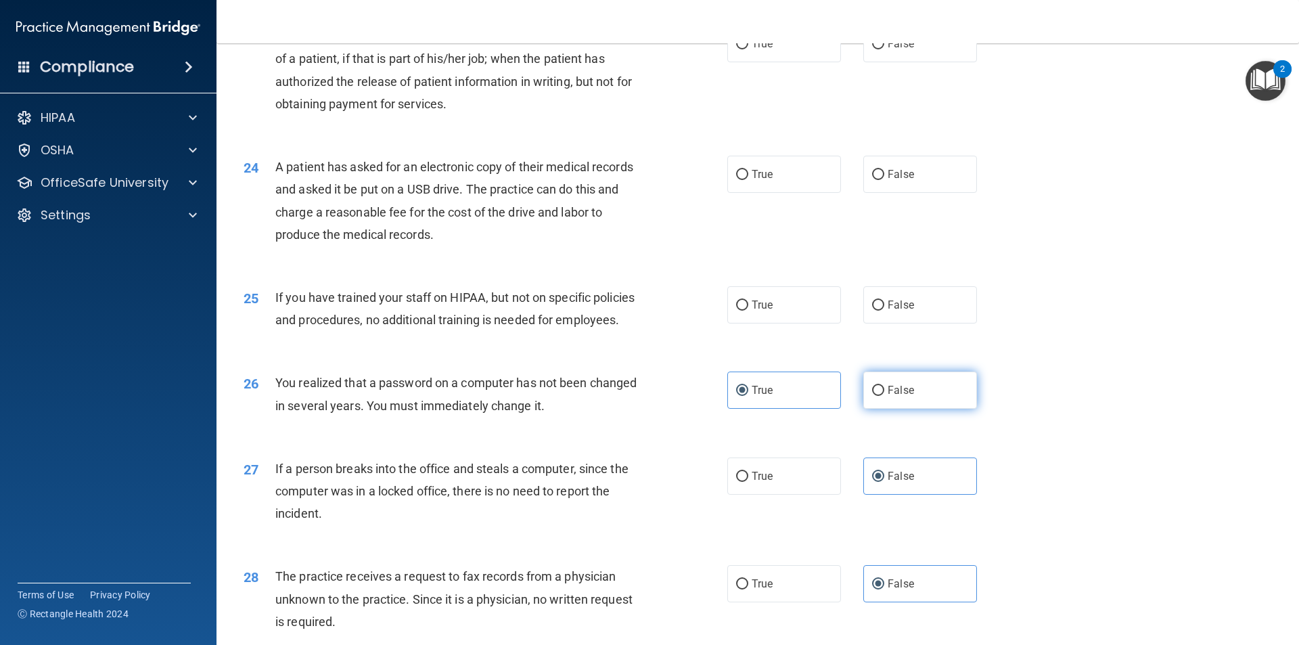
radio input "true"
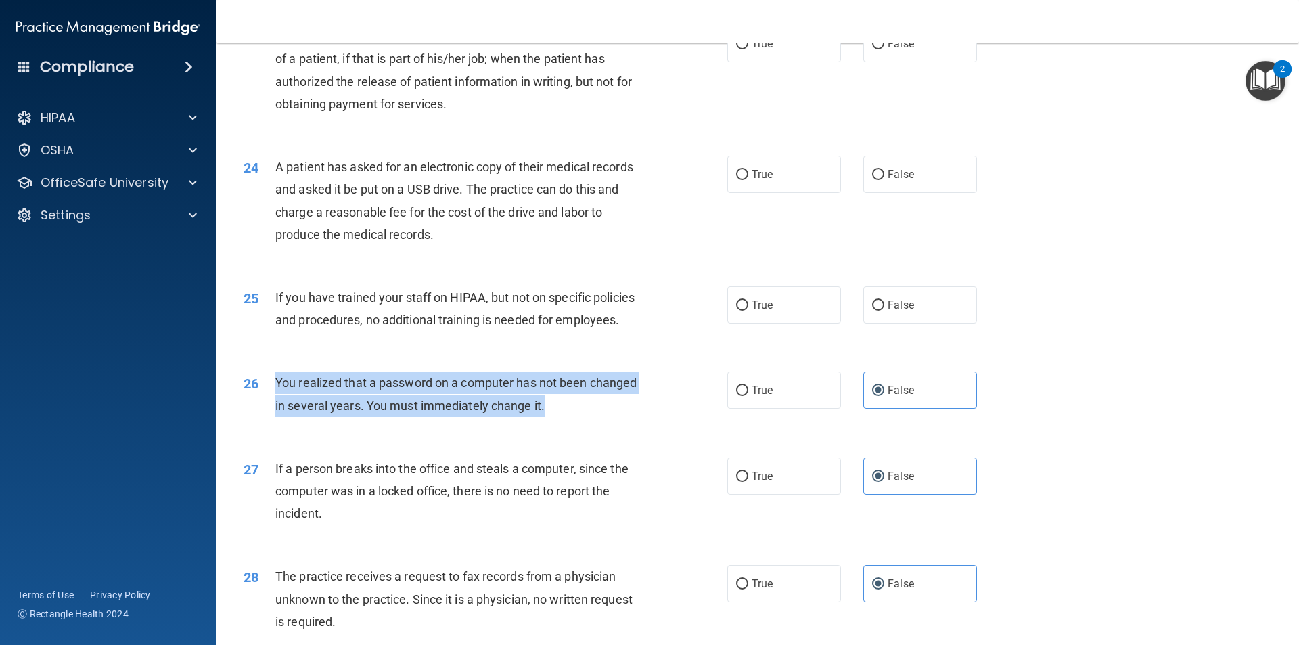
drag, startPoint x: 277, startPoint y: 424, endPoint x: 547, endPoint y: 444, distance: 270.7
click at [551, 423] on div "26 You realized that a password on a computer has not been changed in several y…" at bounding box center [485, 396] width 524 height 51
copy div "You realized that a password on a computer has not been changed in several year…"
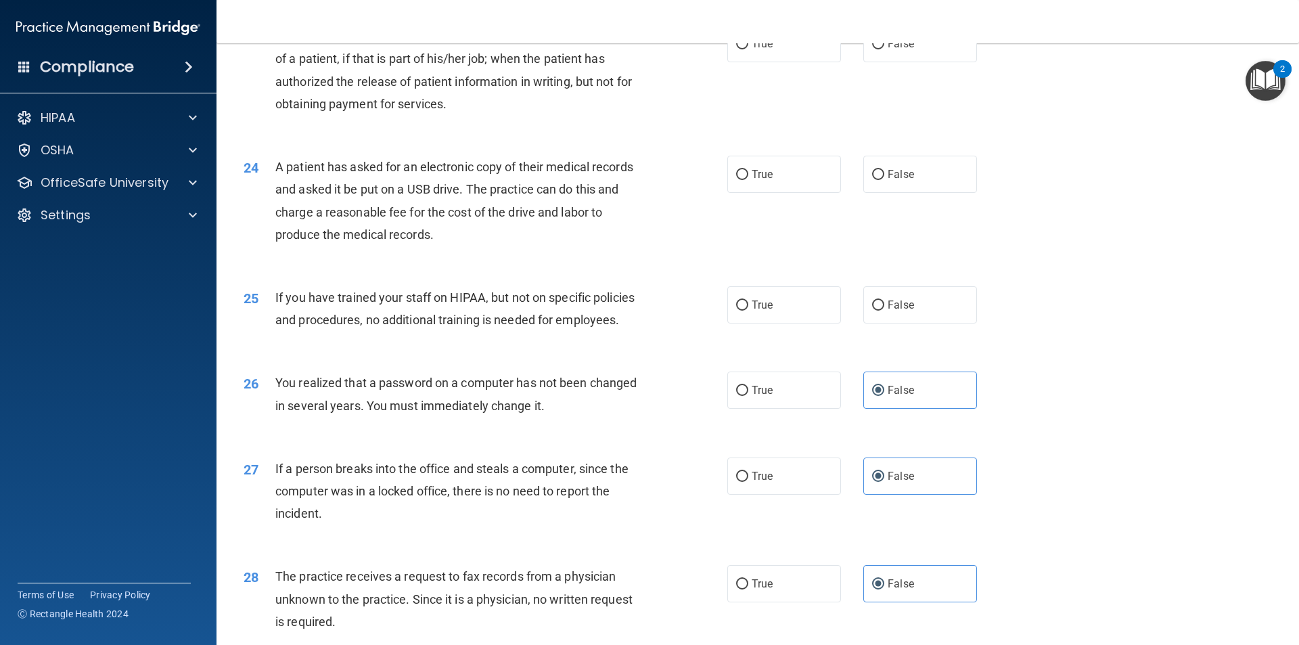
click at [639, 355] on div "25 If you have trained your staff on HIPAA, but not on specific policies and pr…" at bounding box center [757, 311] width 1049 height 85
click at [639, 409] on label "True" at bounding box center [784, 389] width 114 height 37
click at [639, 396] on input "True" at bounding box center [742, 391] width 12 height 10
radio input "true"
radio input "false"
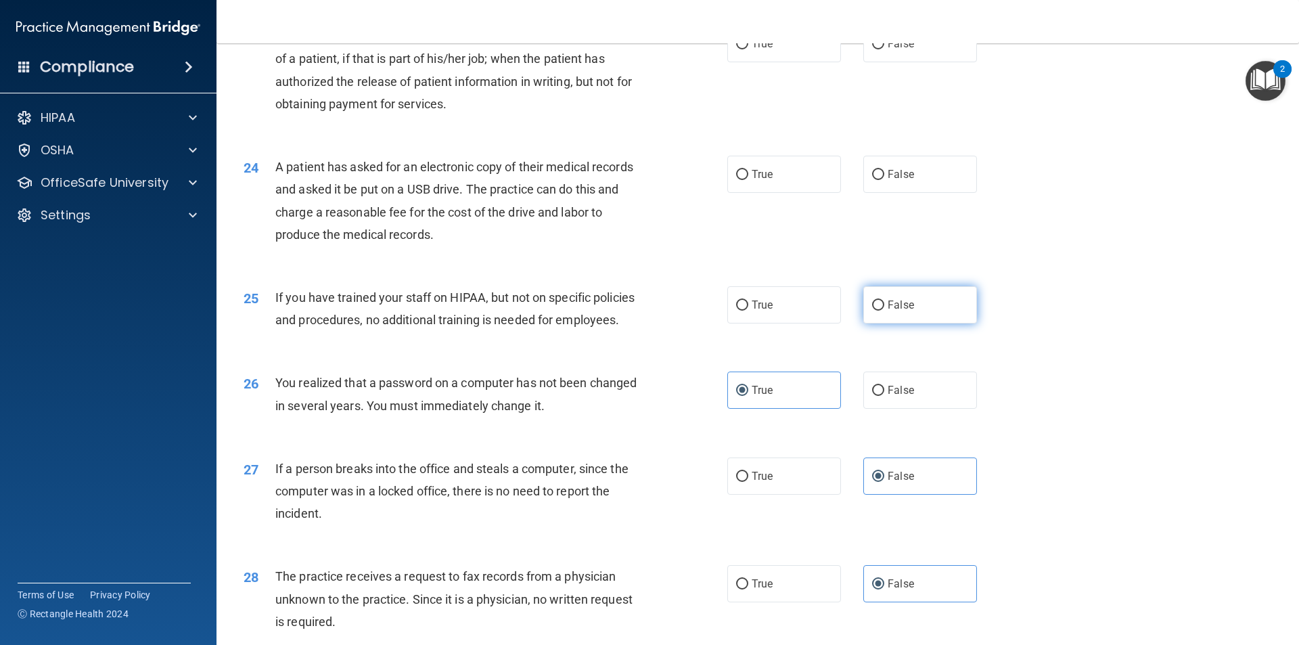
click at [639, 311] on span "False" at bounding box center [901, 304] width 26 height 13
click at [639, 311] on input "False" at bounding box center [878, 305] width 12 height 10
radio input "true"
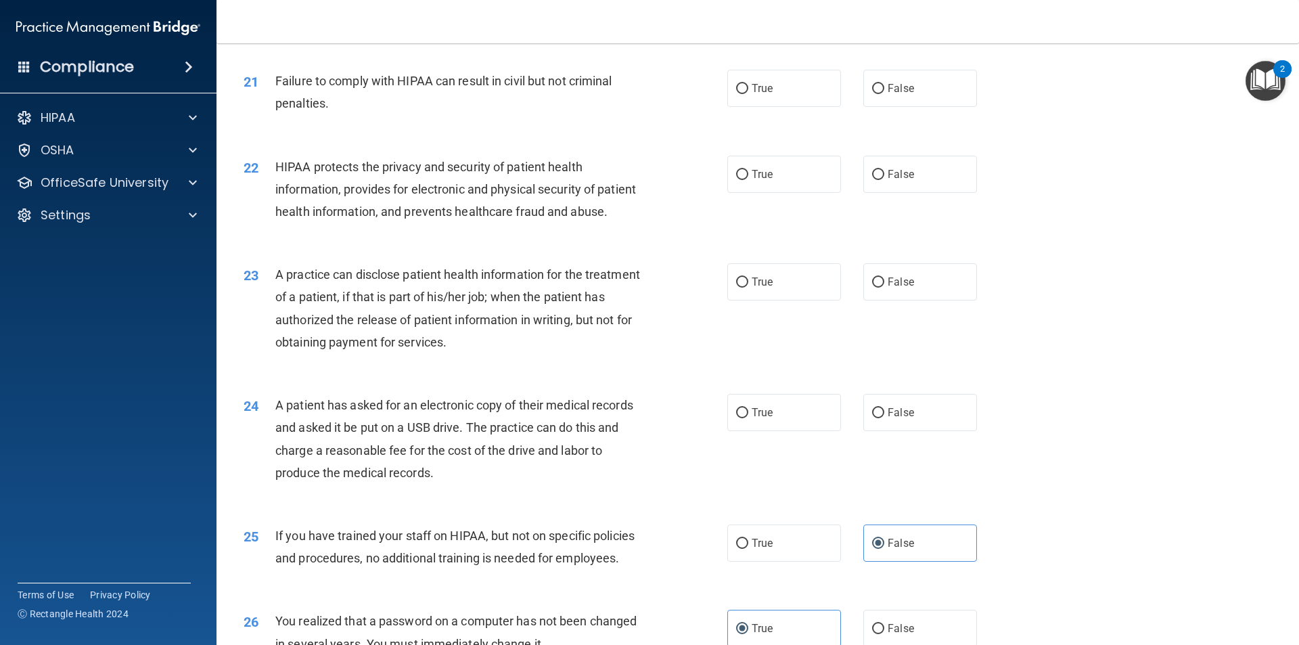
scroll to position [1949, 0]
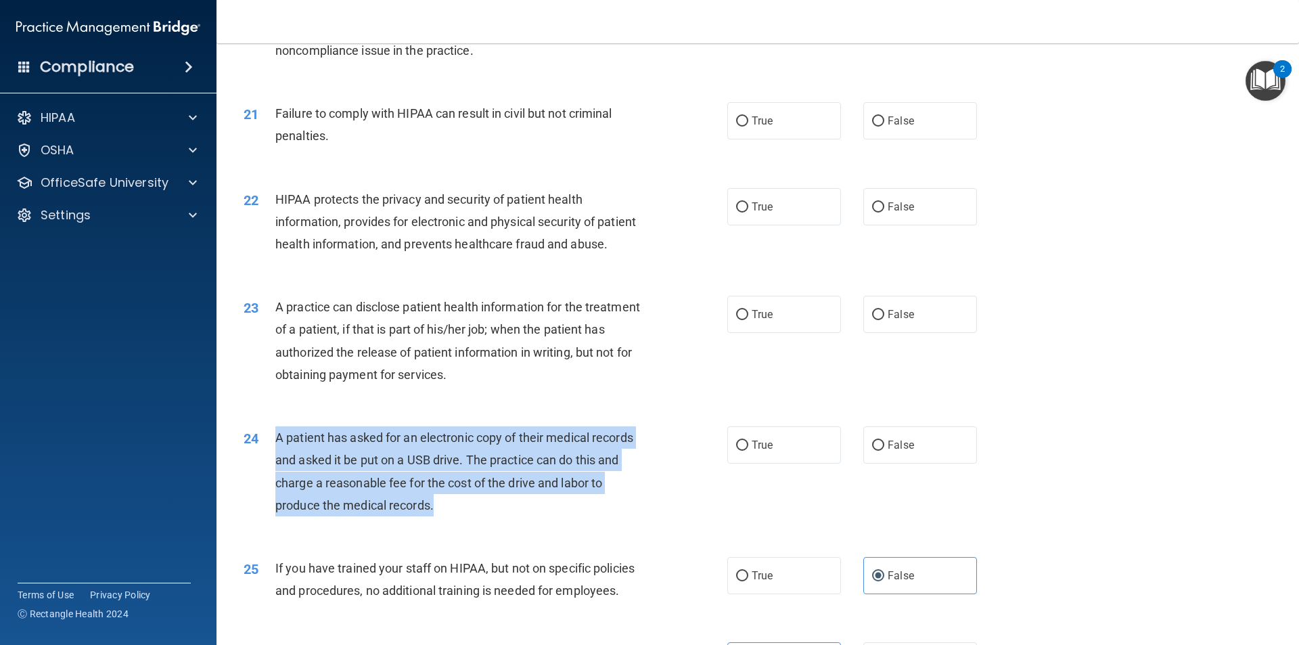
drag, startPoint x: 277, startPoint y: 482, endPoint x: 440, endPoint y: 548, distance: 175.8
click at [440, 431] on div "A patient has asked for an electronic copy of their medical records and asked i…" at bounding box center [464, 471] width 378 height 90
copy span "A patient has asked for an electronic copy of their medical records and asked i…"
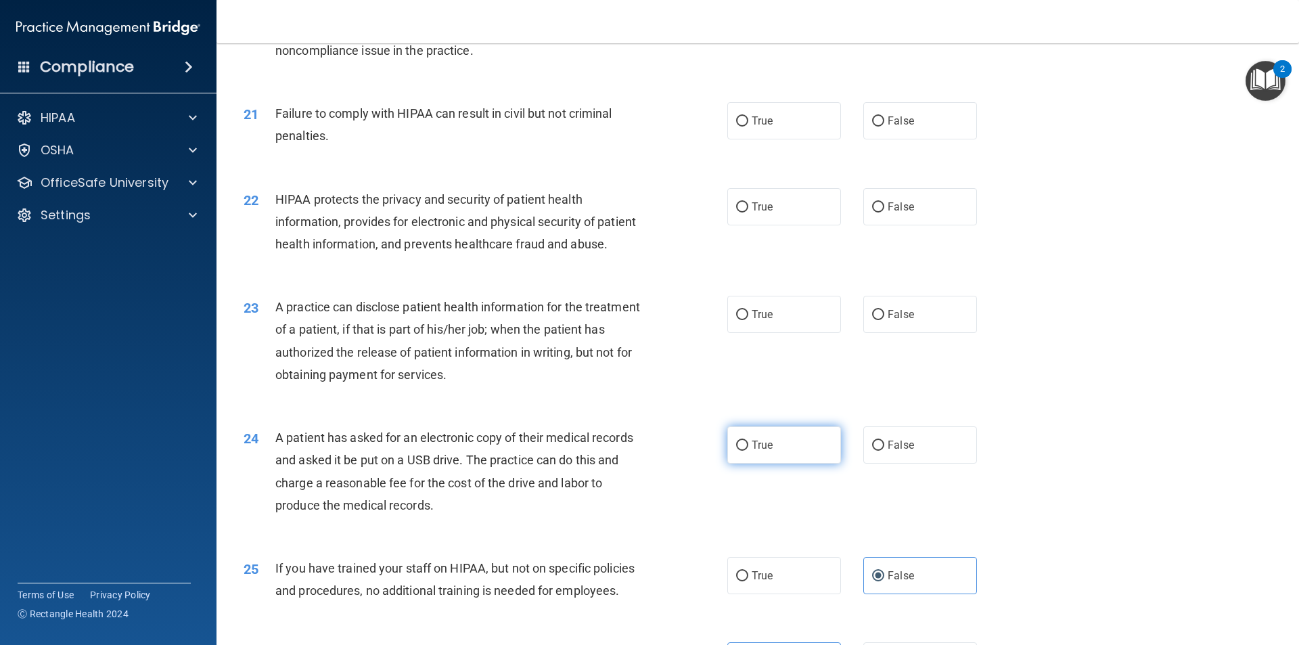
click at [639, 431] on label "True" at bounding box center [784, 444] width 114 height 37
click at [639, 431] on input "True" at bounding box center [742, 445] width 12 height 10
radio input "true"
click at [639, 333] on label "True" at bounding box center [784, 314] width 114 height 37
click at [639, 320] on input "True" at bounding box center [742, 315] width 12 height 10
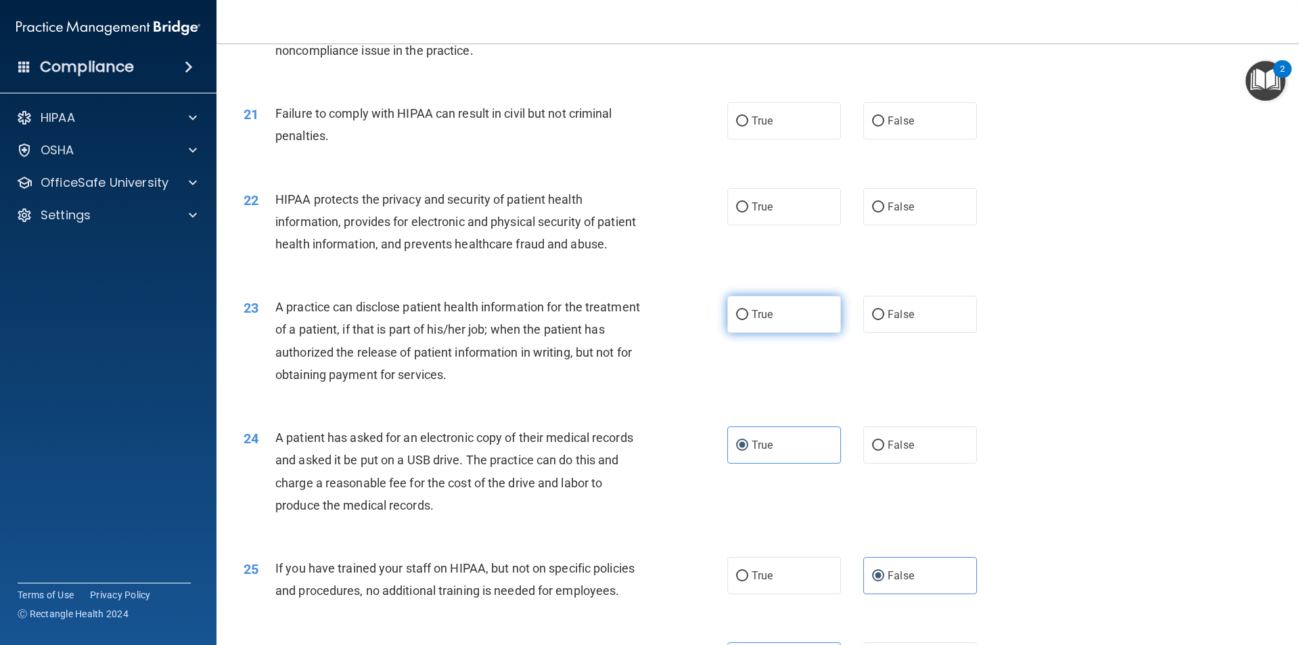
radio input "true"
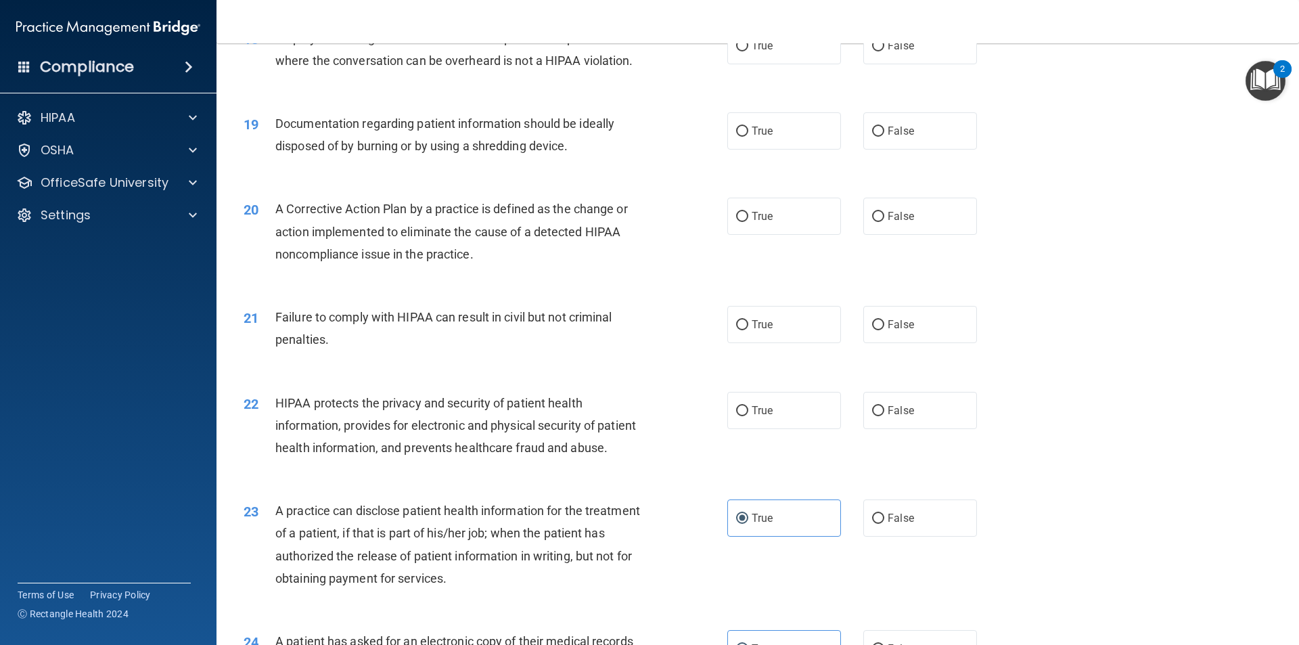
scroll to position [1746, 0]
click at [639, 149] on label "True" at bounding box center [784, 130] width 114 height 37
click at [639, 136] on input "True" at bounding box center [742, 131] width 12 height 10
radio input "true"
click at [639, 234] on label "True" at bounding box center [784, 215] width 114 height 37
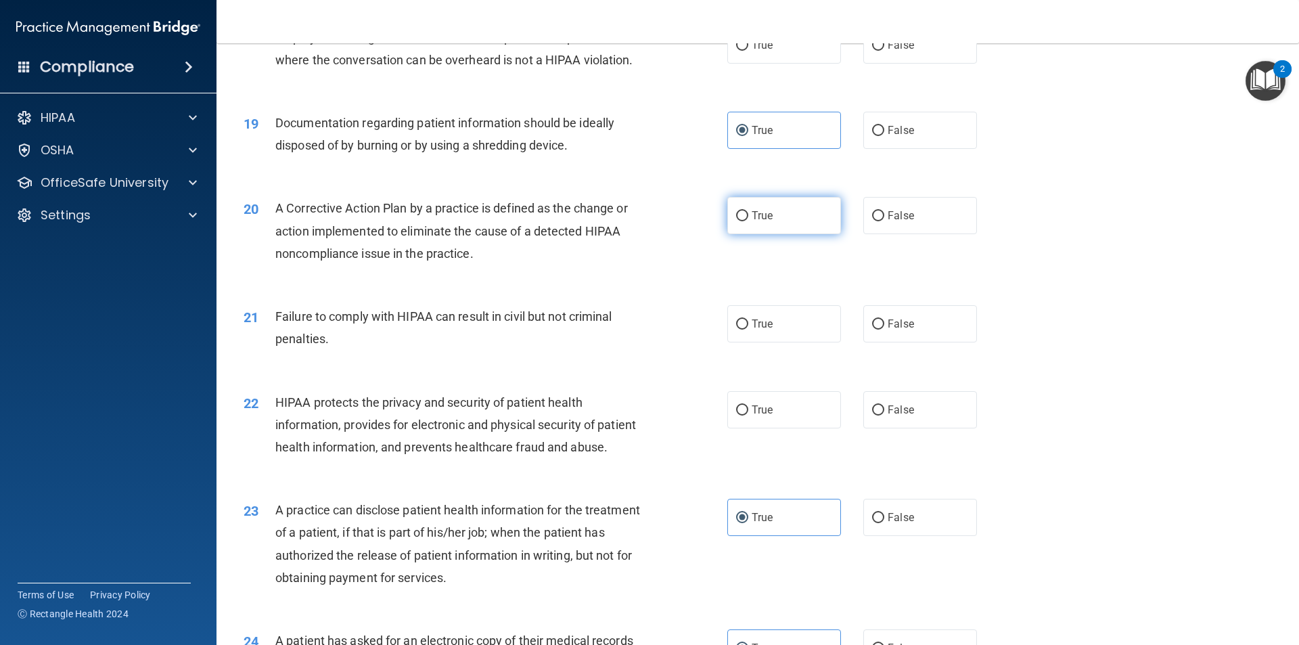
click at [639, 221] on input "True" at bounding box center [742, 216] width 12 height 10
radio input "true"
click at [639, 330] on span "True" at bounding box center [762, 323] width 21 height 13
click at [639, 330] on input "True" at bounding box center [742, 324] width 12 height 10
radio input "true"
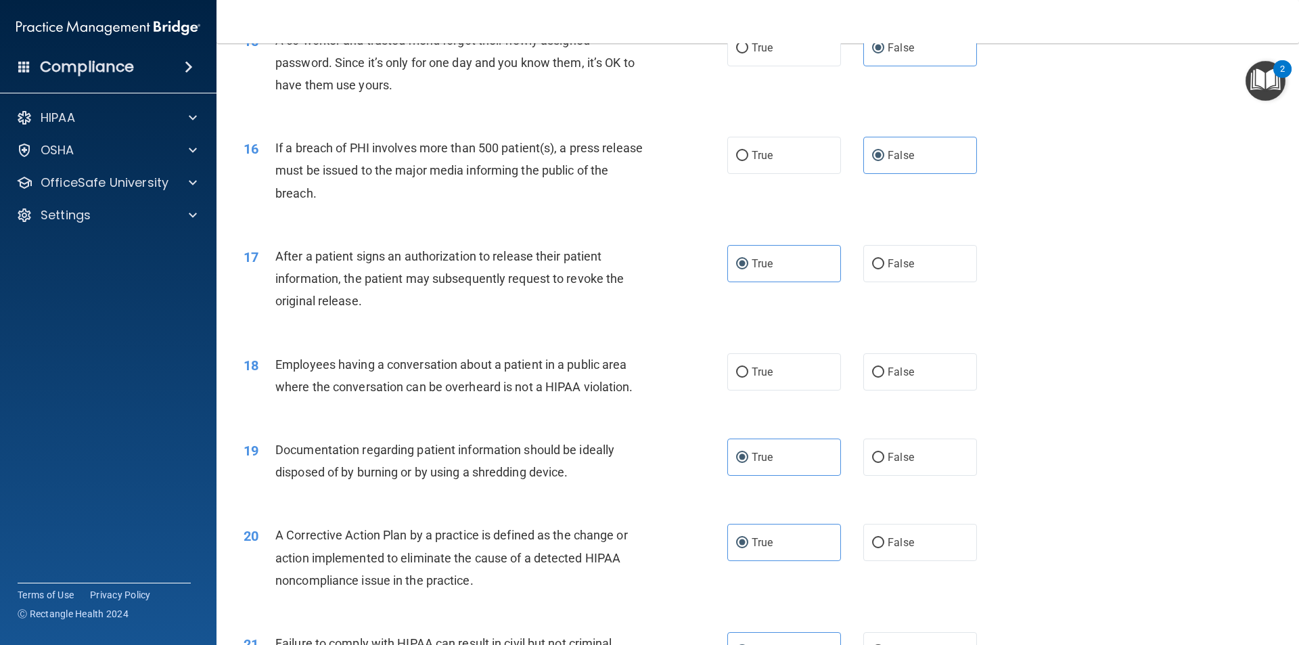
scroll to position [1475, 0]
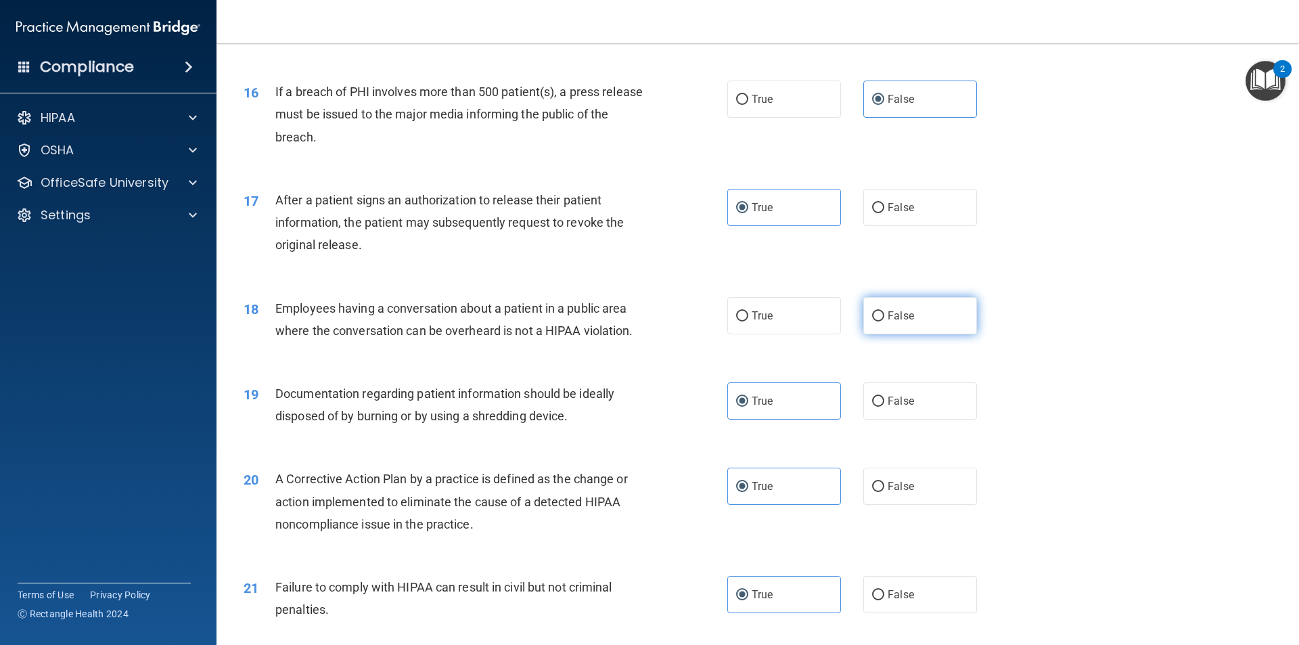
click at [639, 322] on span "False" at bounding box center [901, 315] width 26 height 13
click at [639, 321] on input "False" at bounding box center [878, 316] width 12 height 10
radio input "true"
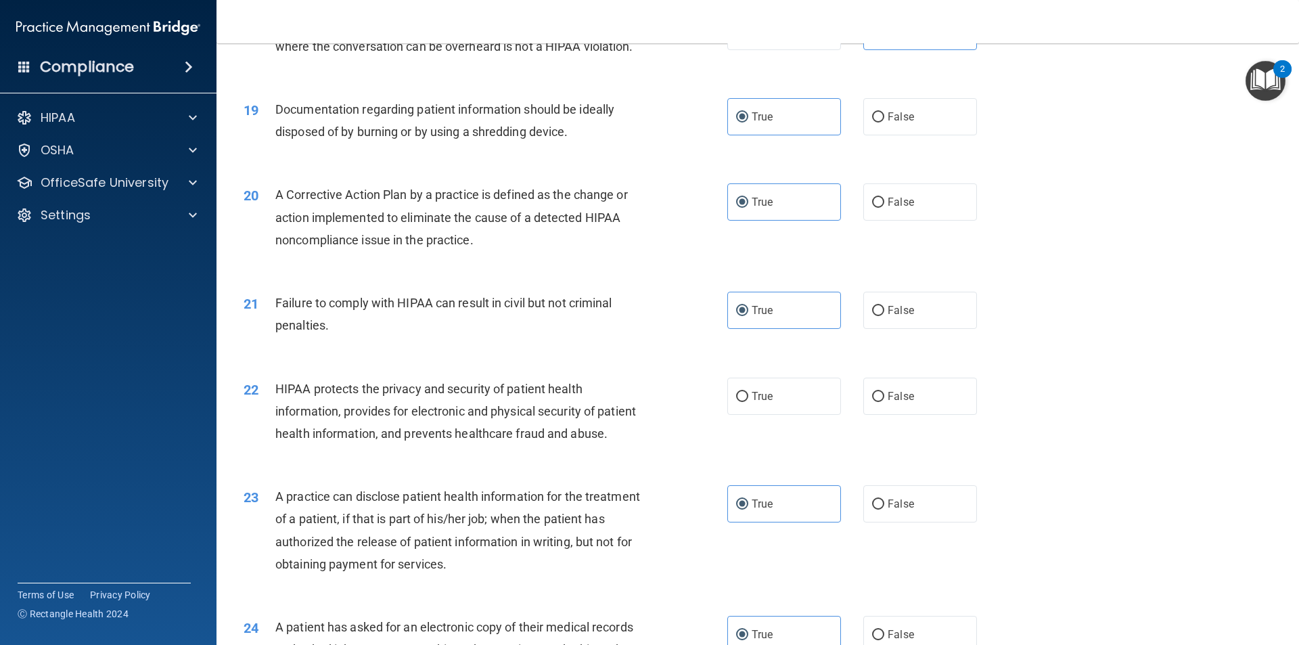
scroll to position [1746, 0]
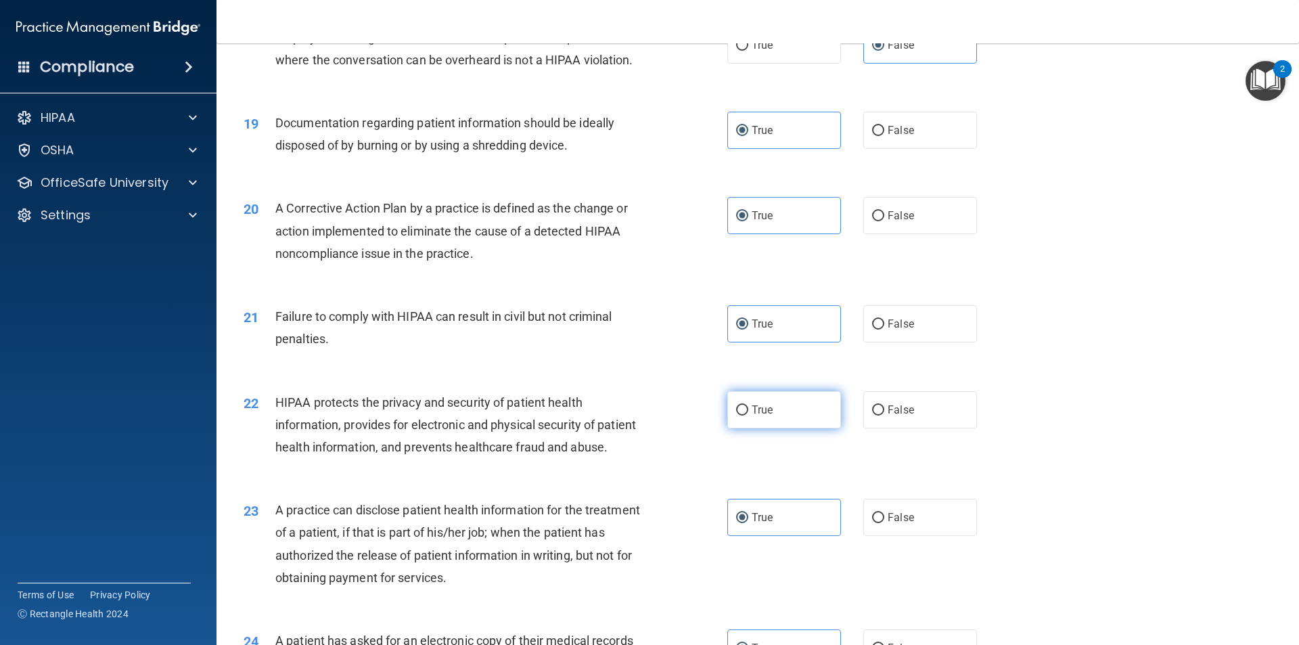
click at [639, 416] on span "True" at bounding box center [762, 409] width 21 height 13
click at [639, 415] on input "True" at bounding box center [742, 410] width 12 height 10
radio input "true"
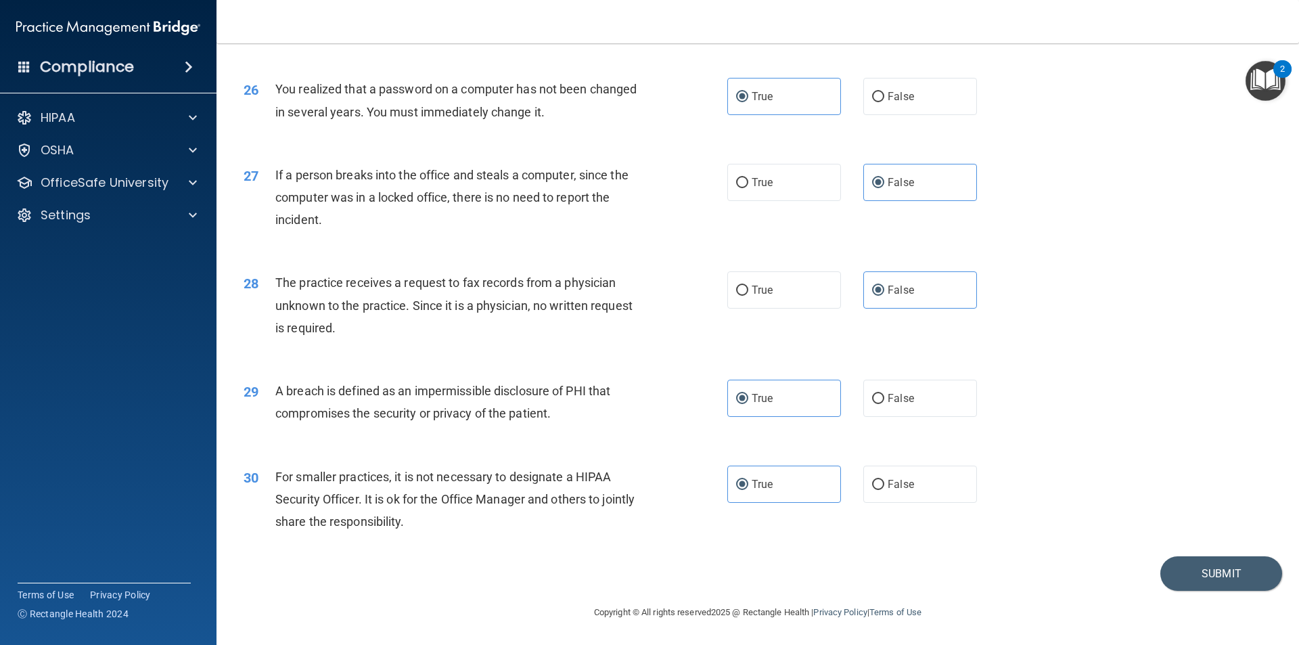
scroll to position [2558, 0]
click at [639, 431] on button "Submit" at bounding box center [1221, 573] width 122 height 35
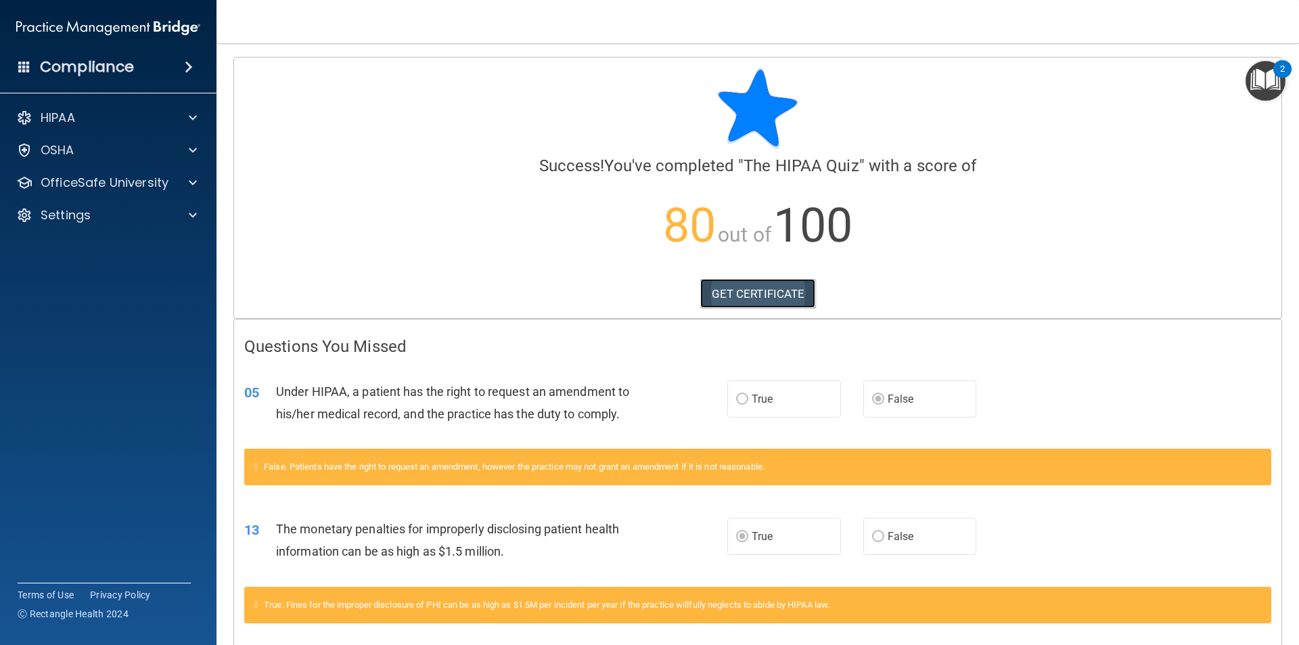
click at [639, 290] on link "GET CERTIFICATE" at bounding box center [758, 294] width 116 height 30
click at [562, 244] on p "80 out of 100" at bounding box center [757, 225] width 1027 height 87
click at [639, 177] on div "Success! You've completed " The HIPAA Quiz " with a score of 80 out of 100 GET …" at bounding box center [757, 169] width 1027 height 202
click at [639, 173] on h4 "Success! You've completed " The HIPAA Quiz " with a score of" at bounding box center [757, 166] width 1027 height 18
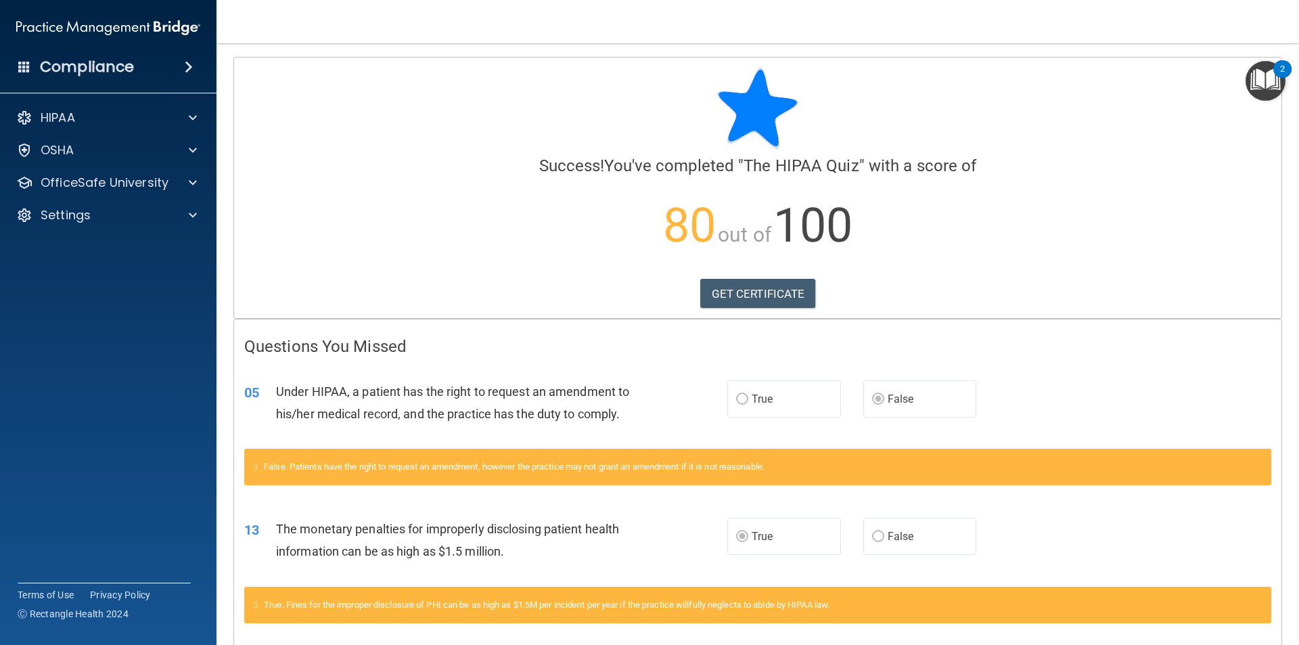
click at [639, 81] on img "Open Resource Center, 2 new notifications" at bounding box center [1266, 81] width 40 height 40
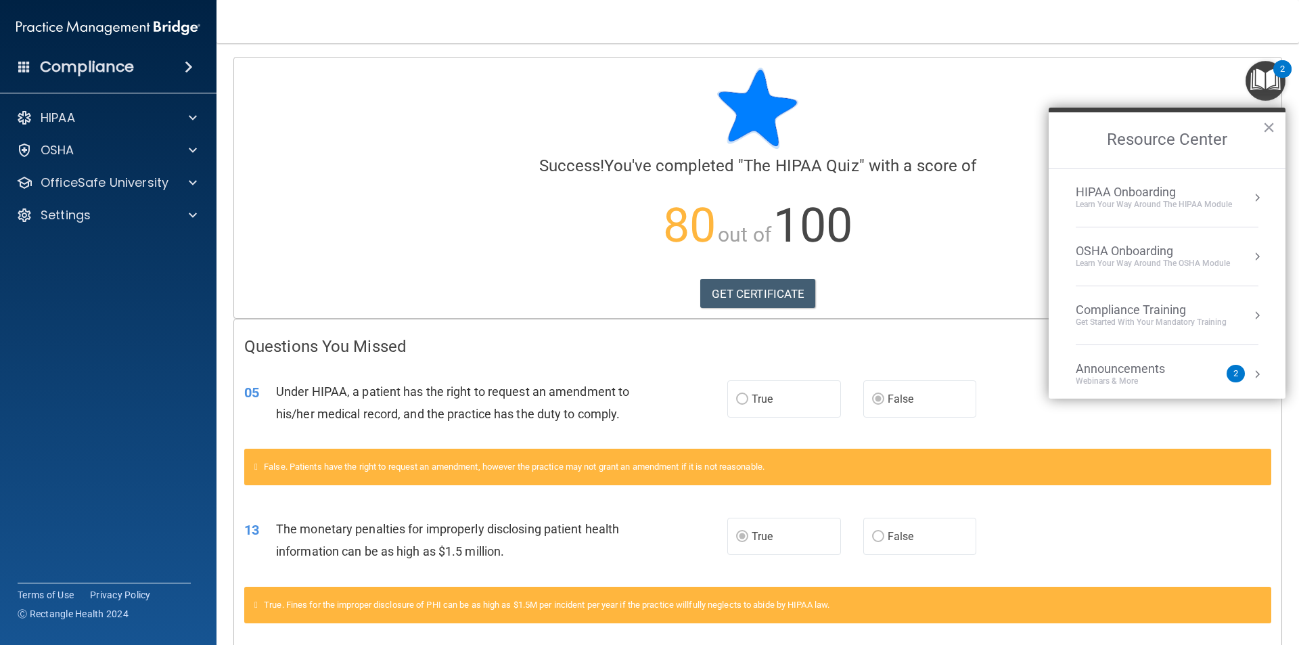
click at [639, 375] on div "Announcements" at bounding box center [1134, 368] width 116 height 15
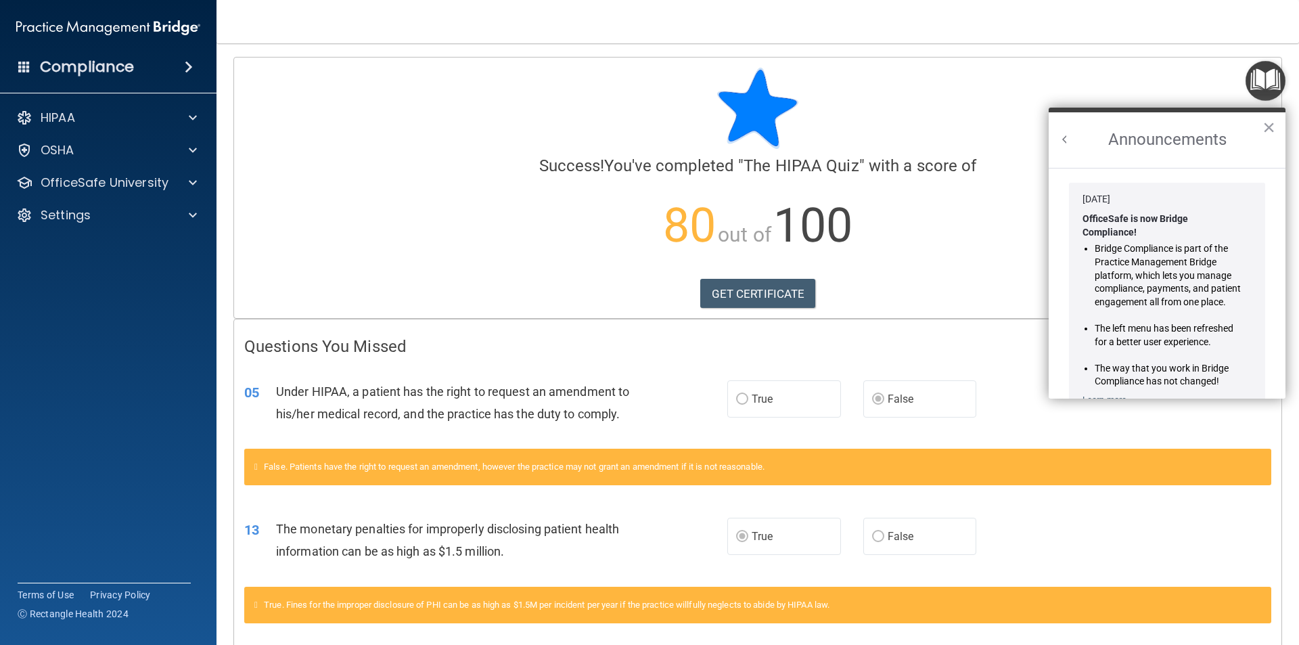
click at [639, 221] on strong "OfficeSafe is now Bridge Compliance!" at bounding box center [1137, 225] width 108 height 24
drag, startPoint x: 1126, startPoint y: 233, endPoint x: 1152, endPoint y: 249, distance: 30.6
click at [639, 234] on strong "OfficeSafe is now Bridge Compliance!" at bounding box center [1137, 225] width 108 height 24
click at [639, 129] on button "×" at bounding box center [1269, 127] width 13 height 22
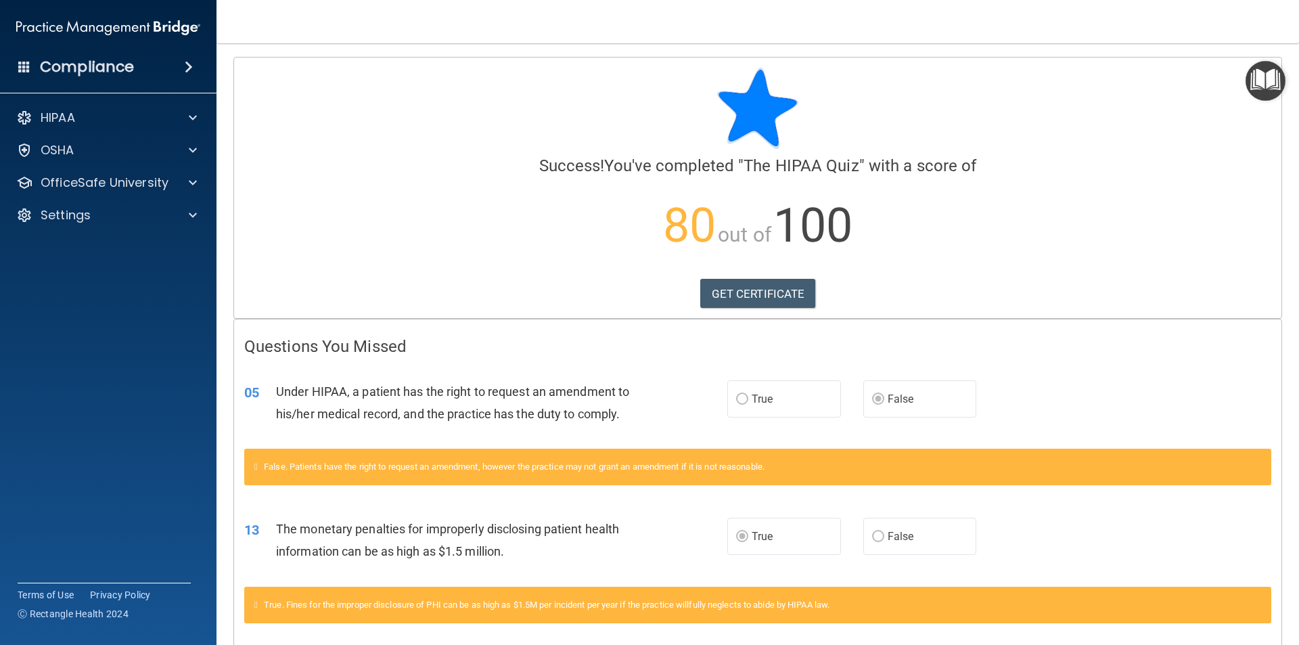
click at [639, 90] on img "Open Resource Center" at bounding box center [1266, 81] width 40 height 40
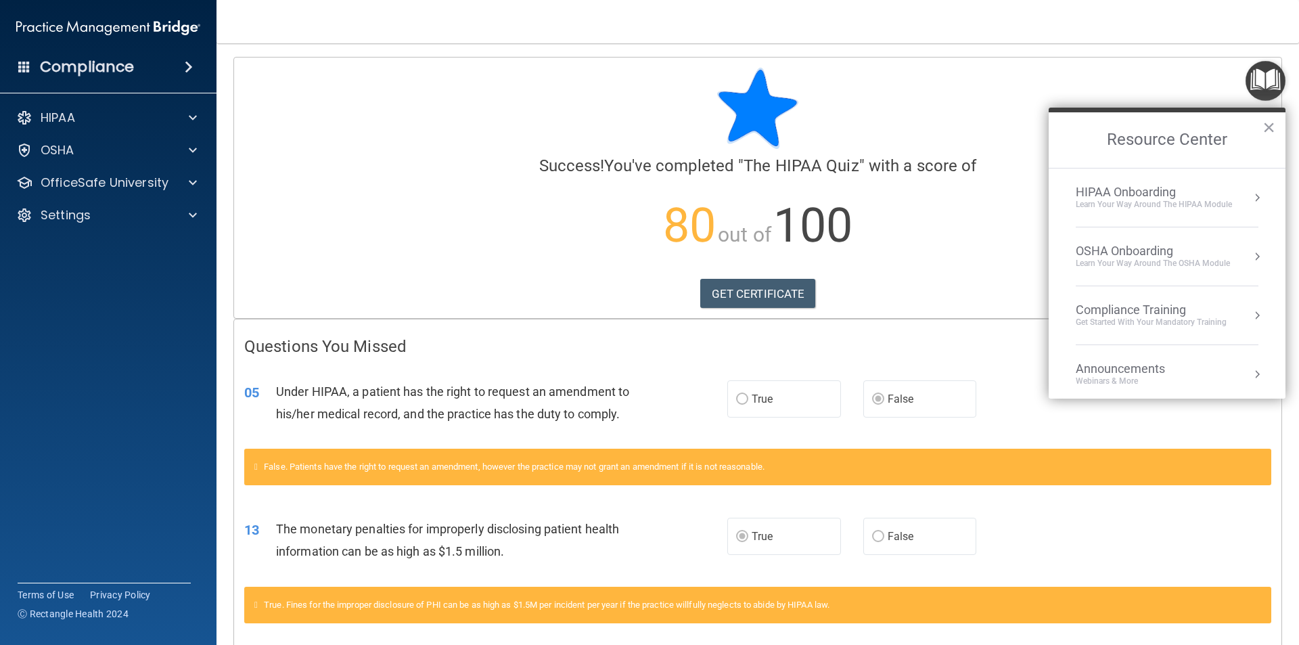
click at [639, 197] on div "HIPAA Onboarding" at bounding box center [1154, 192] width 156 height 15
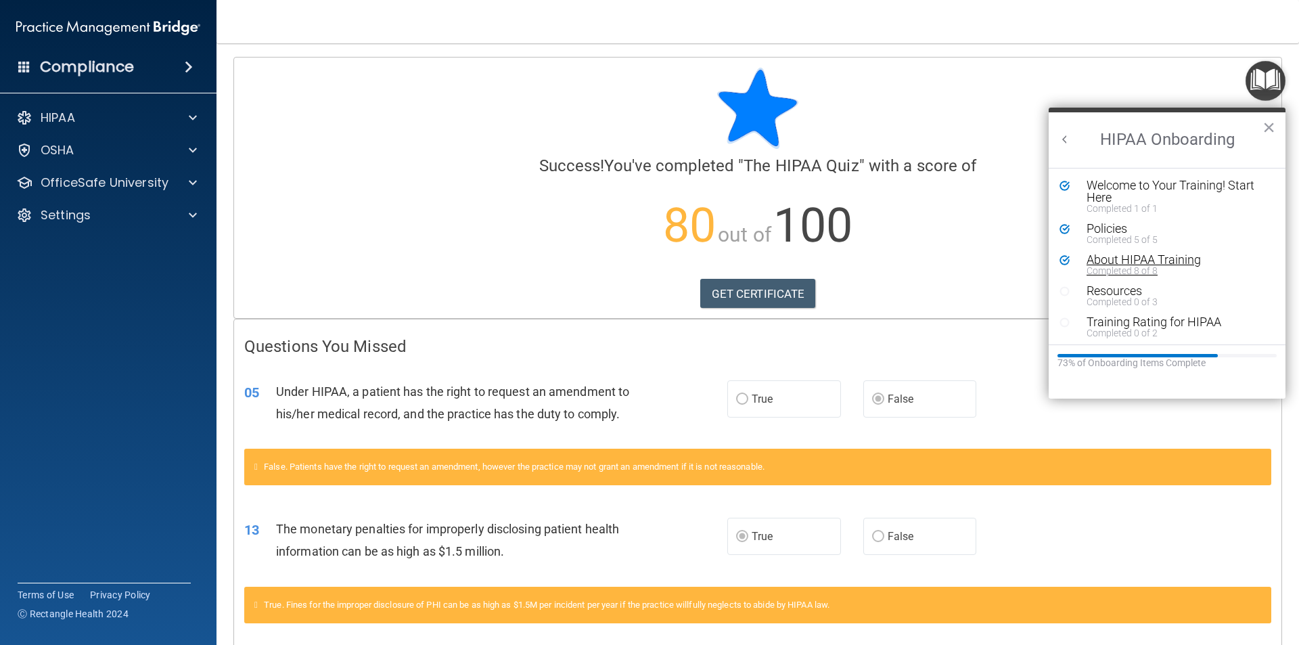
click at [639, 261] on div "About HIPAA Training" at bounding box center [1172, 260] width 171 height 12
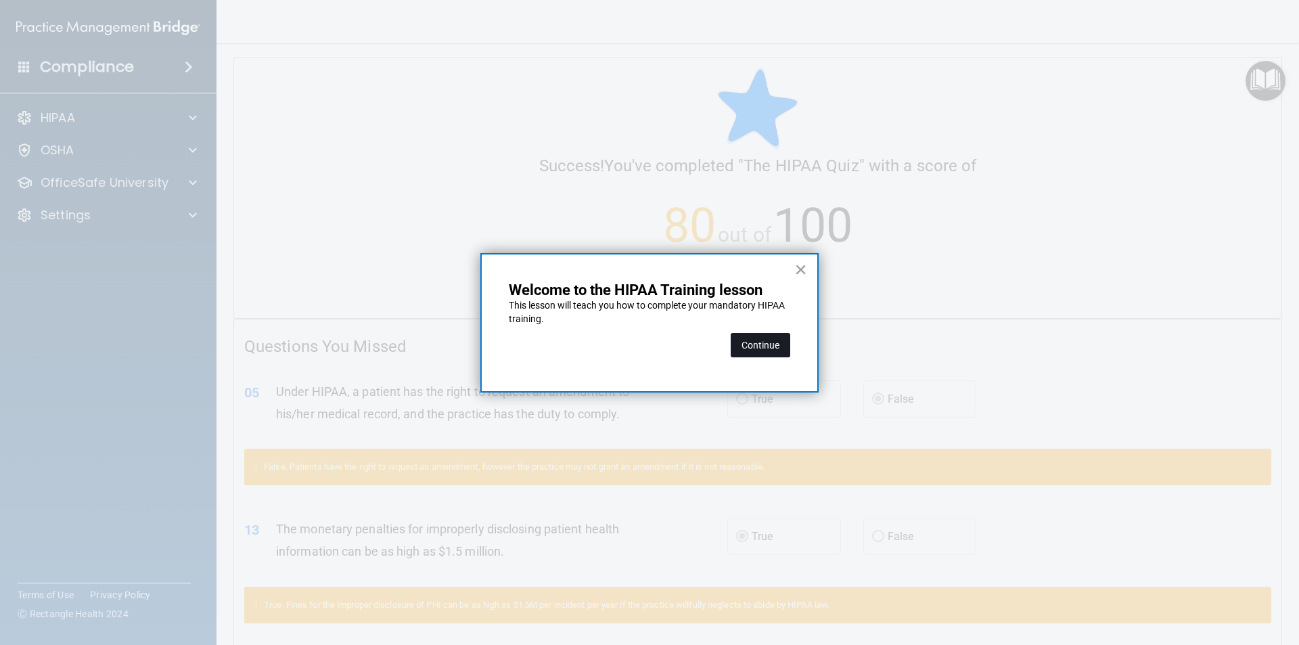
click at [639, 345] on button "Continue" at bounding box center [761, 345] width 60 height 24
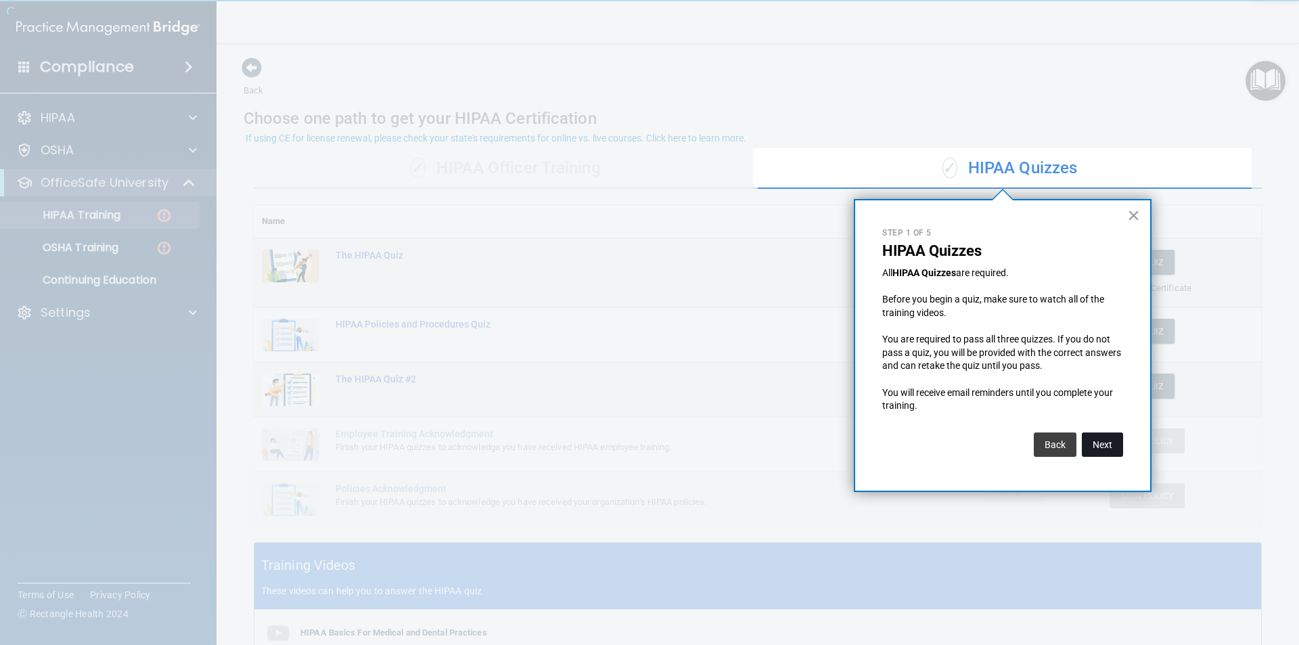
click at [639, 431] on button "Next" at bounding box center [1102, 444] width 41 height 24
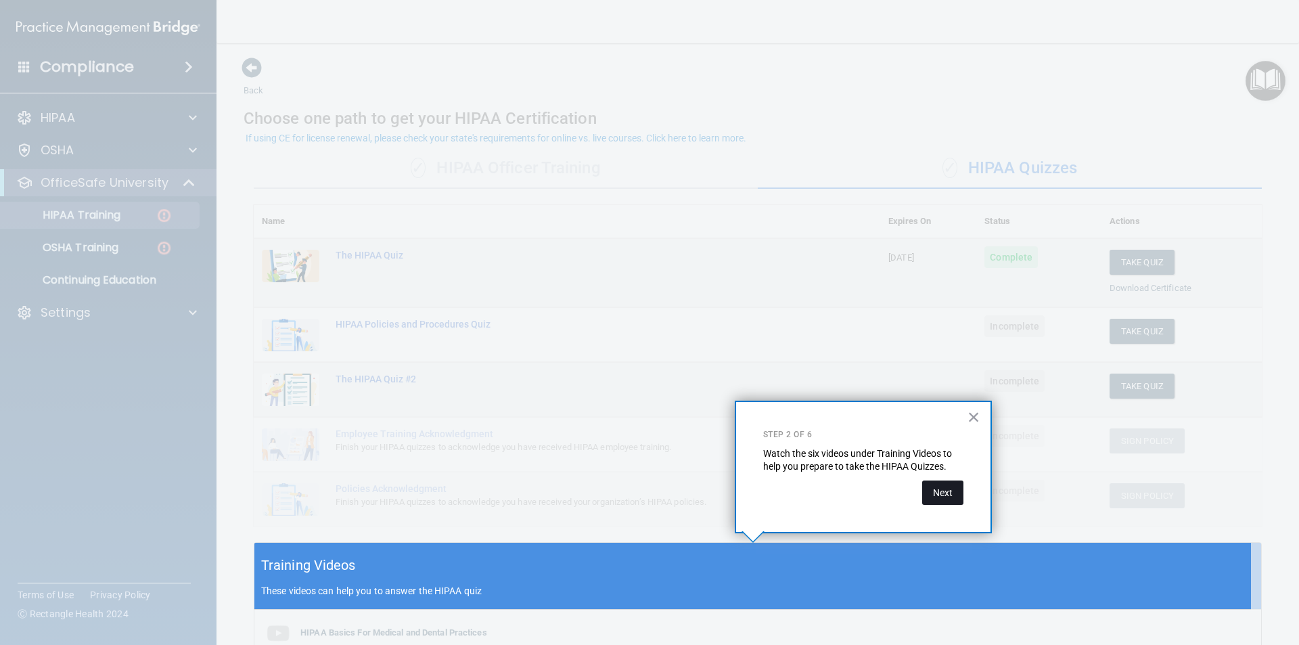
click at [639, 431] on button "Next" at bounding box center [942, 492] width 41 height 24
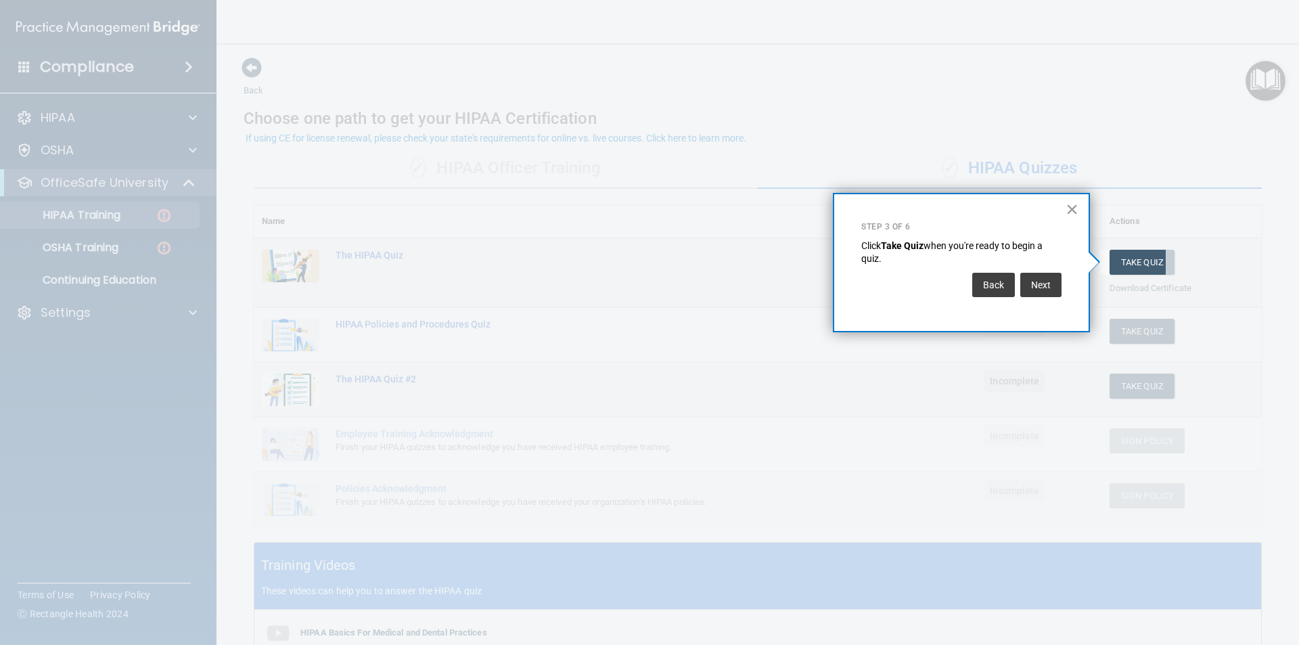
click at [639, 212] on button "×" at bounding box center [1072, 209] width 13 height 22
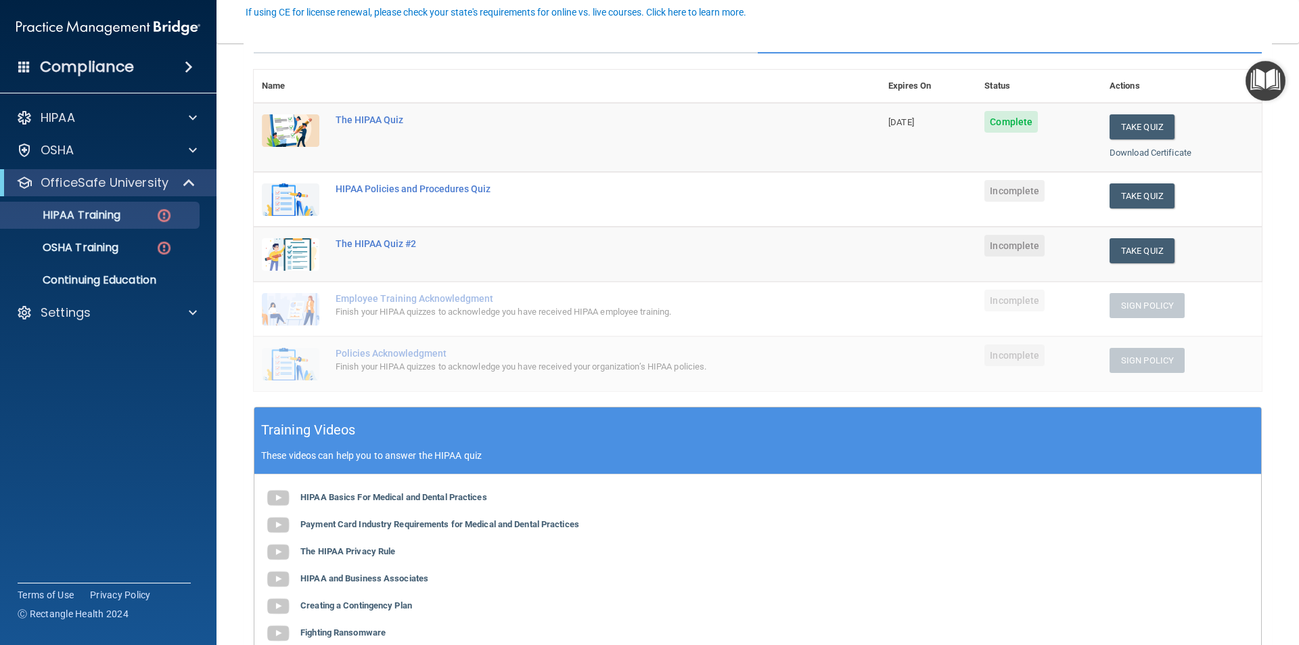
scroll to position [68, 0]
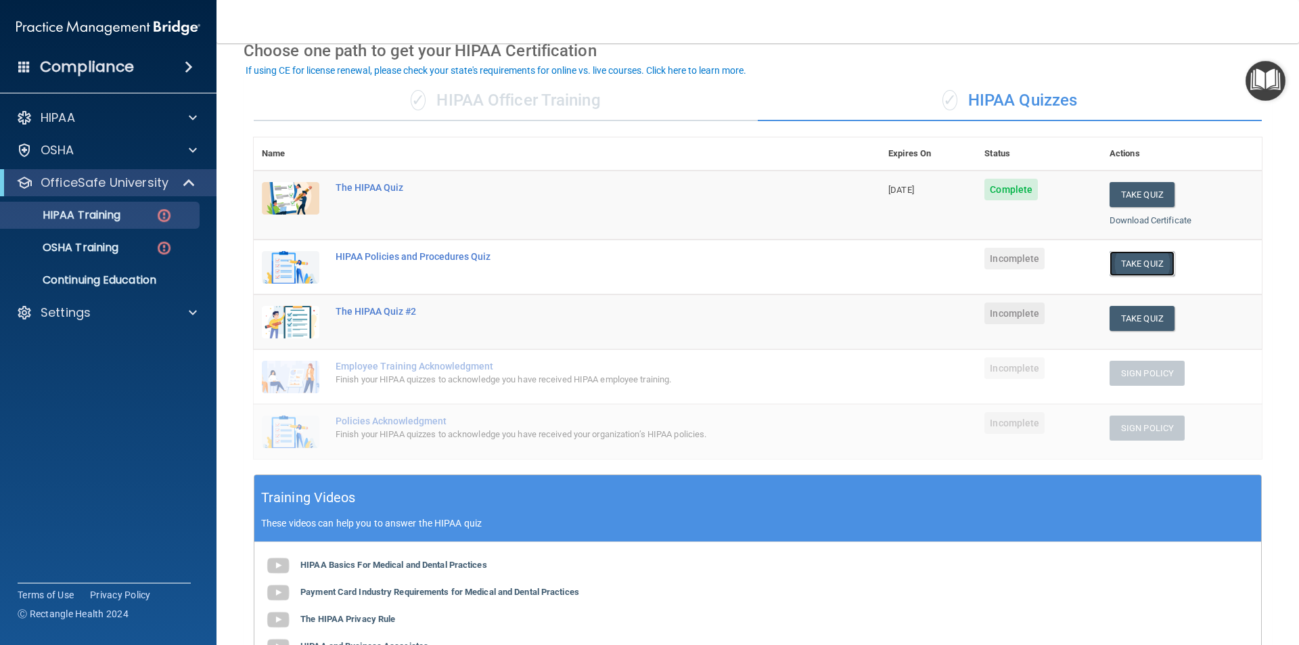
click at [639, 265] on button "Take Quiz" at bounding box center [1142, 263] width 65 height 25
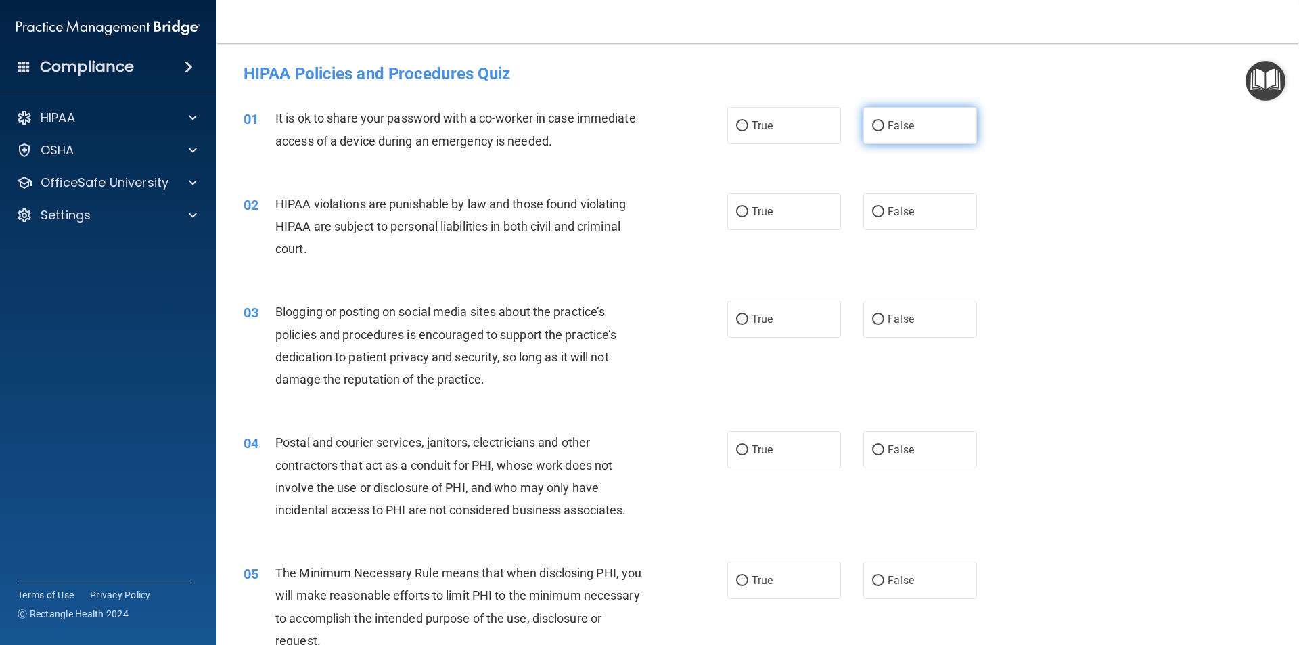
click at [639, 125] on span "False" at bounding box center [901, 125] width 26 height 13
click at [639, 125] on input "False" at bounding box center [878, 126] width 12 height 10
radio input "true"
click at [639, 216] on label "True" at bounding box center [784, 211] width 114 height 37
click at [639, 216] on input "True" at bounding box center [742, 212] width 12 height 10
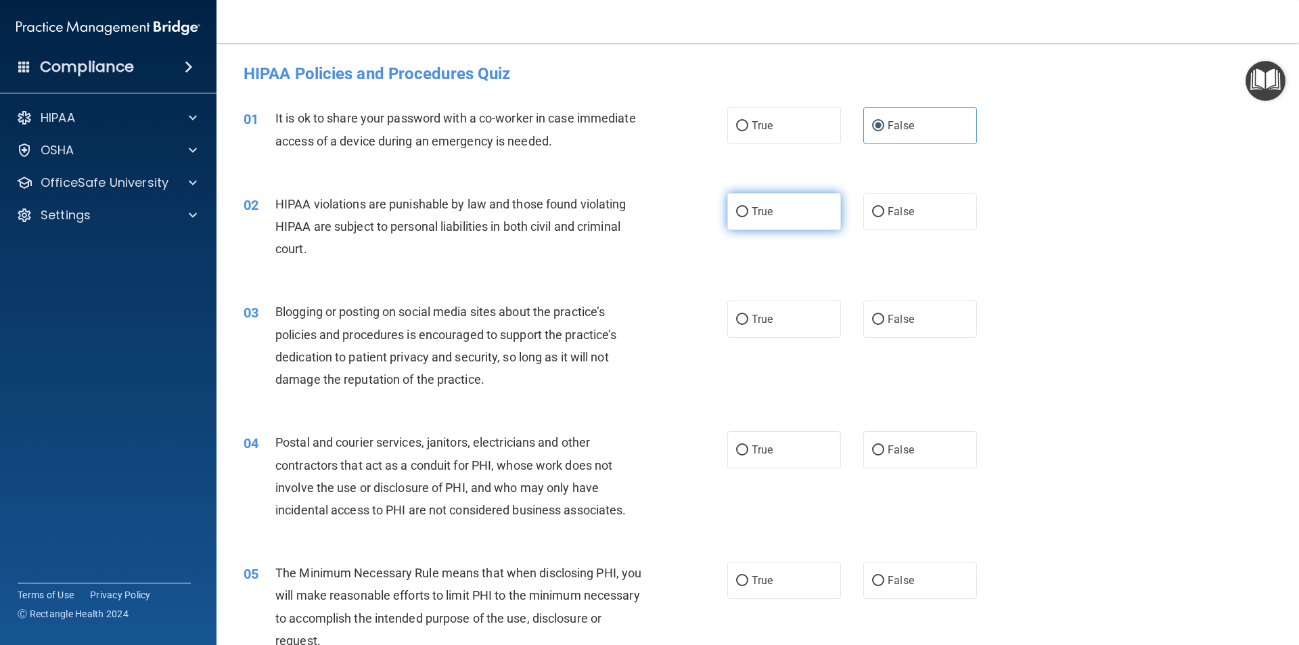
radio input "true"
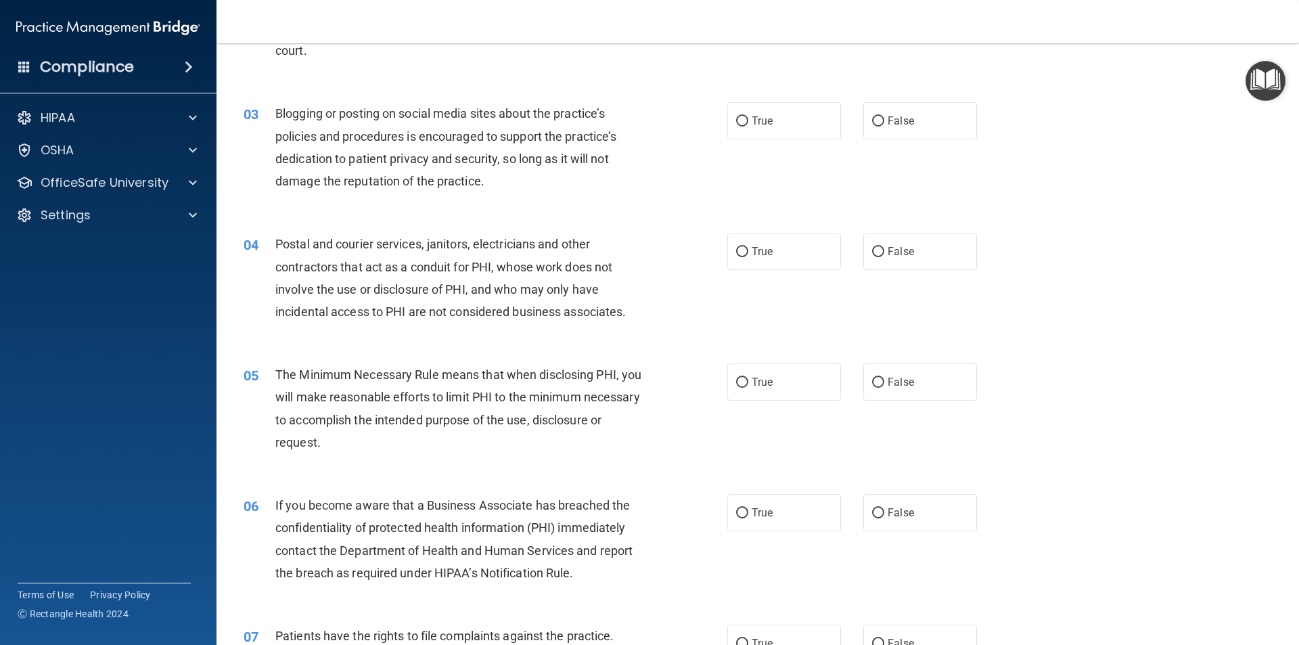
scroll to position [203, 0]
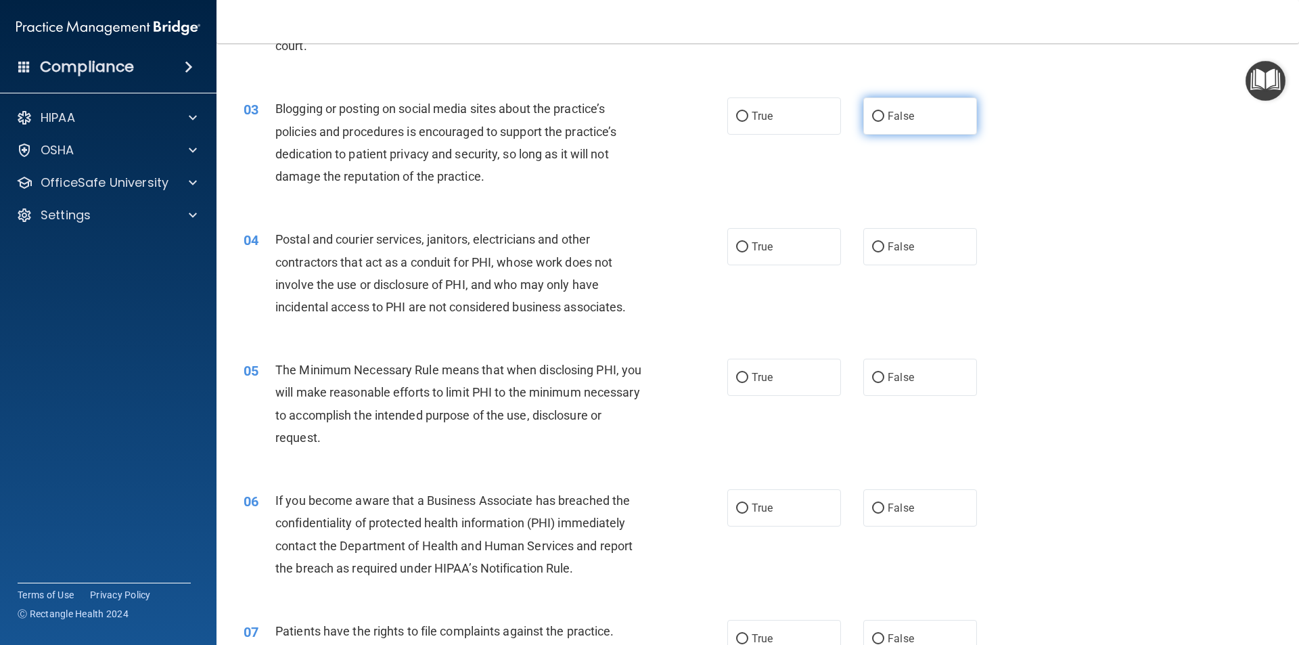
drag, startPoint x: 926, startPoint y: 120, endPoint x: 916, endPoint y: 133, distance: 15.9
click at [639, 120] on label "False" at bounding box center [920, 115] width 114 height 37
click at [639, 120] on input "False" at bounding box center [878, 117] width 12 height 10
radio input "true"
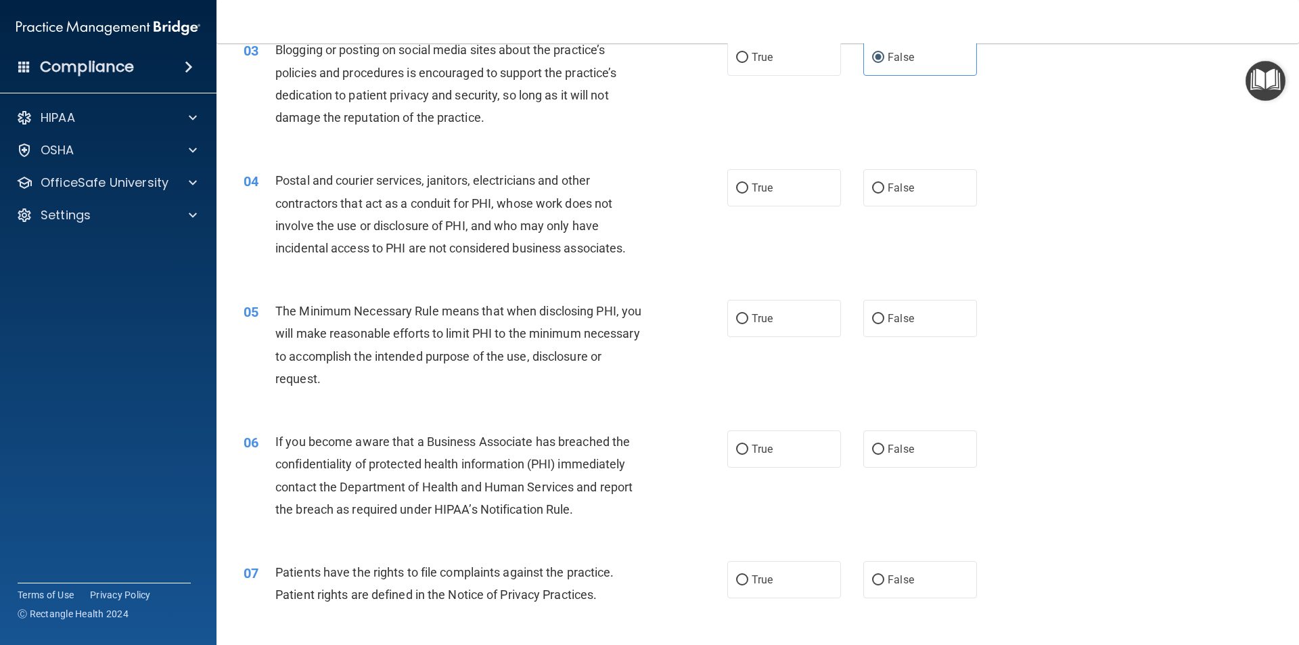
scroll to position [338, 0]
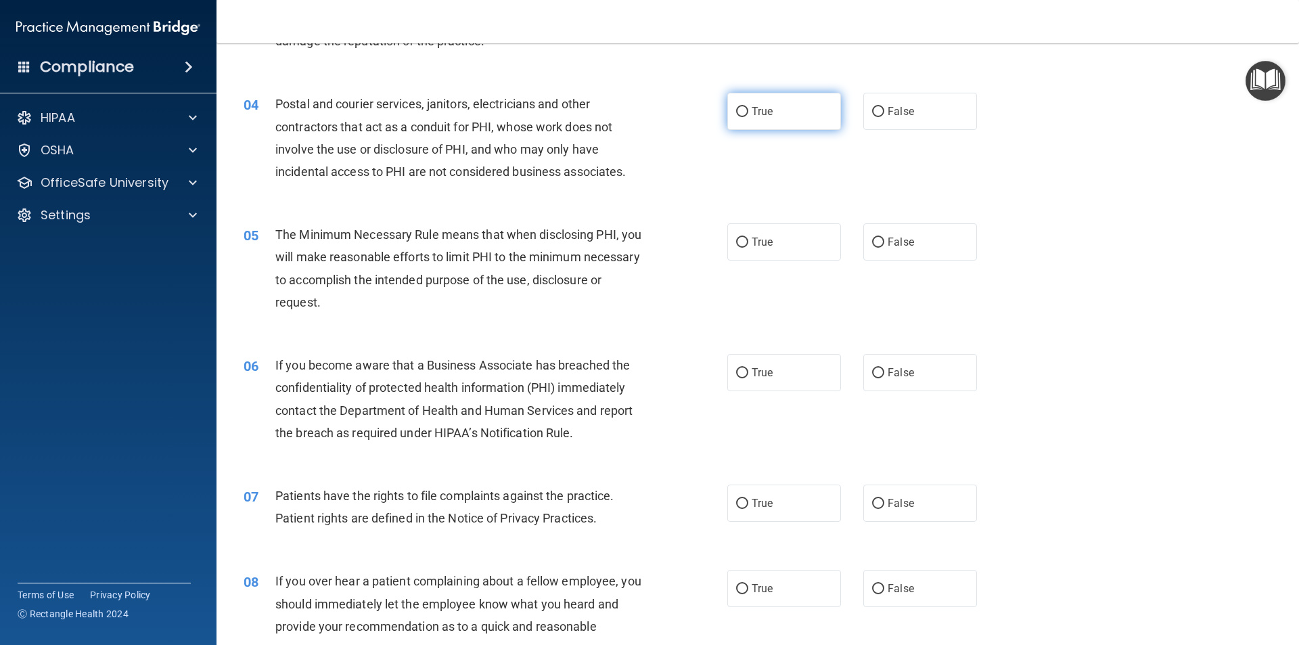
click at [639, 112] on label "True" at bounding box center [784, 111] width 114 height 37
click at [639, 112] on input "True" at bounding box center [742, 112] width 12 height 10
radio input "true"
click at [639, 229] on label "True" at bounding box center [784, 241] width 114 height 37
click at [639, 237] on input "True" at bounding box center [742, 242] width 12 height 10
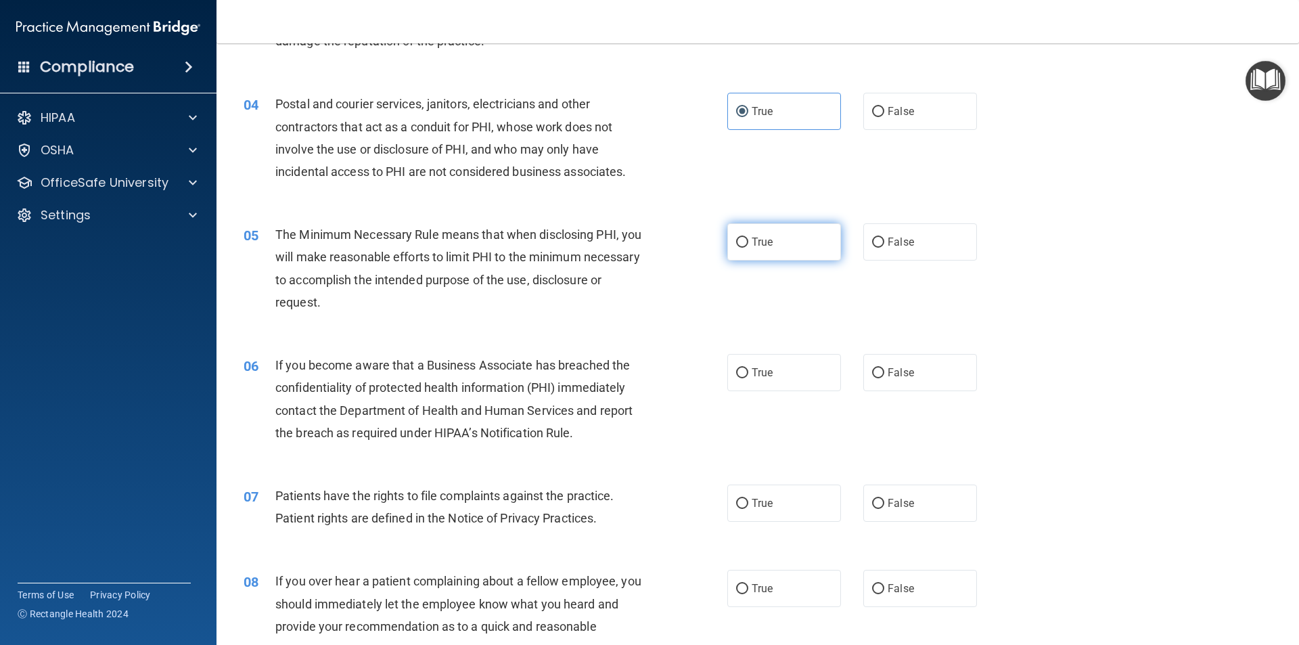
radio input "true"
click at [639, 381] on label "True" at bounding box center [784, 372] width 114 height 37
click at [639, 378] on input "True" at bounding box center [742, 373] width 12 height 10
radio input "true"
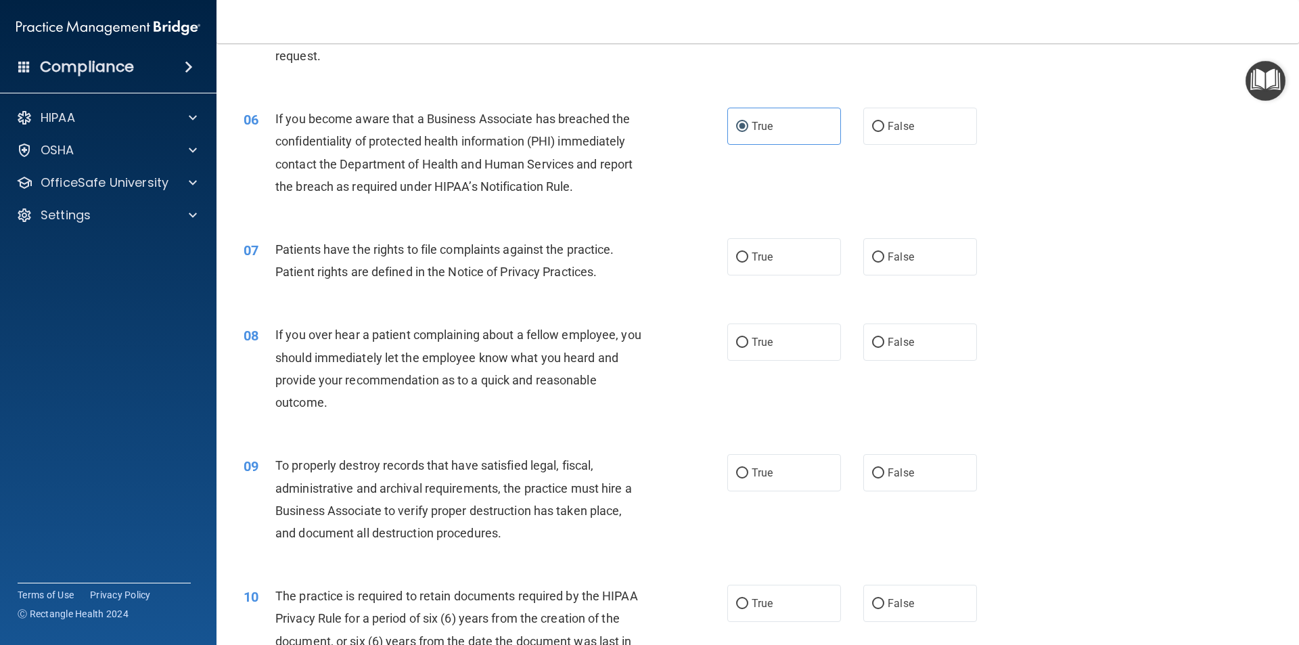
scroll to position [609, 0]
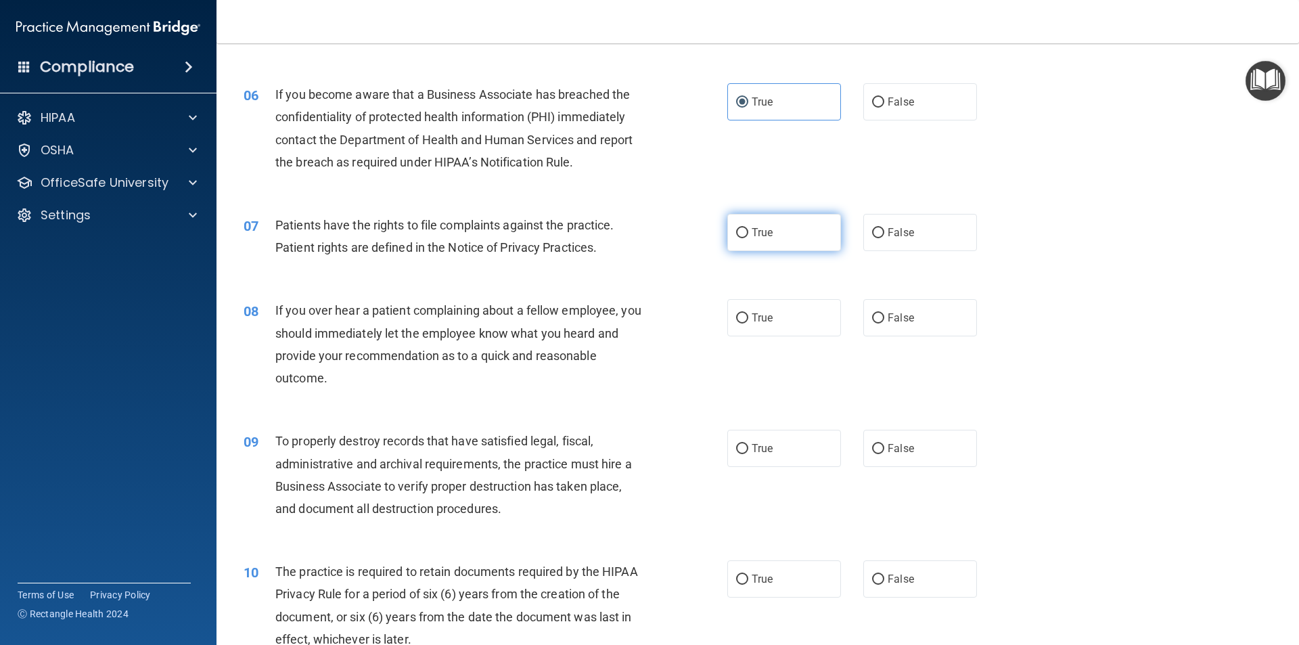
click at [639, 242] on label "True" at bounding box center [784, 232] width 114 height 37
click at [639, 238] on input "True" at bounding box center [742, 233] width 12 height 10
radio input "true"
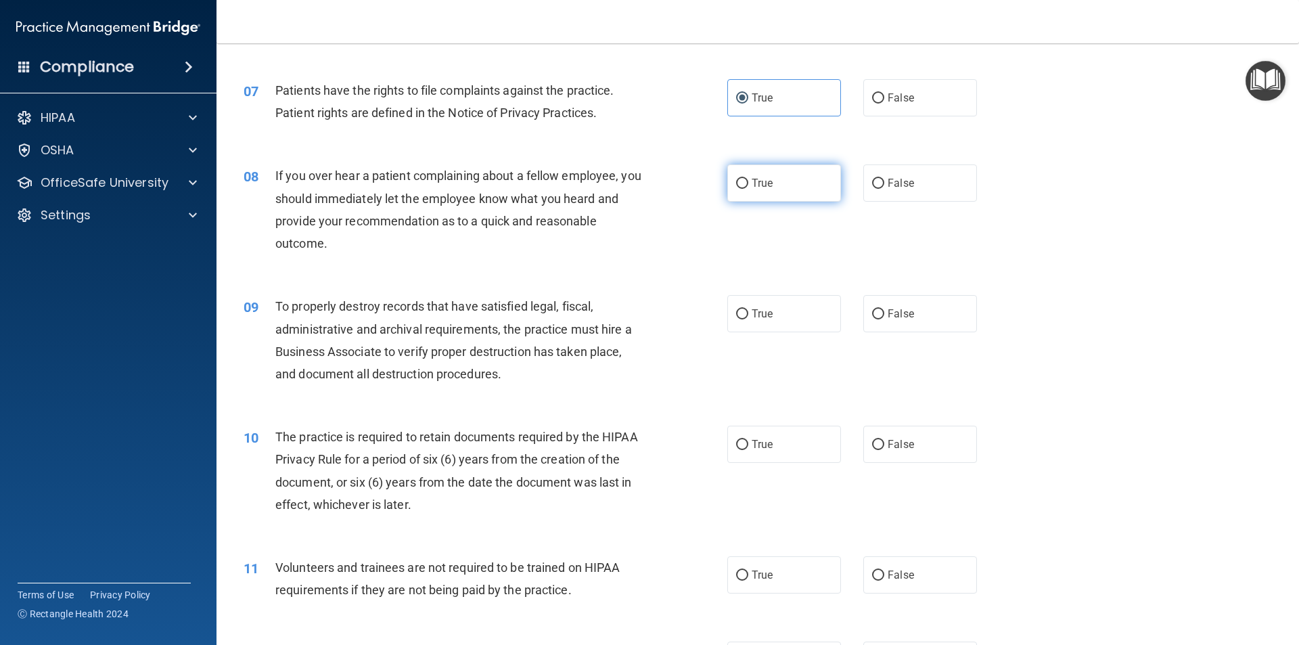
scroll to position [744, 0]
click at [639, 194] on label "True" at bounding box center [784, 182] width 114 height 37
click at [639, 188] on input "True" at bounding box center [742, 183] width 12 height 10
radio input "true"
click at [639, 181] on span "False" at bounding box center [901, 182] width 26 height 13
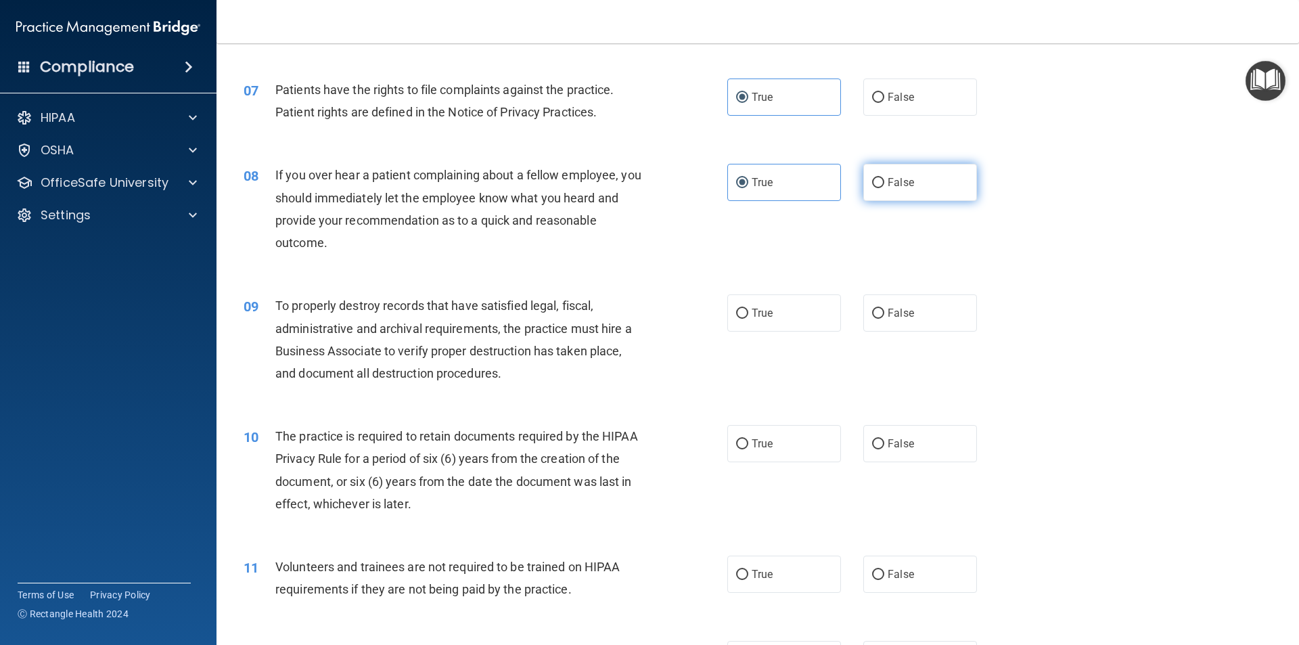
click at [639, 181] on input "False" at bounding box center [878, 183] width 12 height 10
radio input "true"
radio input "false"
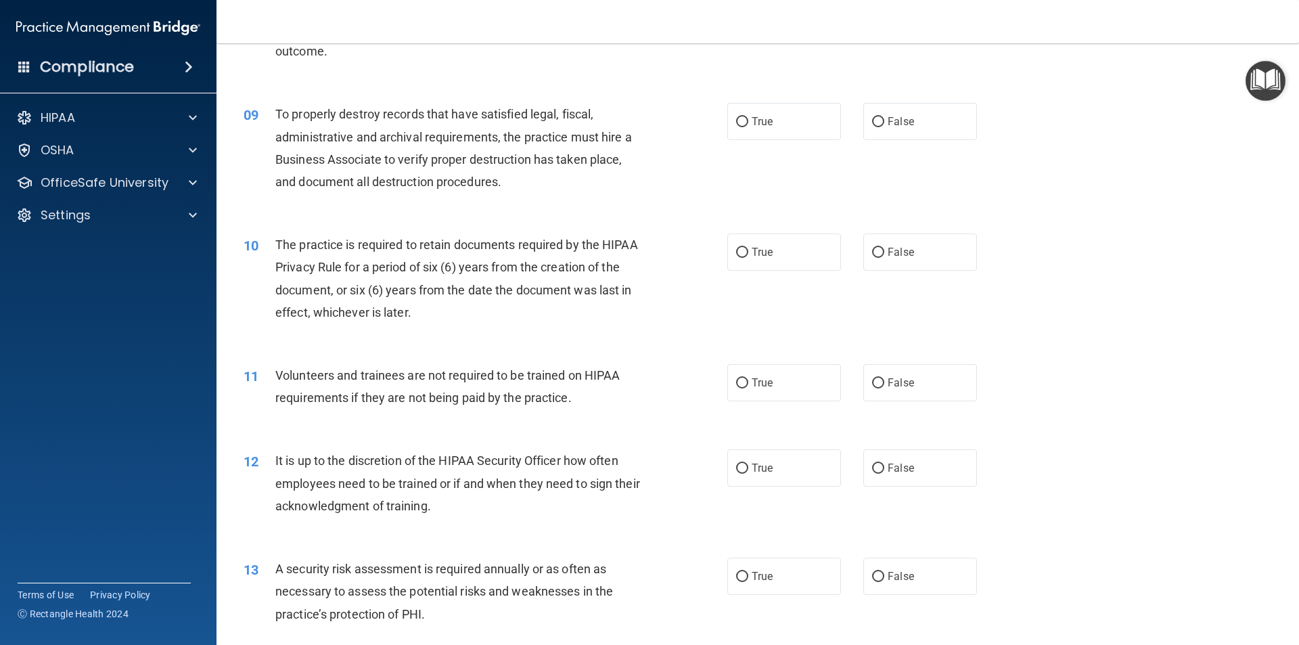
scroll to position [947, 0]
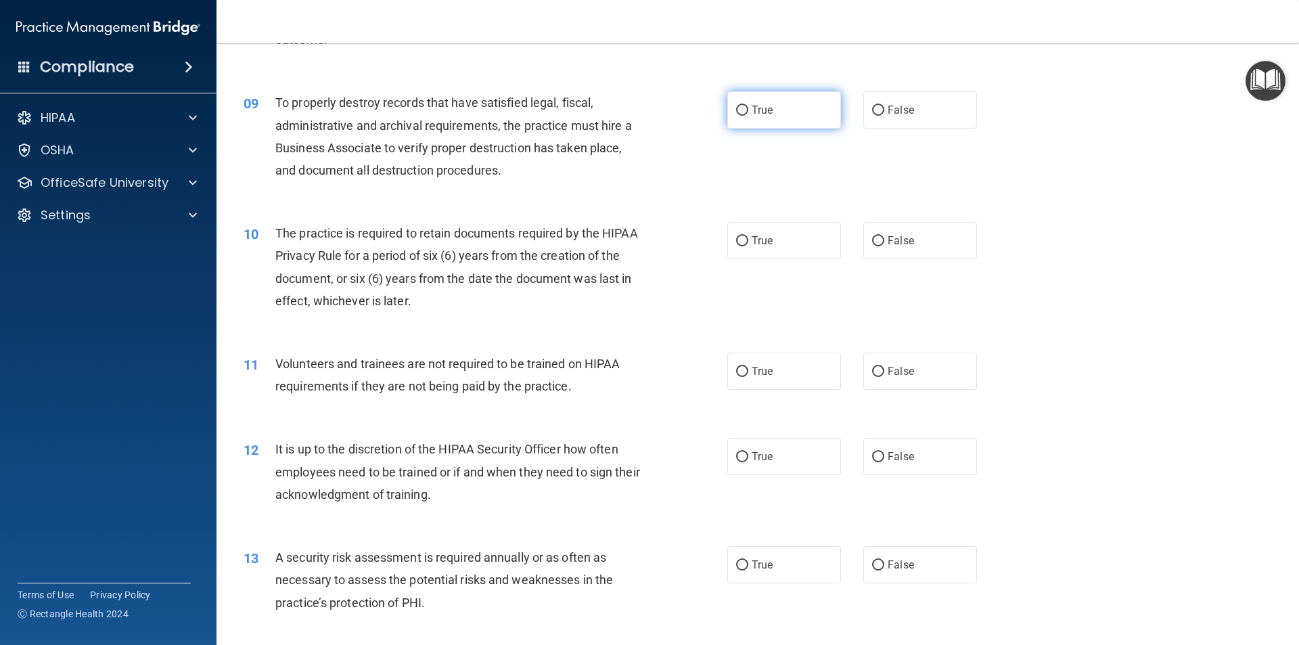
click at [639, 115] on label "True" at bounding box center [784, 109] width 114 height 37
click at [639, 115] on input "True" at bounding box center [742, 111] width 12 height 10
radio input "true"
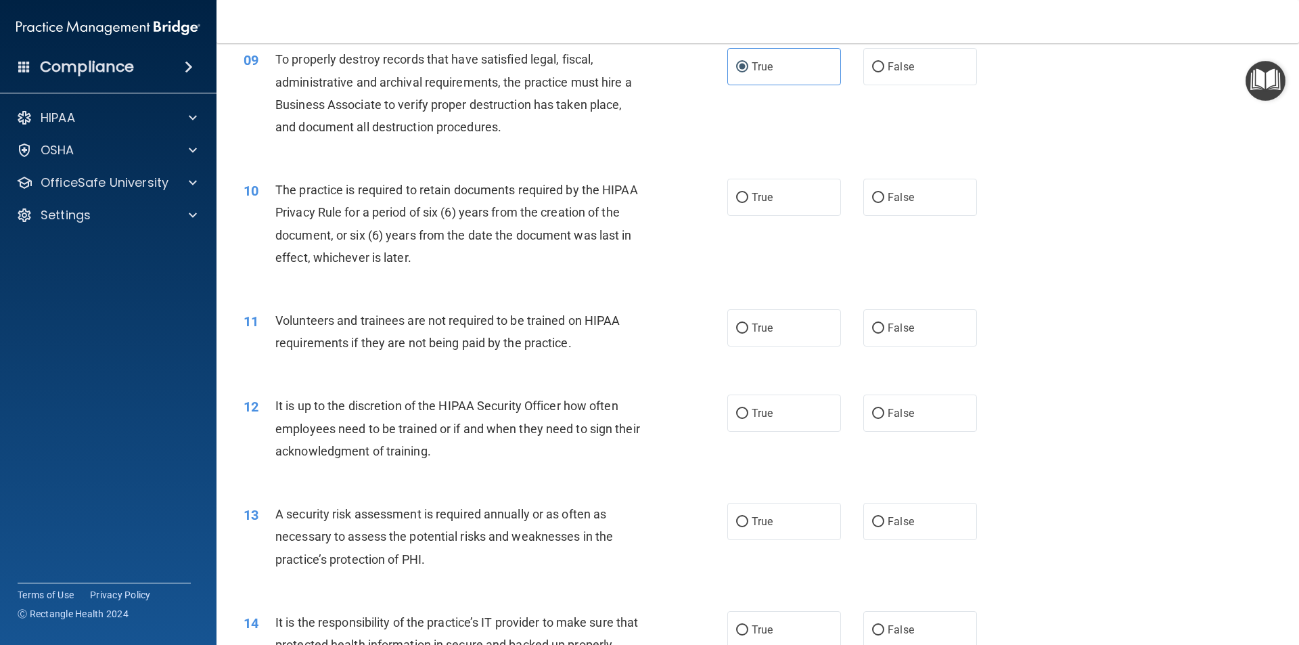
scroll to position [1015, 0]
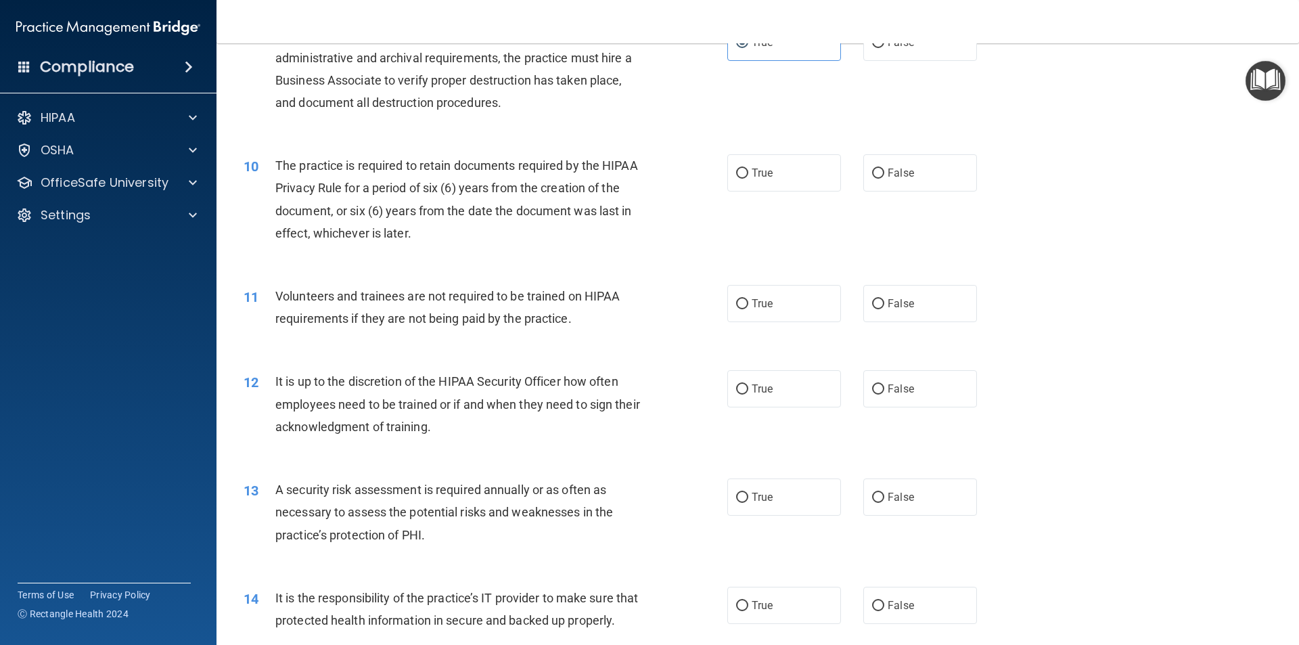
drag, startPoint x: 767, startPoint y: 177, endPoint x: 783, endPoint y: 196, distance: 24.5
click at [639, 177] on label "True" at bounding box center [784, 172] width 114 height 37
click at [639, 177] on input "True" at bounding box center [742, 173] width 12 height 10
radio input "true"
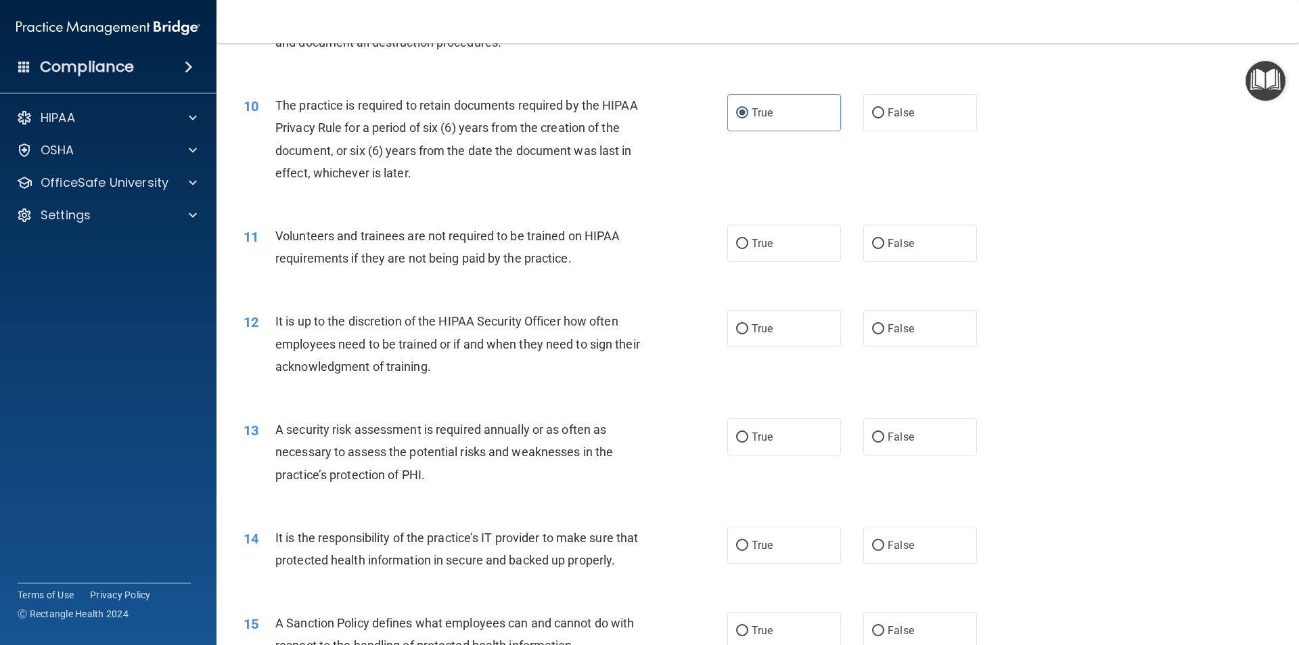
scroll to position [1083, 0]
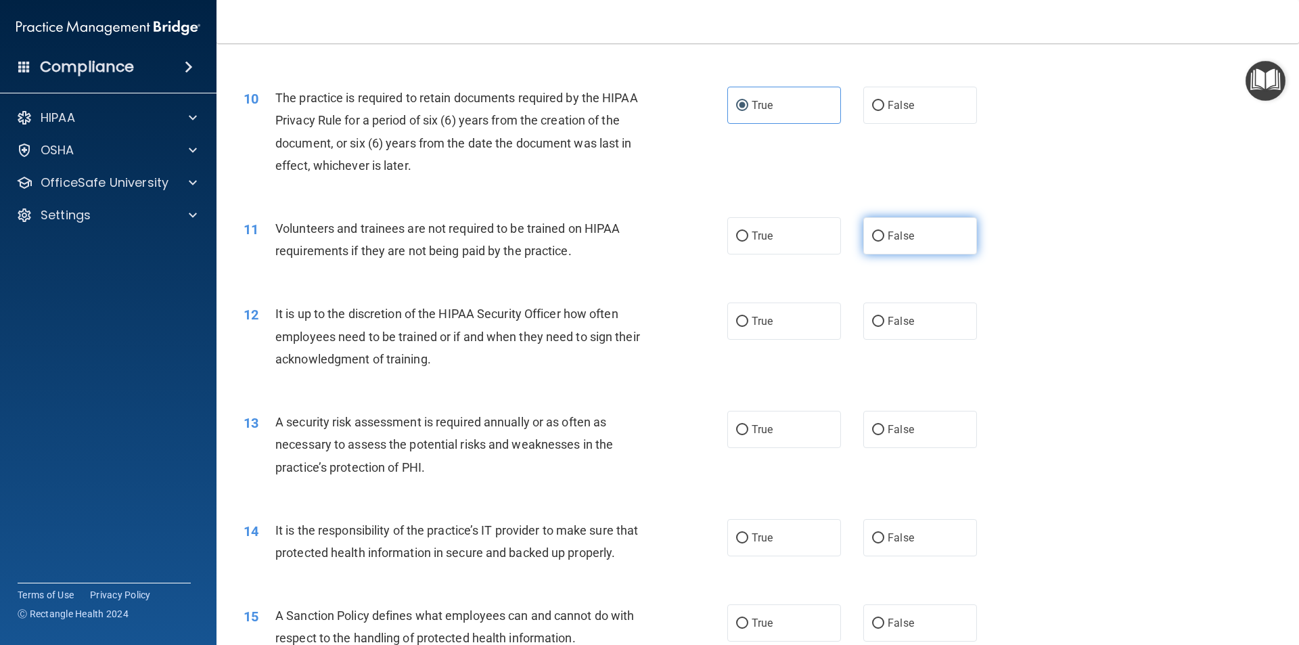
click at [639, 232] on label "False" at bounding box center [920, 235] width 114 height 37
click at [639, 232] on input "False" at bounding box center [878, 236] width 12 height 10
radio input "true"
drag, startPoint x: 773, startPoint y: 318, endPoint x: 754, endPoint y: 343, distance: 31.4
click at [639, 317] on label "True" at bounding box center [784, 320] width 114 height 37
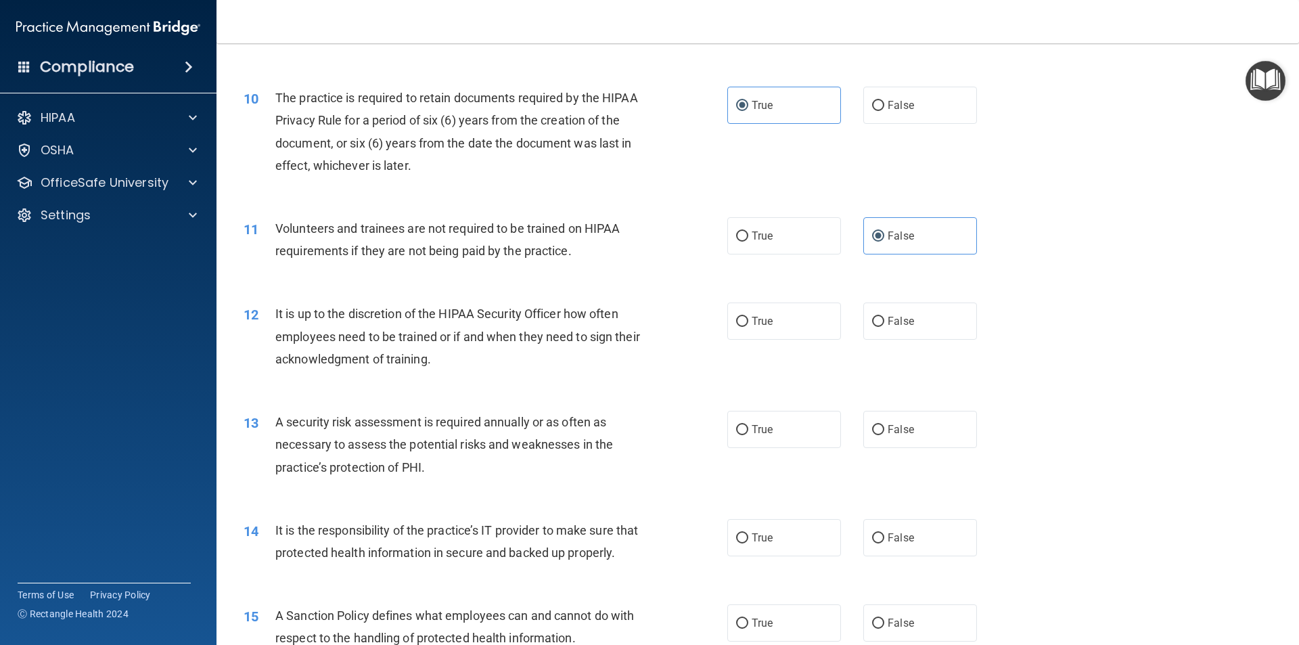
click at [639, 317] on input "True" at bounding box center [742, 322] width 12 height 10
radio input "true"
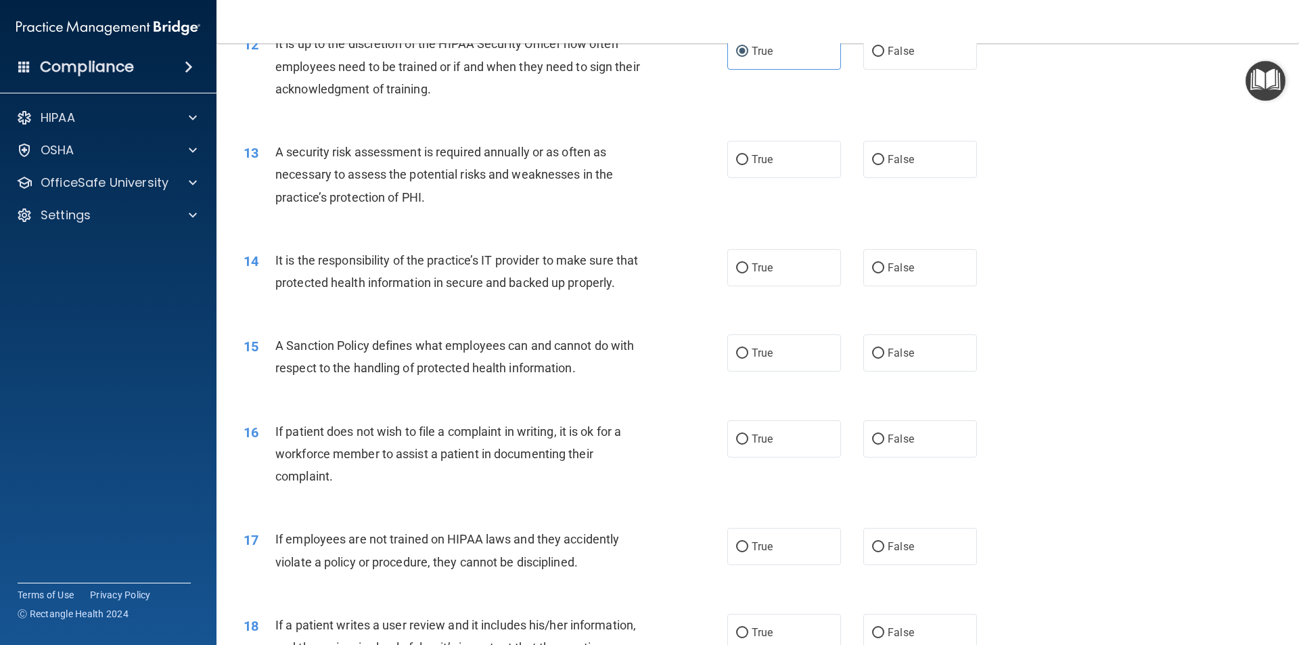
scroll to position [1353, 0]
drag, startPoint x: 725, startPoint y: 155, endPoint x: 744, endPoint y: 156, distance: 19.7
click at [639, 155] on label "True" at bounding box center [784, 158] width 114 height 37
click at [639, 155] on input "True" at bounding box center [742, 159] width 12 height 10
radio input "true"
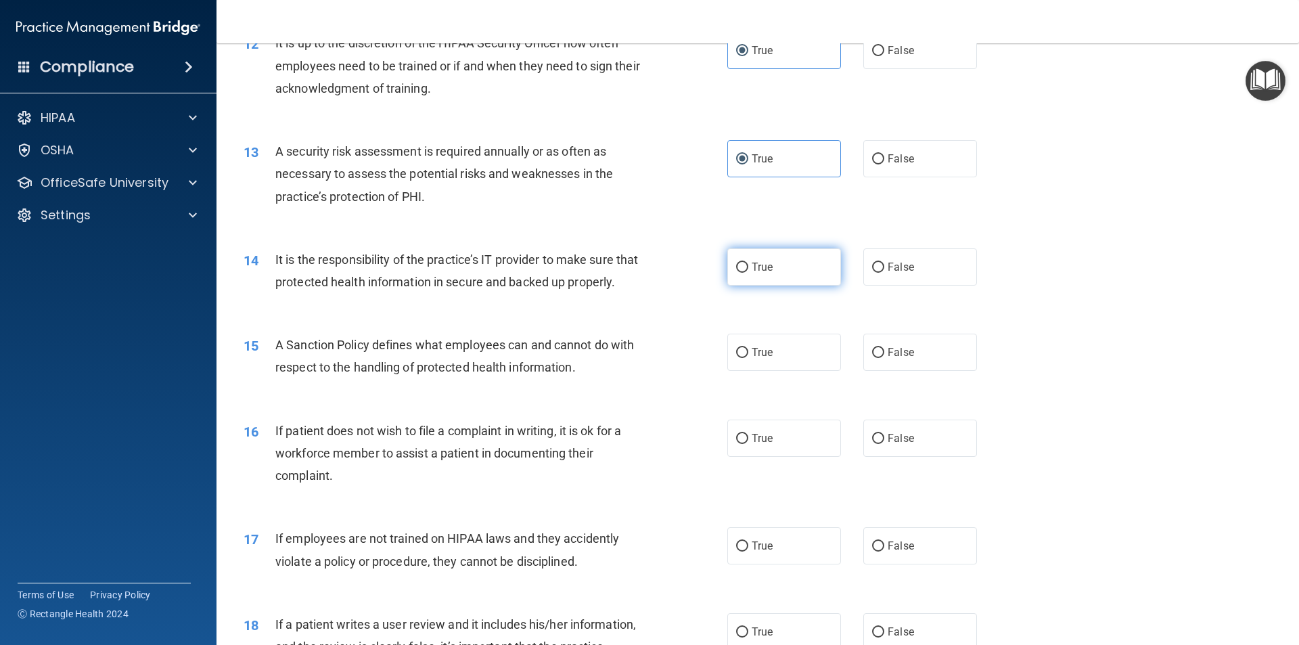
drag, startPoint x: 810, startPoint y: 273, endPoint x: 807, endPoint y: 280, distance: 7.9
click at [639, 273] on label "True" at bounding box center [784, 266] width 114 height 37
click at [639, 273] on input "True" at bounding box center [742, 268] width 12 height 10
radio input "true"
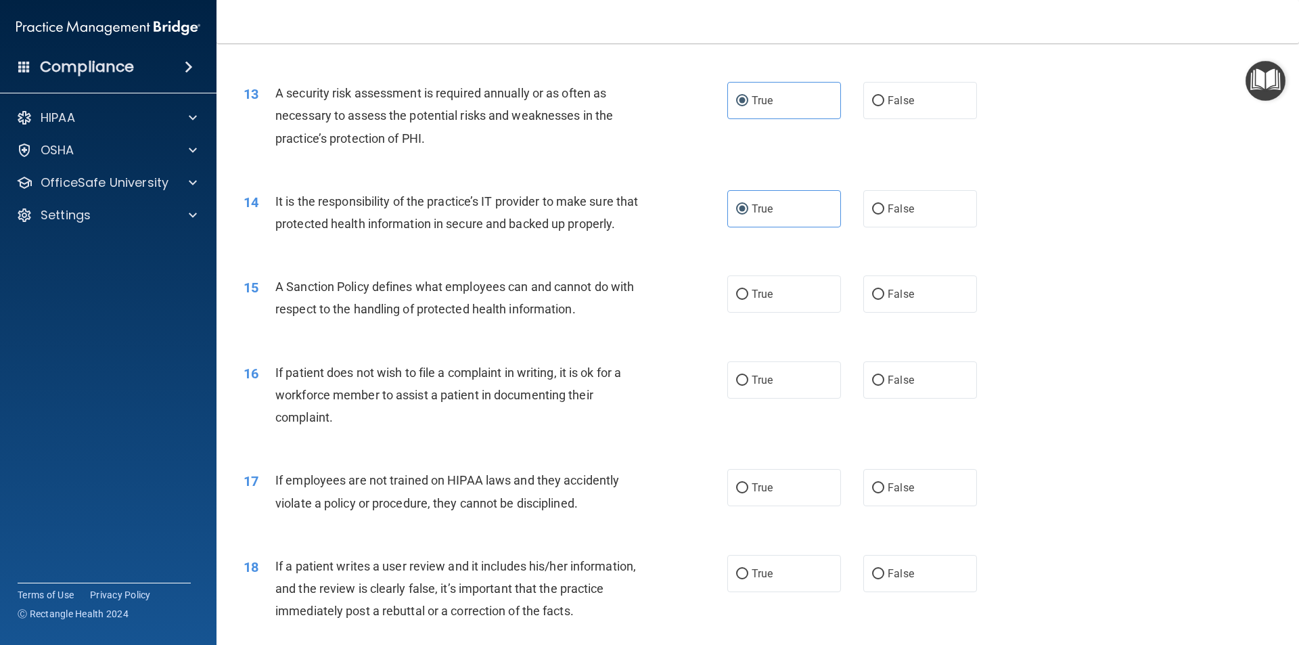
scroll to position [1489, 0]
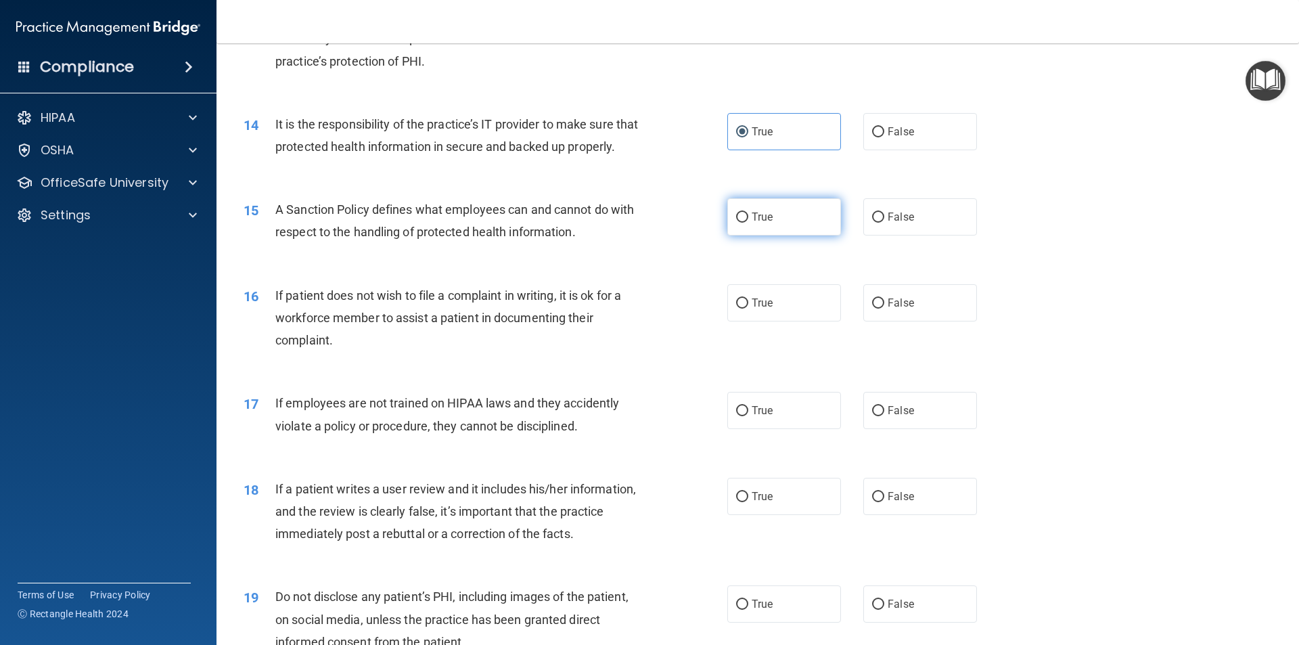
click at [639, 235] on label "True" at bounding box center [784, 216] width 114 height 37
click at [639, 223] on input "True" at bounding box center [742, 217] width 12 height 10
radio input "true"
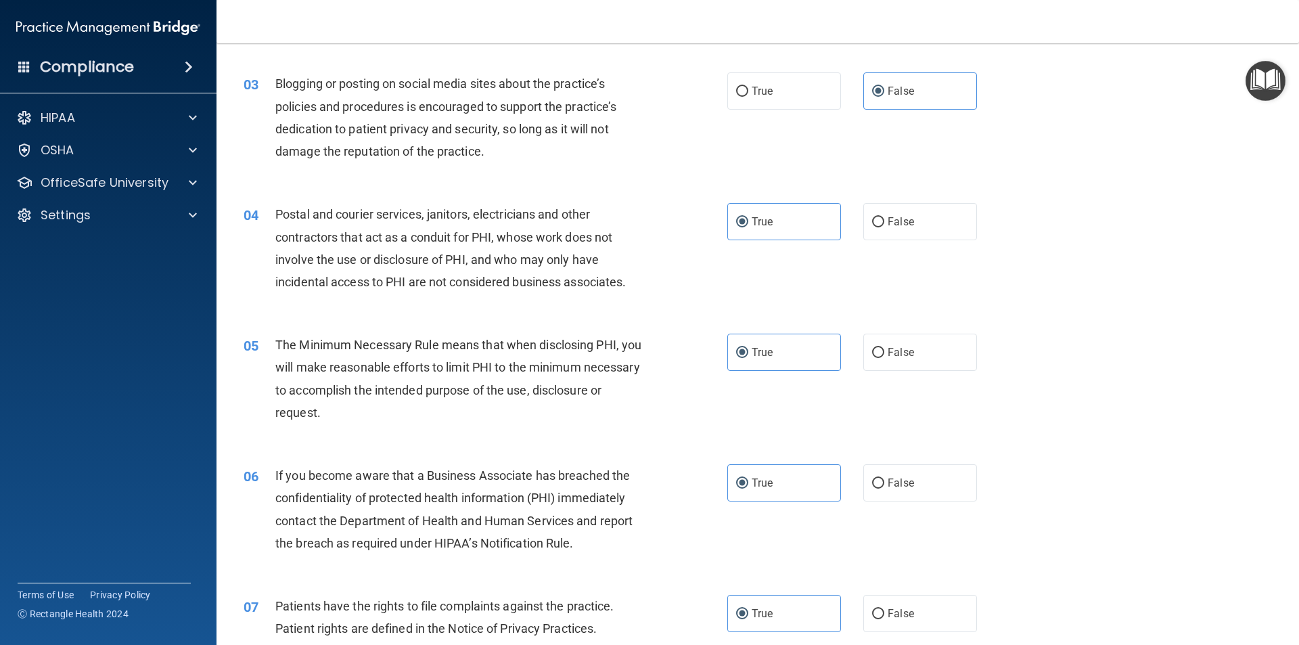
scroll to position [0, 0]
